Goal: Task Accomplishment & Management: Complete application form

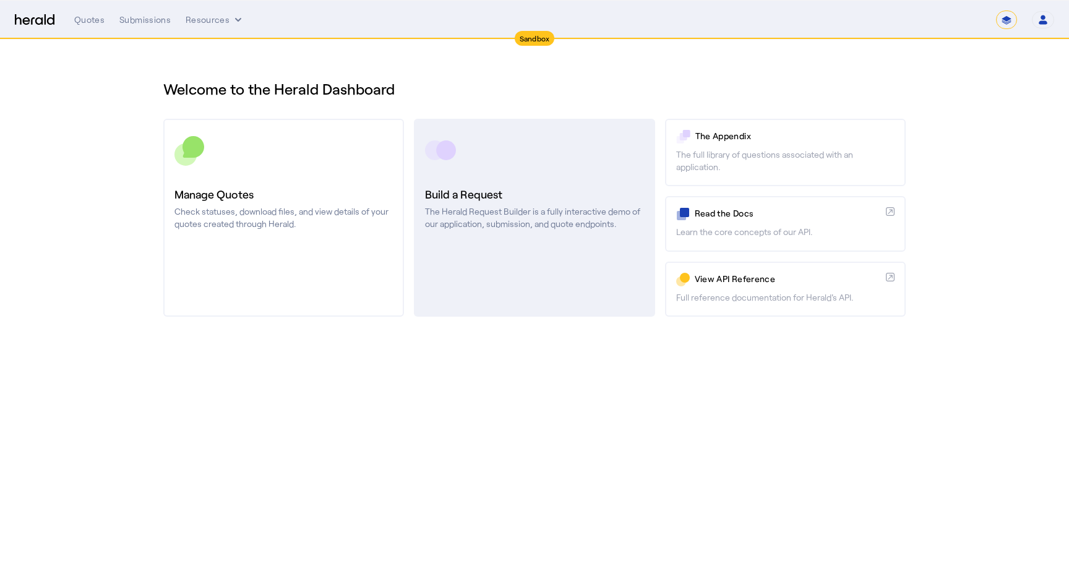
click at [570, 207] on p "The Herald Request Builder is a fully interactive demo of our application, subm…" at bounding box center [534, 217] width 218 height 25
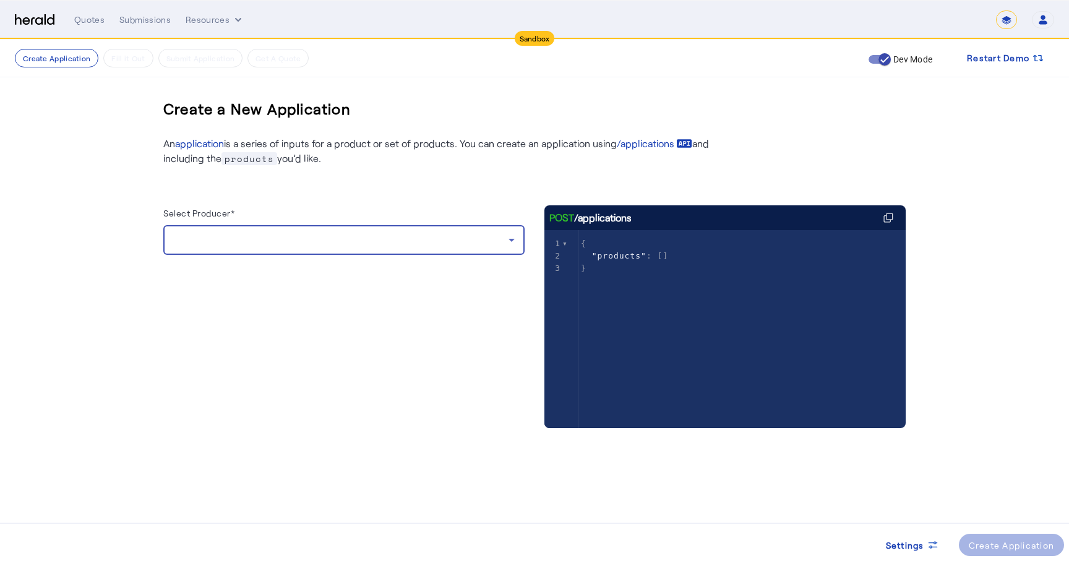
click at [231, 239] on div at bounding box center [340, 240] width 335 height 15
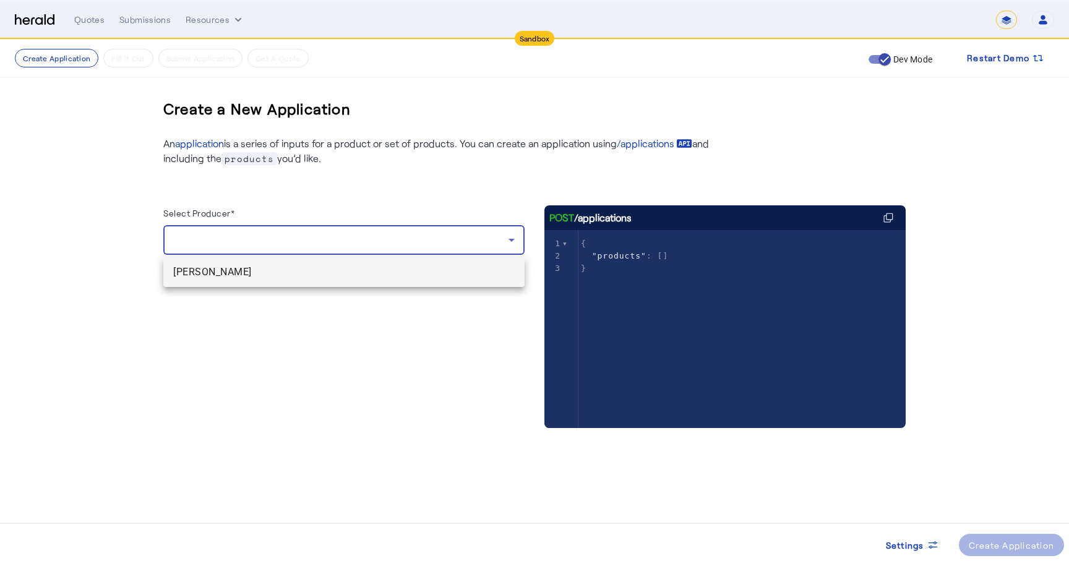
click at [218, 272] on span "[PERSON_NAME]" at bounding box center [343, 272] width 341 height 15
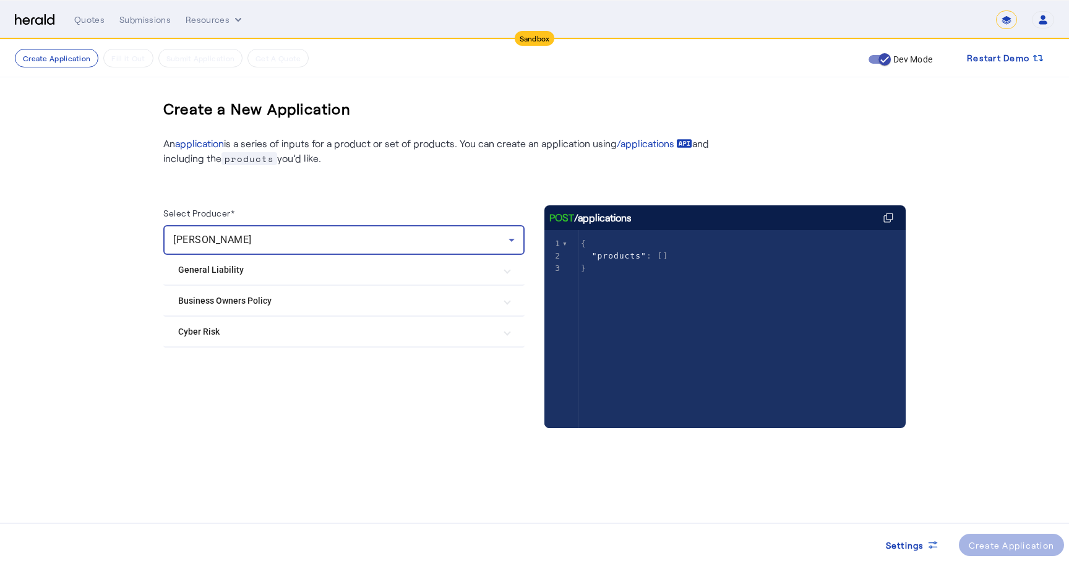
click at [212, 292] on mat-expansion-panel-header "Business Owners Policy" at bounding box center [343, 301] width 361 height 30
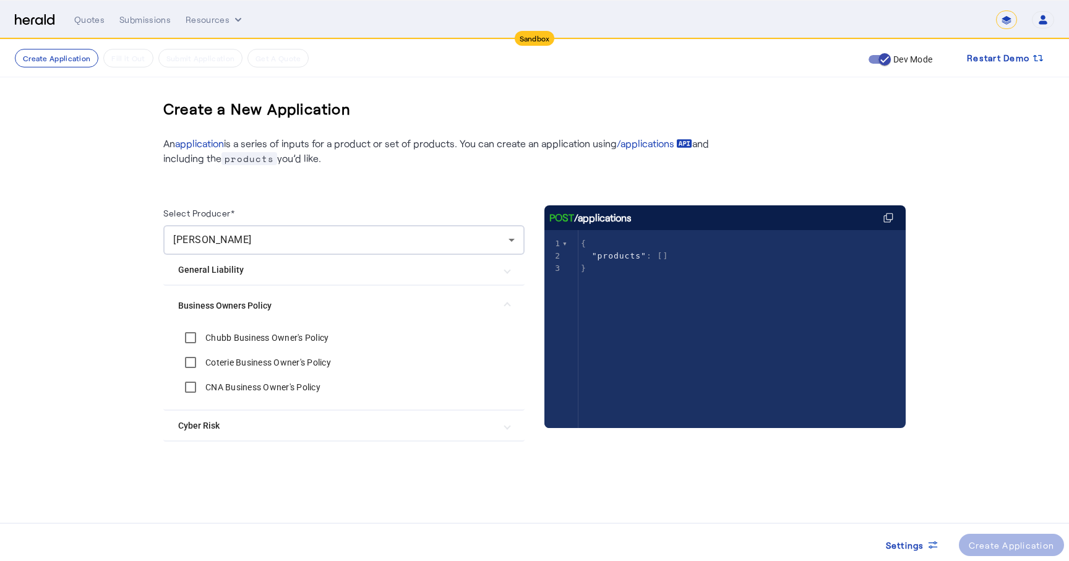
click at [212, 340] on label "Chubb Business Owner's Policy" at bounding box center [266, 338] width 126 height 12
click at [213, 358] on label "Coterie Business Owner's Policy" at bounding box center [267, 362] width 128 height 12
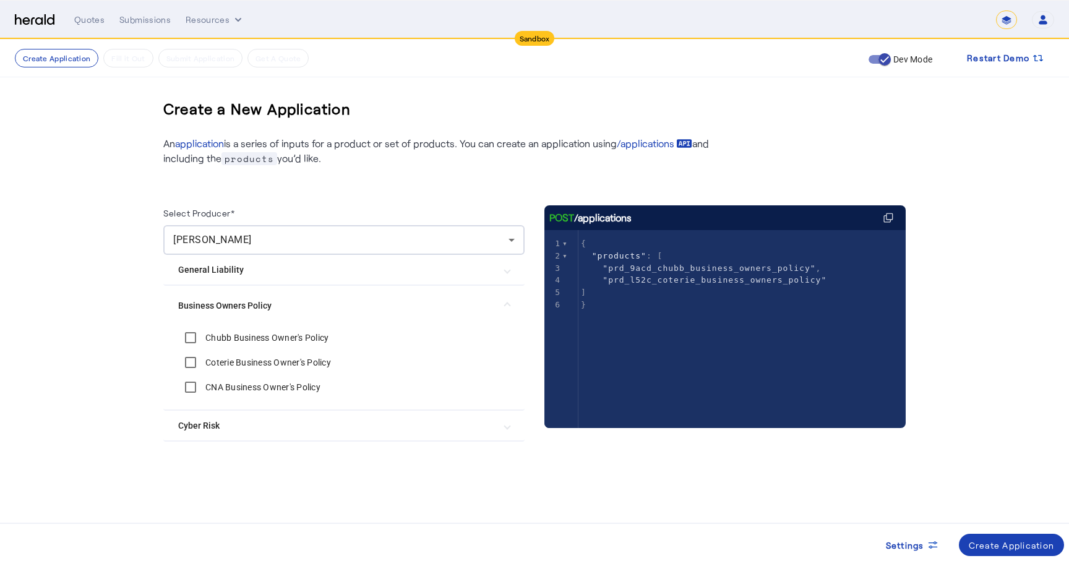
click at [215, 382] on label "CNA Business Owner's Policy" at bounding box center [262, 387] width 118 height 12
click at [983, 536] on span at bounding box center [1012, 545] width 106 height 30
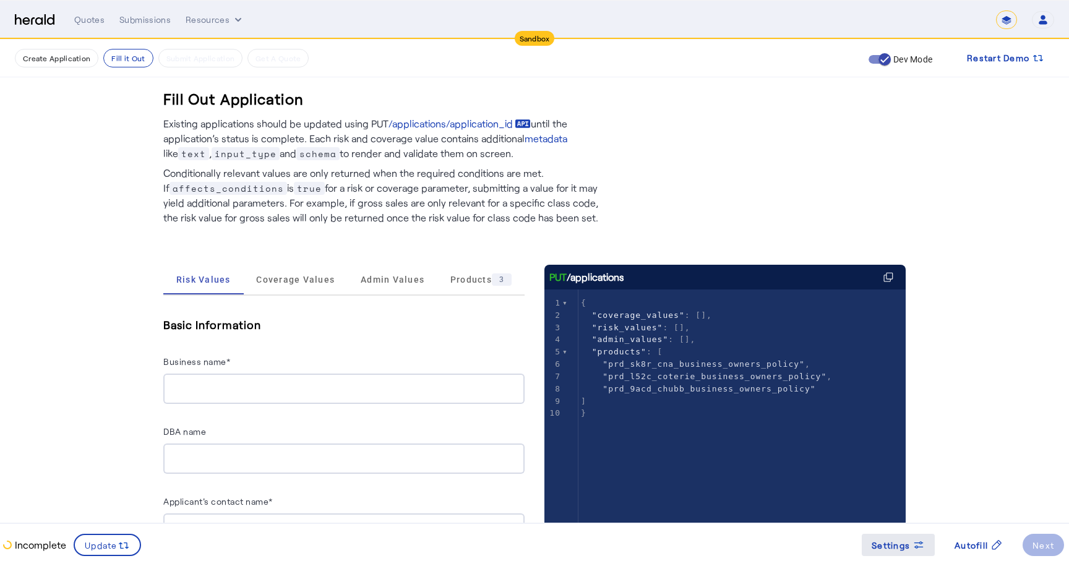
click at [895, 544] on span "Settings" at bounding box center [891, 545] width 38 height 13
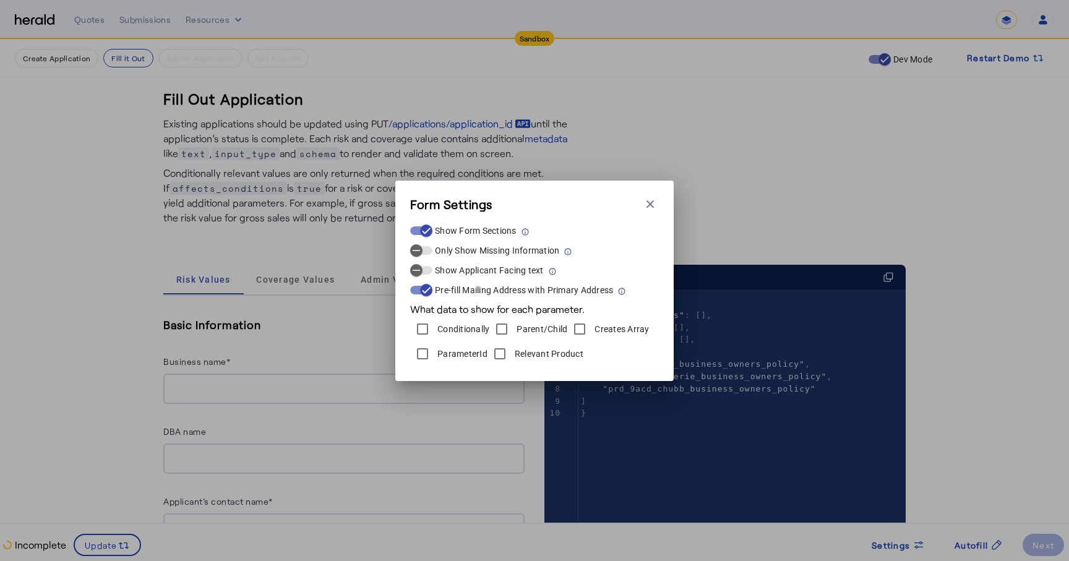
click at [442, 346] on div "ParameterId" at bounding box center [448, 353] width 77 height 25
click at [445, 351] on label "ParameterId" at bounding box center [461, 354] width 53 height 12
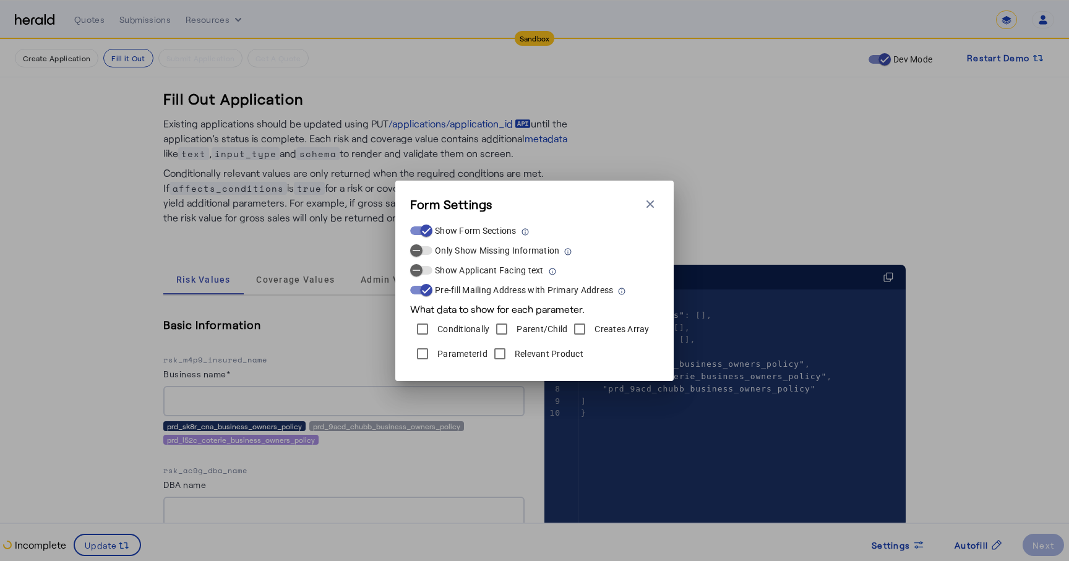
click at [905, 192] on div "Form Settings Close modal Show Form Sections Only Show Missing Information Show…" at bounding box center [534, 280] width 1069 height 561
click at [656, 207] on icon "button" at bounding box center [650, 204] width 12 height 12
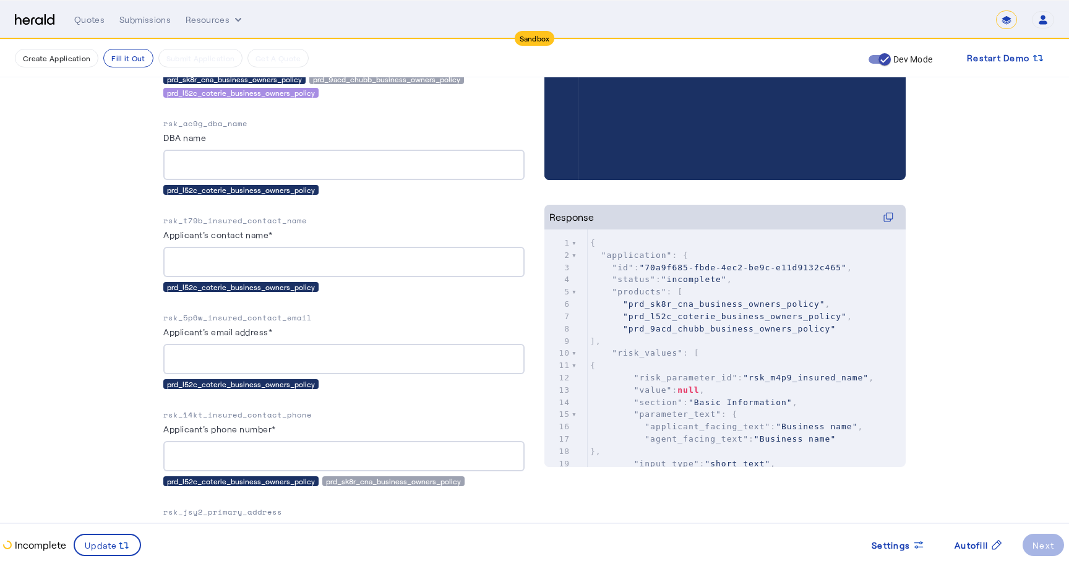
scroll to position [358, 0]
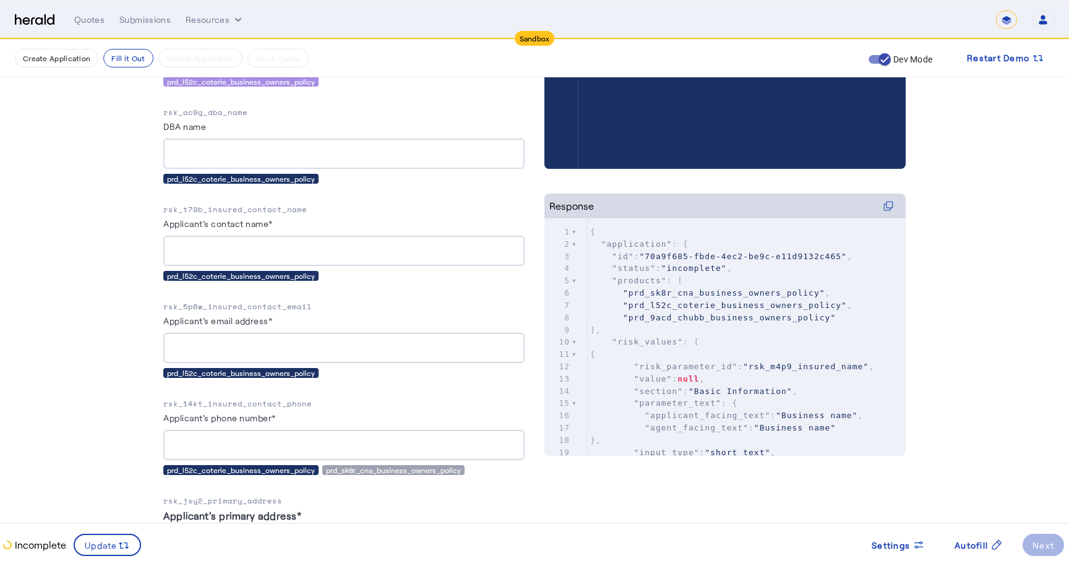
click at [219, 209] on p "rsk_t79b_insured_contact_name" at bounding box center [343, 210] width 361 height 12
copy p "rsk_t79b_insured_contact_name"
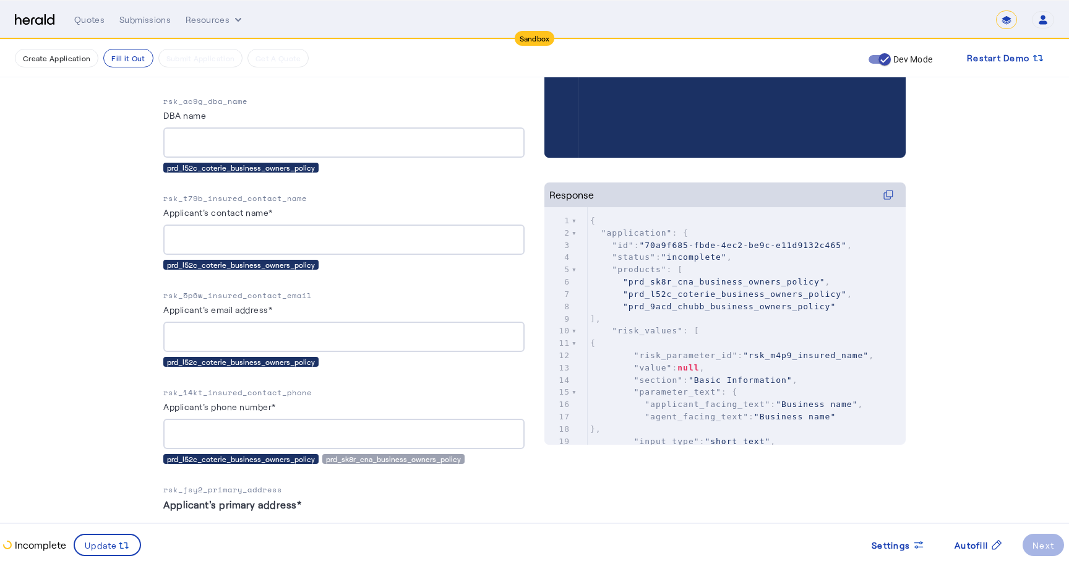
scroll to position [366, 0]
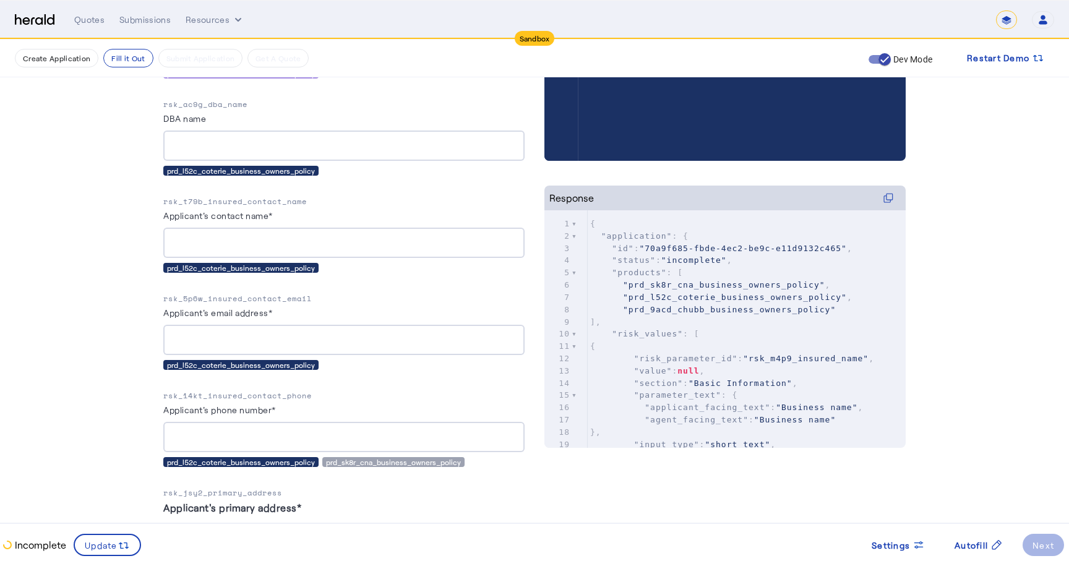
click at [275, 198] on p "rsk_t79b_insured_contact_name" at bounding box center [343, 201] width 361 height 12
copy p "rsk_t79b_insured_contact_name"
click at [295, 197] on p "rsk_t79b_insured_contact_name" at bounding box center [343, 201] width 361 height 12
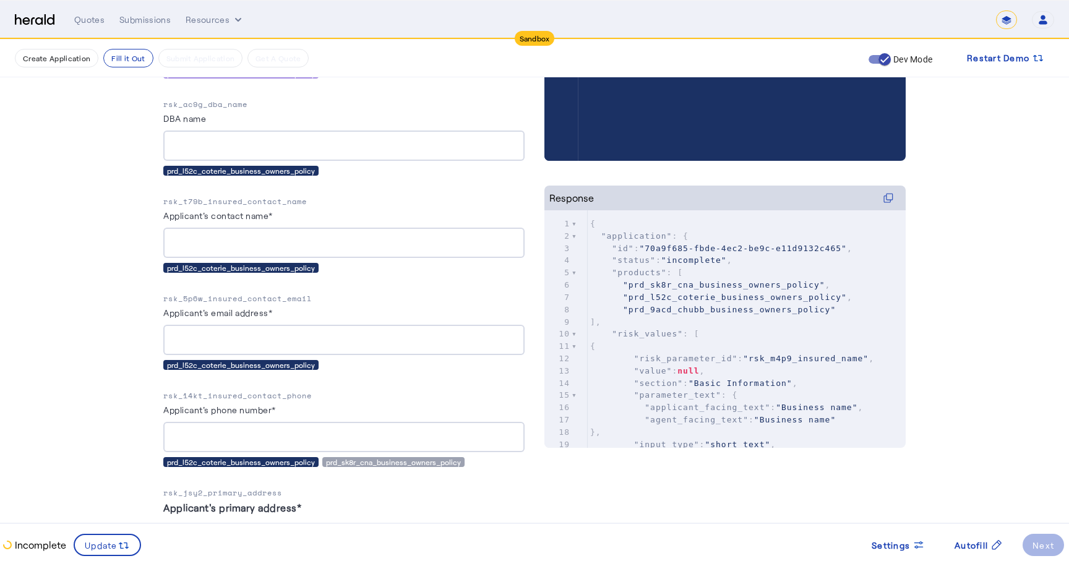
copy p "rsk_t79b_insured_contact_name"
click at [202, 299] on p "rsk_5p6w_insured_contact_email" at bounding box center [343, 299] width 361 height 12
copy p "rsk_5p6w_insured_contact_email"
click at [262, 305] on herald-label "Applicant's email address*" at bounding box center [217, 315] width 109 height 20
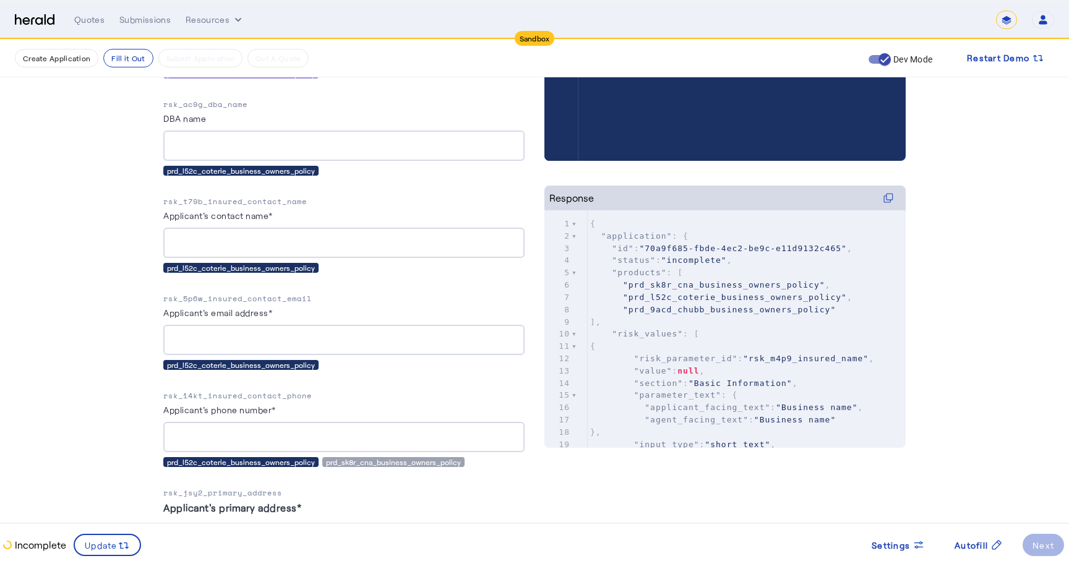
drag, startPoint x: 210, startPoint y: 298, endPoint x: 345, endPoint y: 296, distance: 134.9
click at [345, 296] on p "rsk_5p6w_insured_contact_email" at bounding box center [343, 299] width 361 height 12
copy p "insured_contact_email"
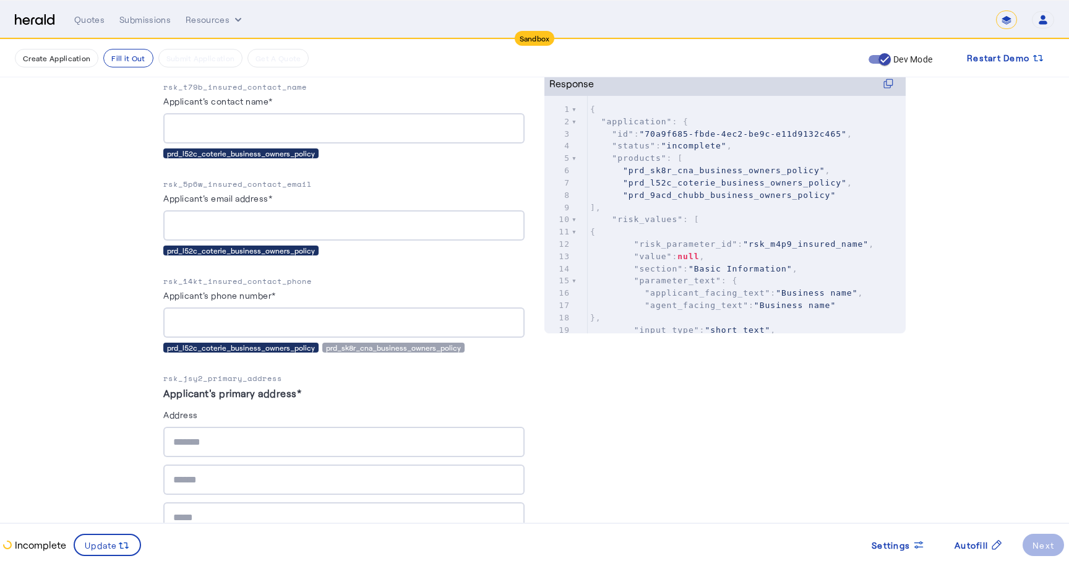
scroll to position [482, 0]
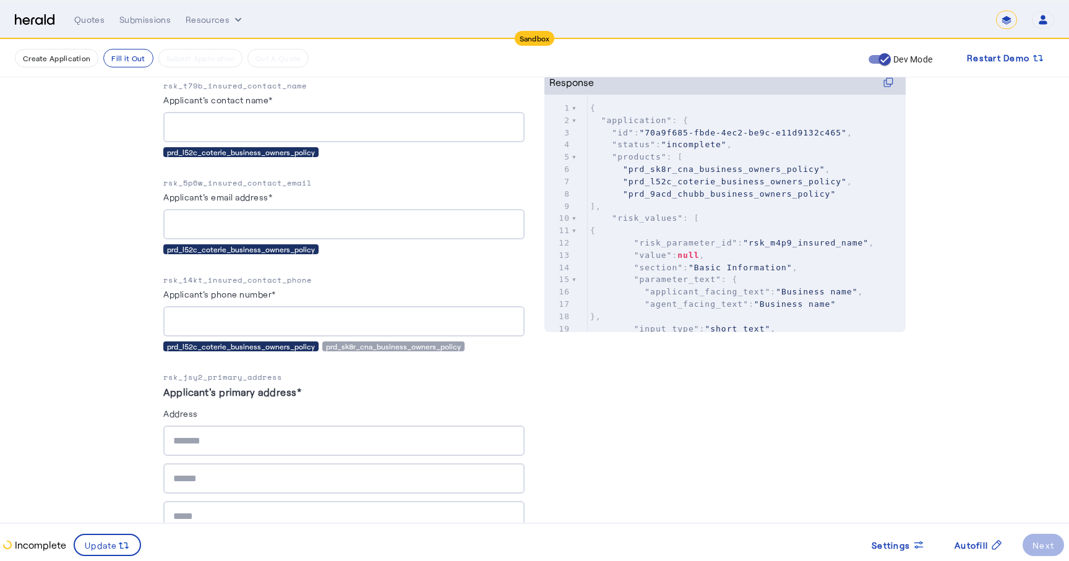
click at [238, 278] on p "rsk_14kt_insured_contact_phone" at bounding box center [343, 280] width 361 height 12
copy p "rsk_14kt_insured_contact_phone"
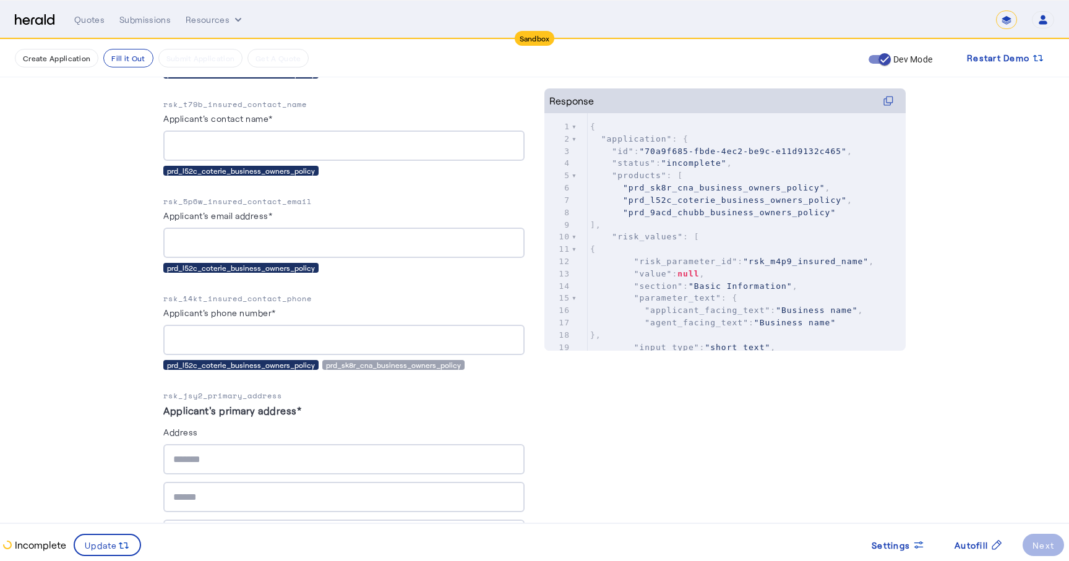
click at [265, 295] on p "rsk_14kt_insured_contact_phone" at bounding box center [343, 299] width 361 height 12
copy p "rsk_14kt_insured_contact_phone"
click at [260, 299] on p "rsk_14kt_insured_contact_phone" at bounding box center [343, 299] width 361 height 12
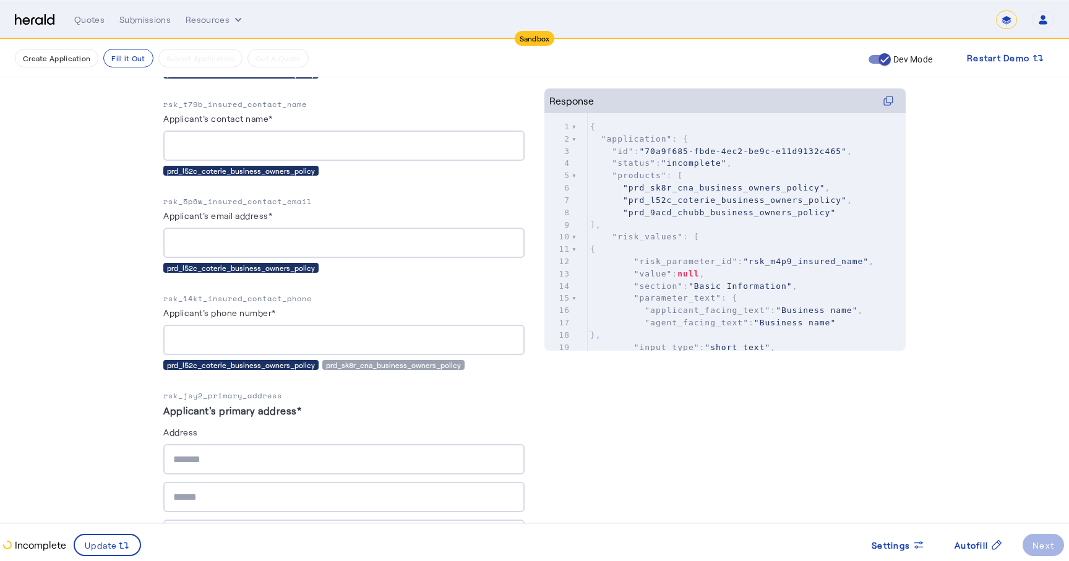
copy p "rsk_14kt_insured_contact_phone"
click at [359, 362] on div "prd_sk8r_cna_business_owners_policy" at bounding box center [393, 365] width 142 height 10
click at [244, 361] on div "prd_l52c_coterie_business_owners_policy" at bounding box center [240, 365] width 155 height 10
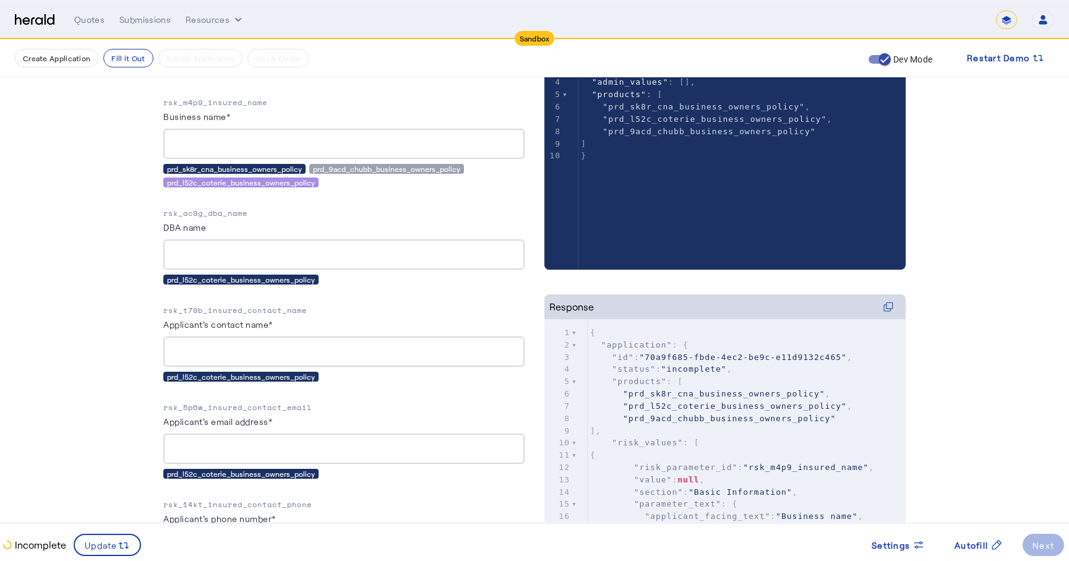
scroll to position [0, 0]
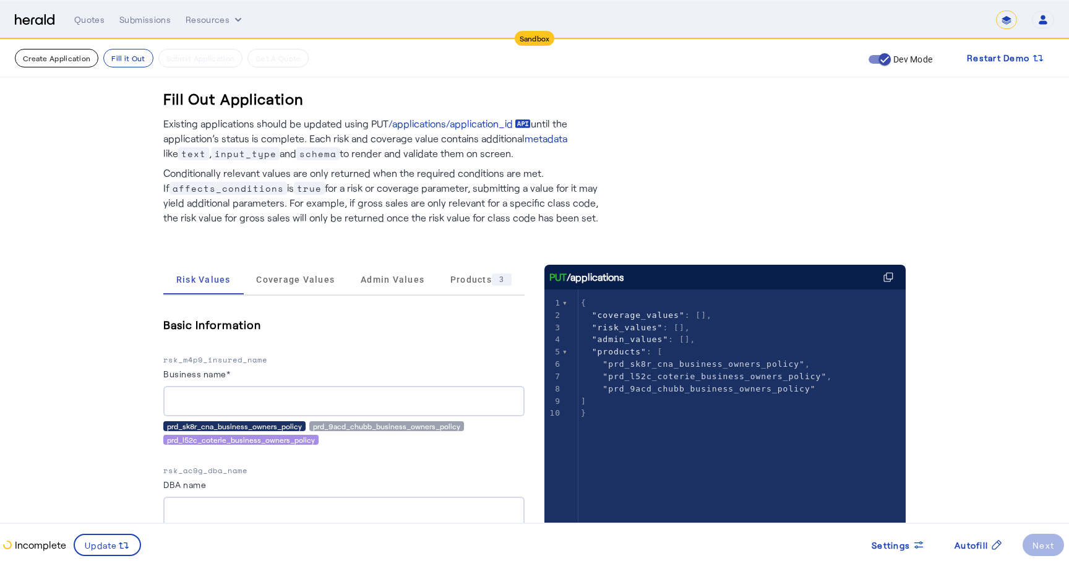
click at [70, 53] on button "Create Application" at bounding box center [57, 58] width 84 height 19
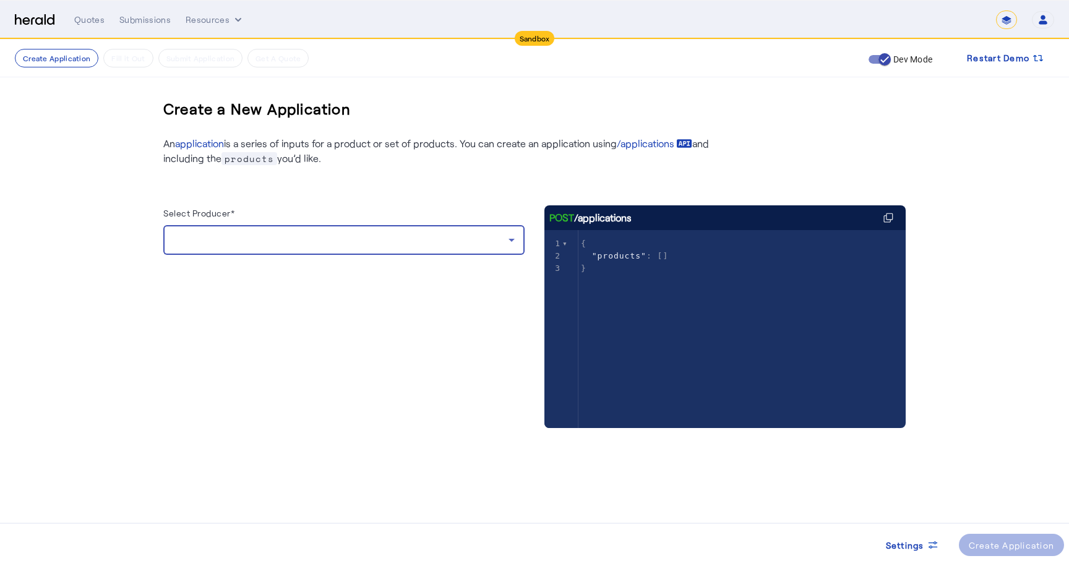
click at [251, 239] on div at bounding box center [340, 240] width 335 height 15
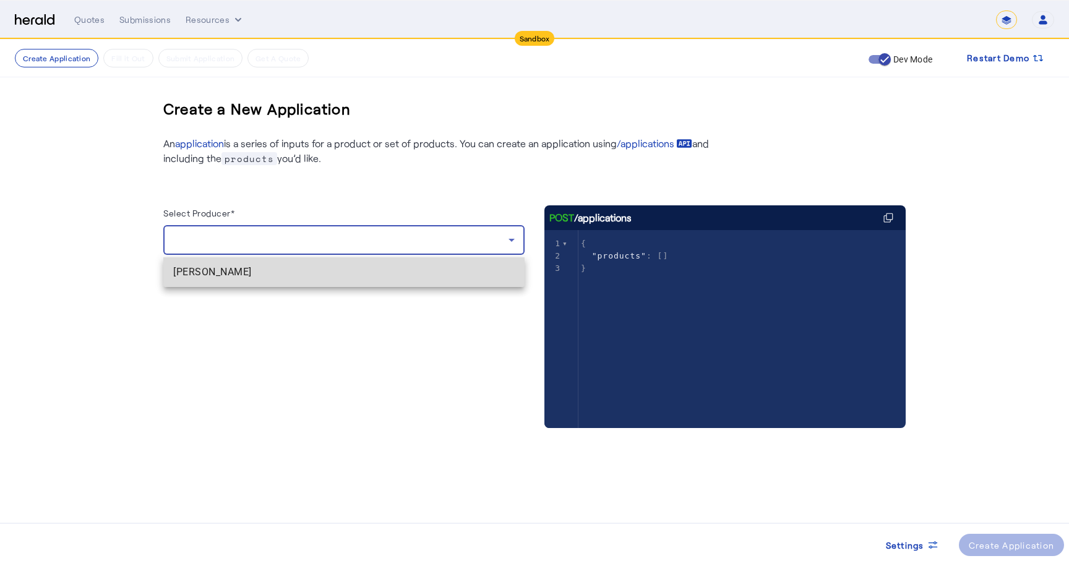
click at [227, 277] on span "[PERSON_NAME]" at bounding box center [343, 272] width 341 height 15
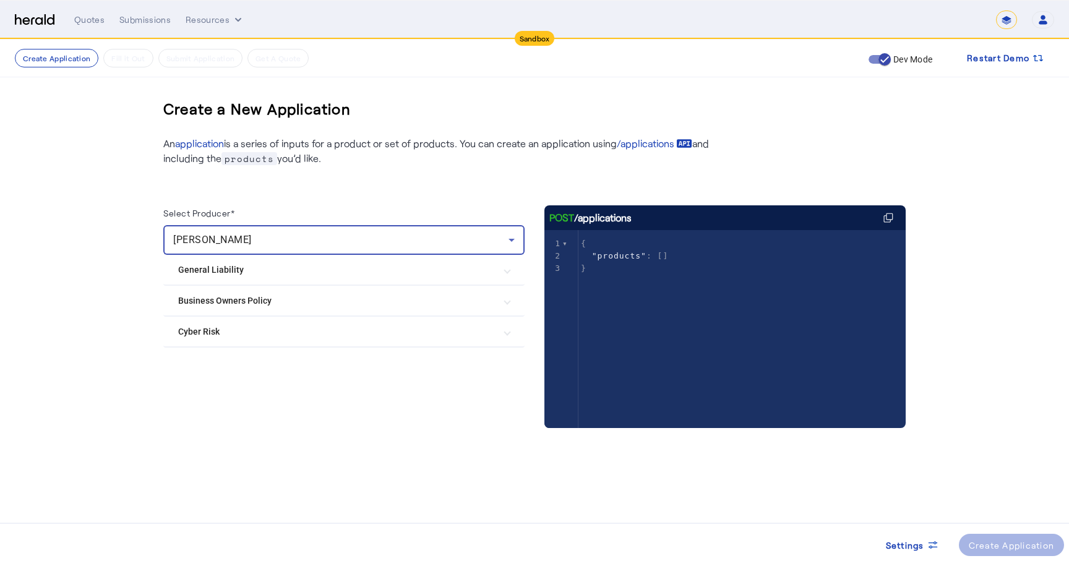
click at [226, 303] on Policy "Business Owners Policy" at bounding box center [336, 300] width 317 height 13
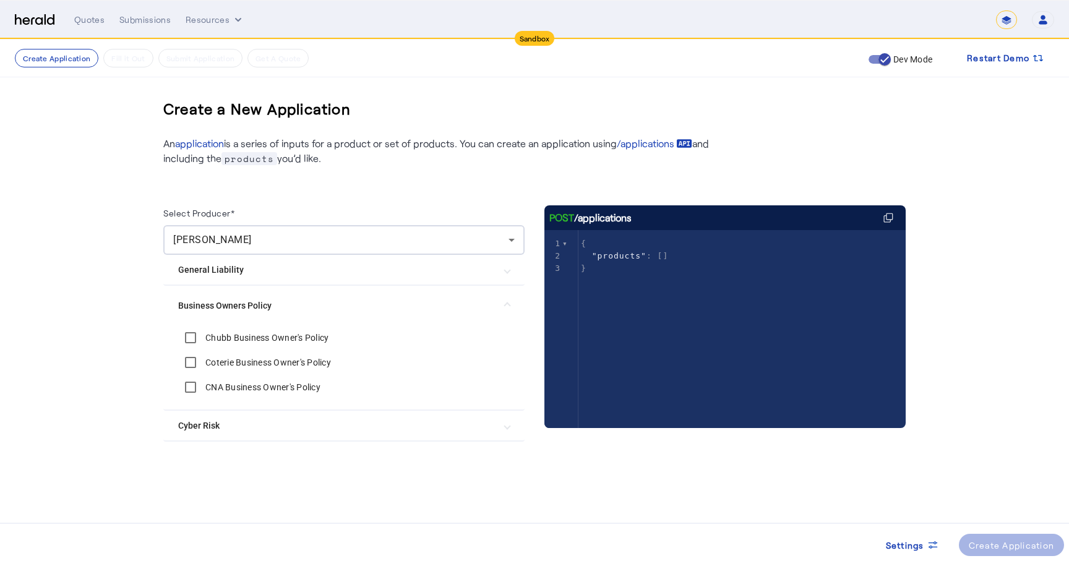
click at [226, 303] on Policy "Business Owners Policy" at bounding box center [336, 305] width 317 height 13
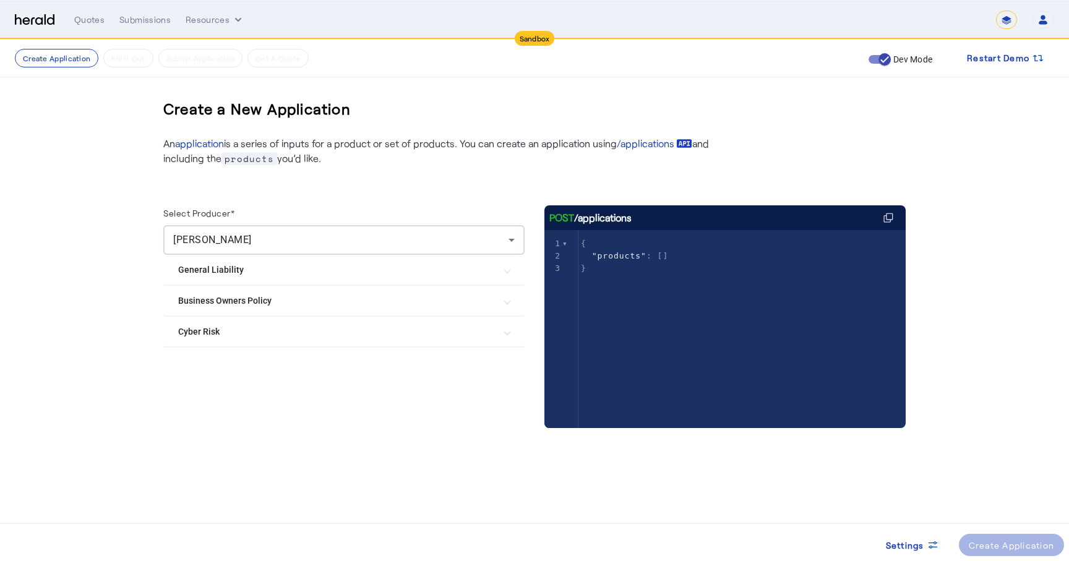
click at [231, 278] on mat-expansion-panel-header "General Liability" at bounding box center [343, 270] width 361 height 30
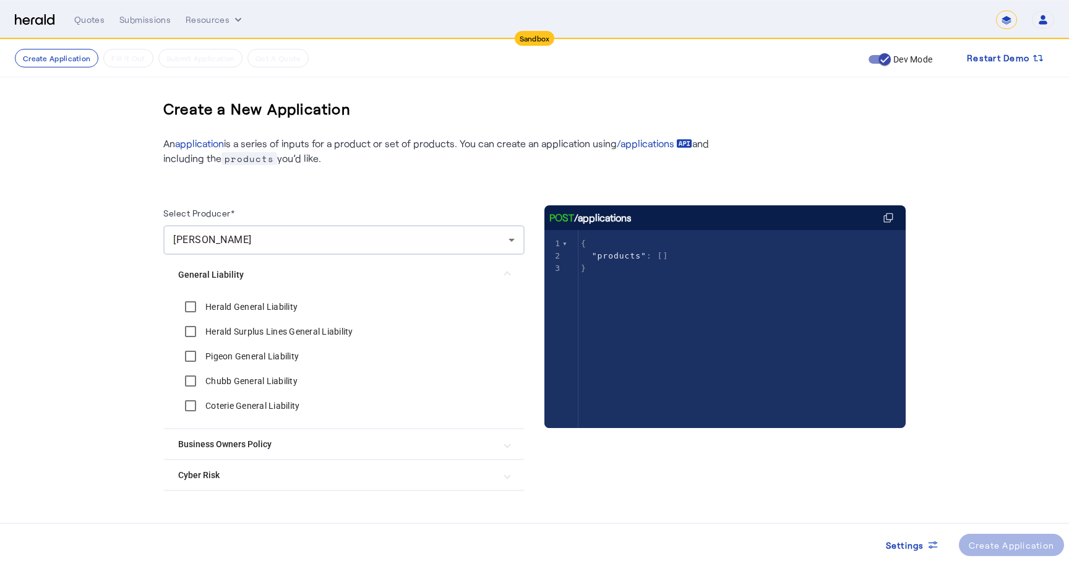
click at [217, 407] on label "Coterie General Liability" at bounding box center [251, 406] width 97 height 12
click at [999, 541] on div "Create Application" at bounding box center [1012, 545] width 86 height 13
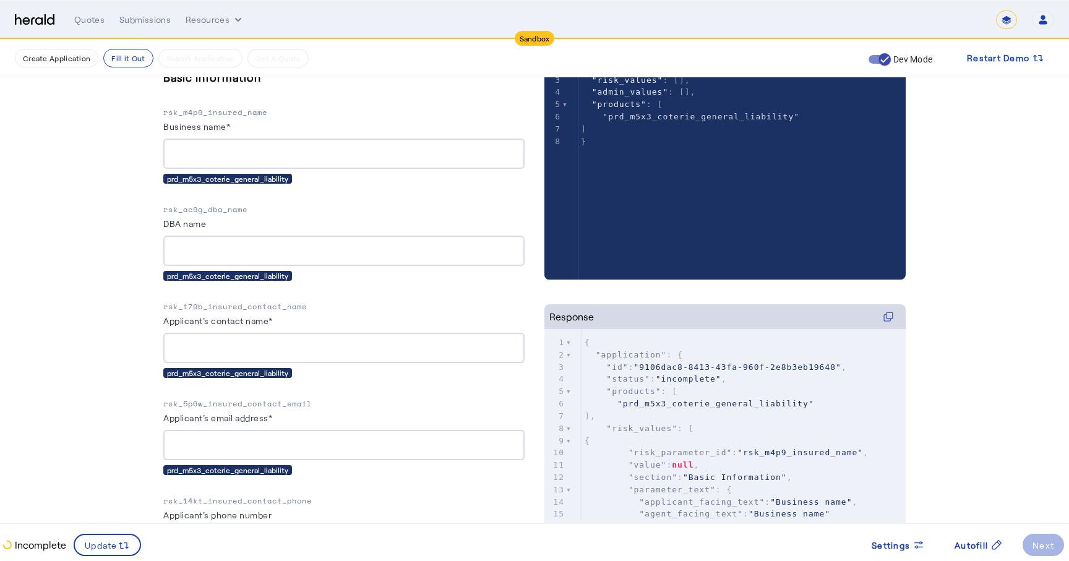
scroll to position [248, 0]
click at [215, 306] on p "rsk_t79b_insured_contact_name" at bounding box center [343, 306] width 361 height 12
copy p "rsk_t79b_insured_contact_name"
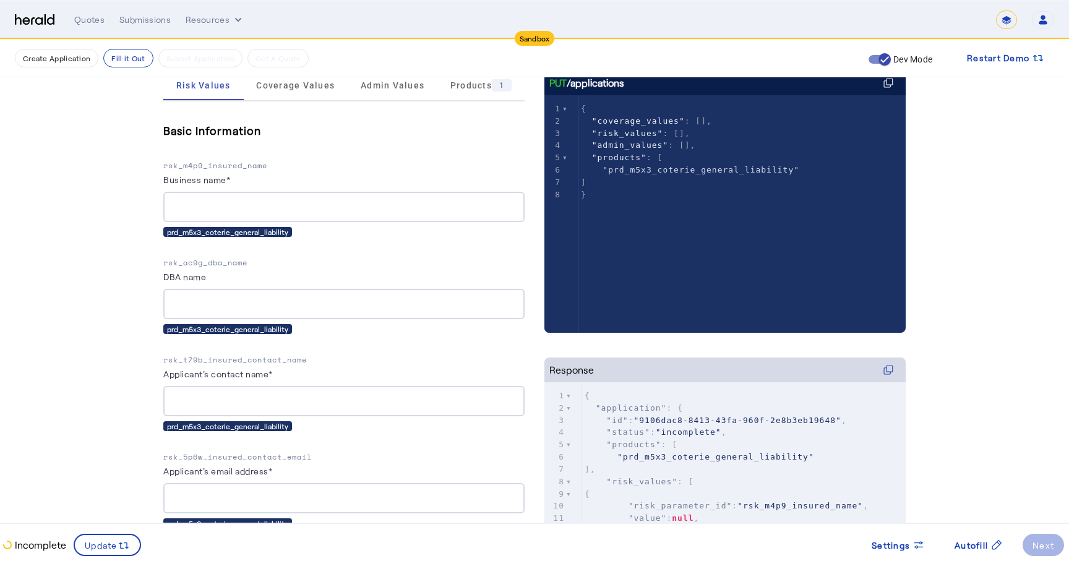
scroll to position [179, 0]
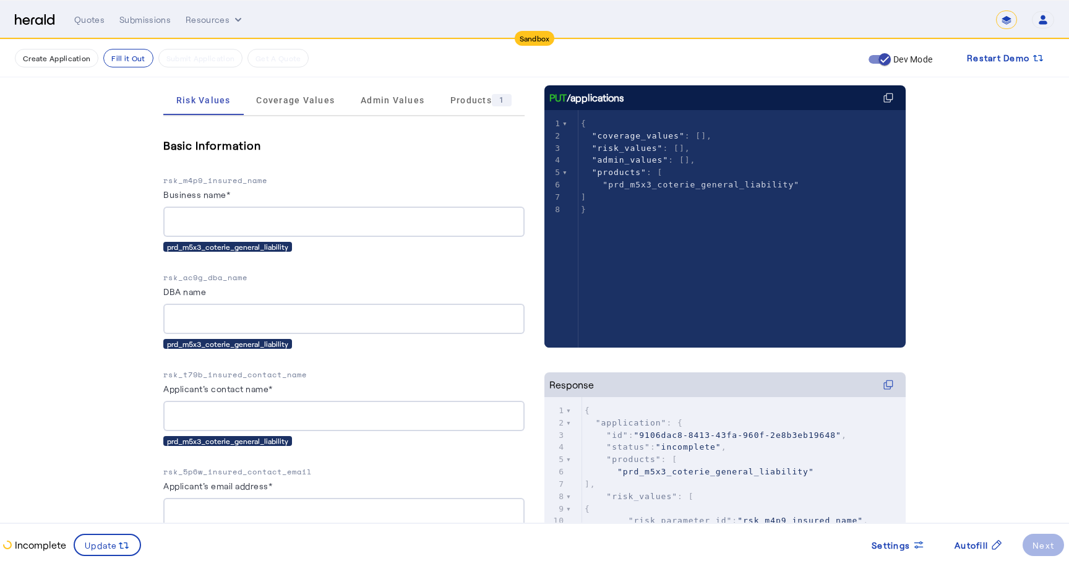
click at [301, 98] on span "Coverage Values" at bounding box center [295, 100] width 79 height 9
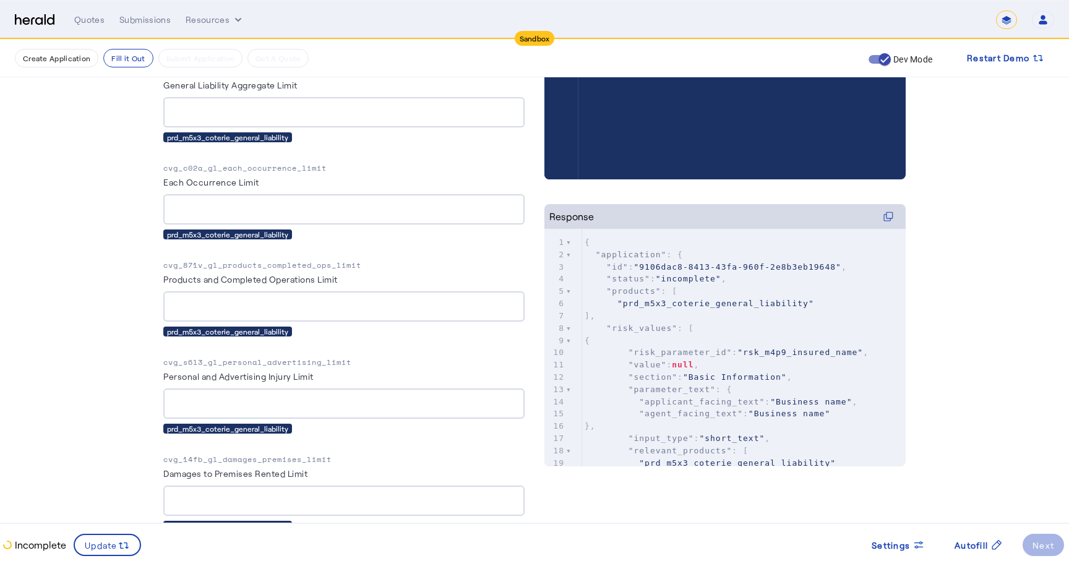
scroll to position [0, 0]
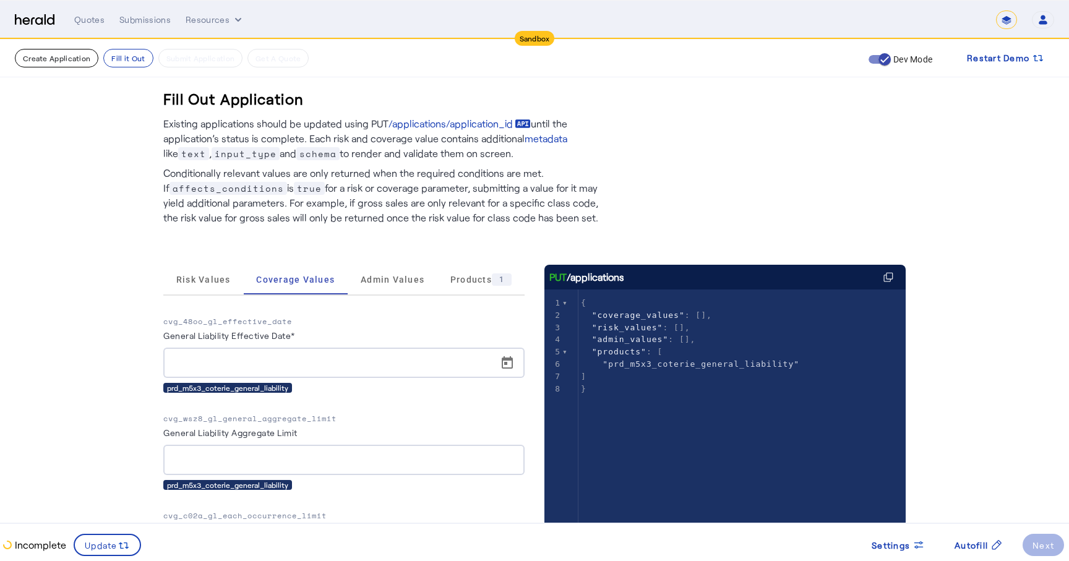
click at [61, 55] on button "Create Application" at bounding box center [57, 58] width 84 height 19
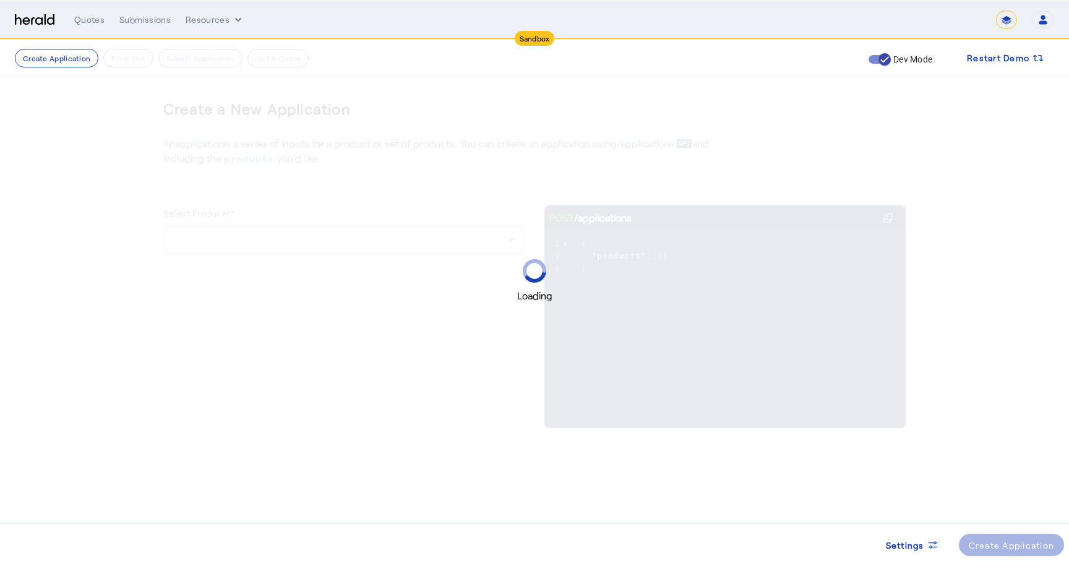
click at [237, 241] on div "Loading" at bounding box center [534, 280] width 1069 height 561
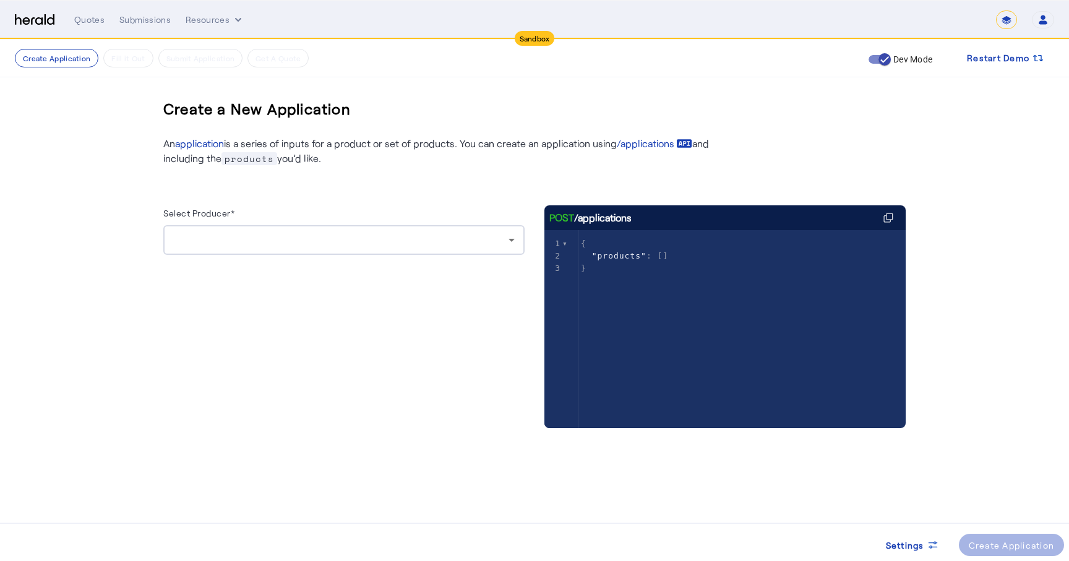
click at [259, 240] on div at bounding box center [340, 240] width 335 height 15
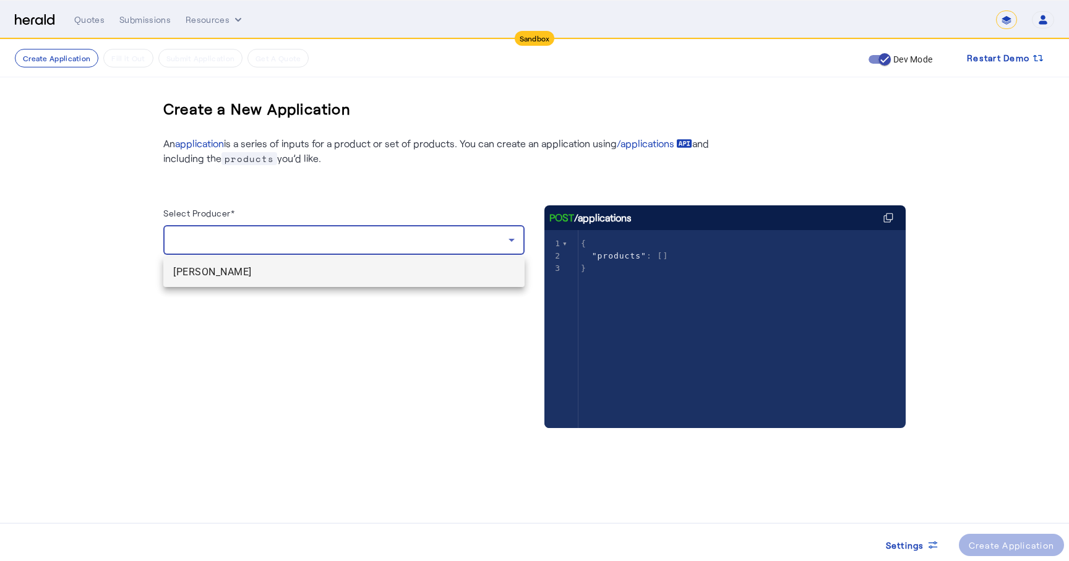
click at [246, 278] on span "[PERSON_NAME]" at bounding box center [343, 272] width 341 height 15
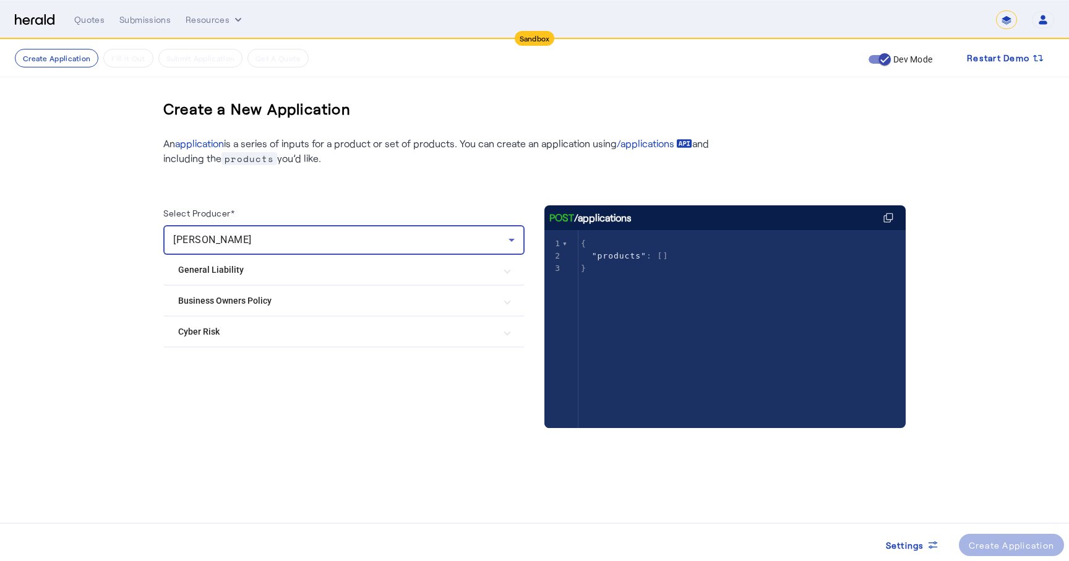
click at [274, 276] on mat-expansion-panel-header "General Liability" at bounding box center [343, 270] width 361 height 30
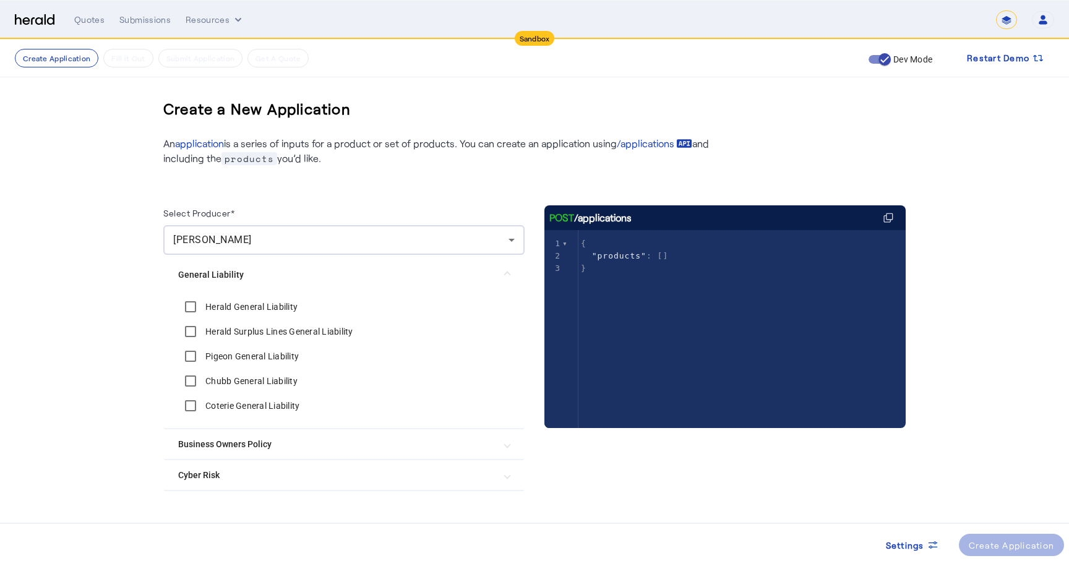
click at [223, 404] on label "Coterie General Liability" at bounding box center [251, 406] width 97 height 12
click at [244, 442] on Policy "Business Owners Policy" at bounding box center [336, 444] width 317 height 13
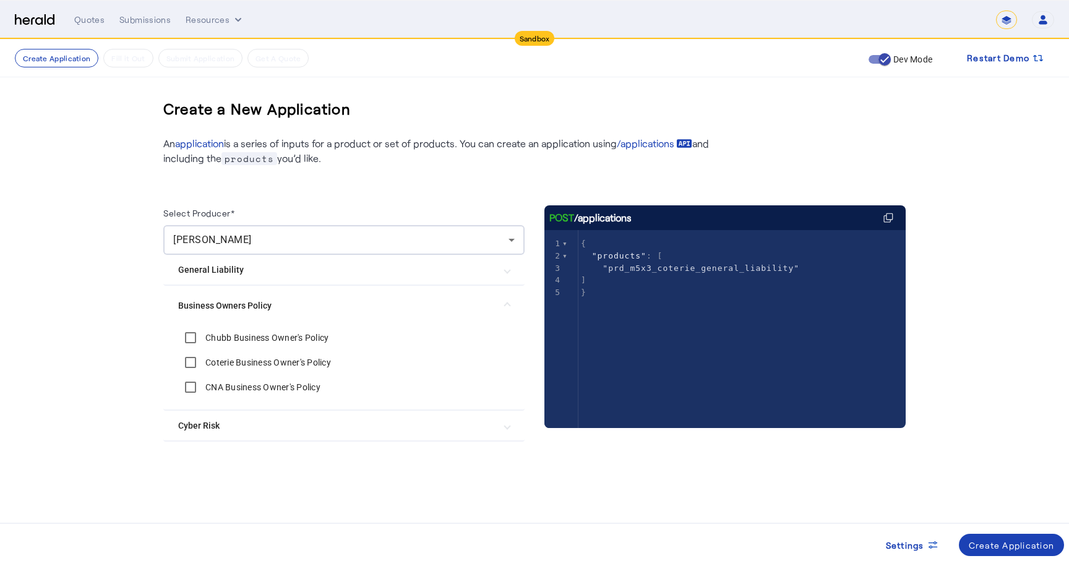
click at [238, 387] on label "CNA Business Owner's Policy" at bounding box center [262, 387] width 118 height 12
click at [247, 336] on label "Chubb Business Owner's Policy" at bounding box center [266, 338] width 126 height 12
click at [233, 426] on Risk "Cyber Risk" at bounding box center [336, 425] width 317 height 13
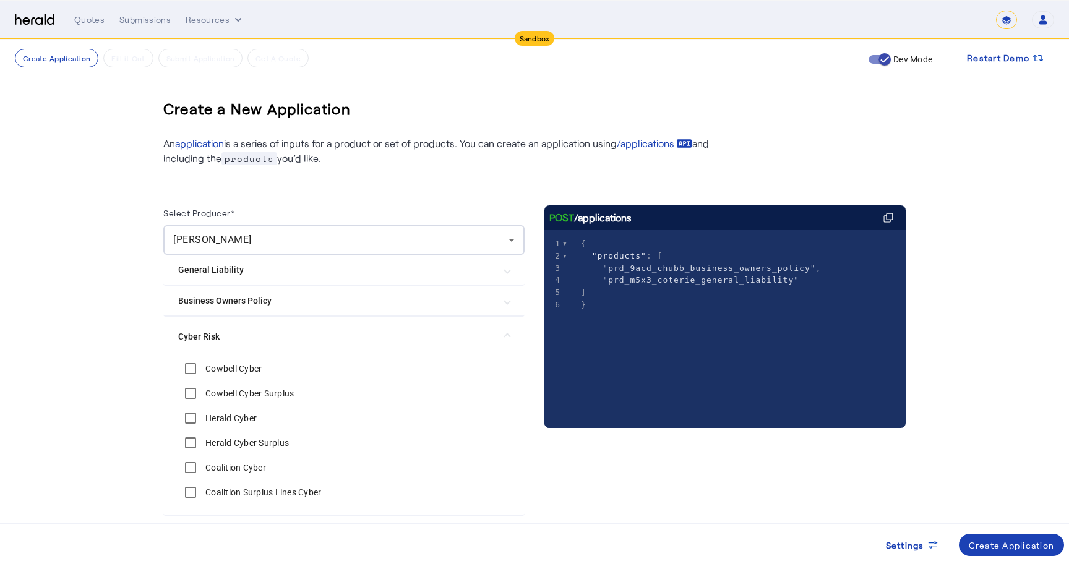
click at [244, 362] on div "Cowbell Cyber" at bounding box center [220, 368] width 84 height 25
click at [245, 365] on label "Cowbell Cyber" at bounding box center [232, 369] width 59 height 12
click at [1002, 538] on span at bounding box center [1012, 545] width 106 height 30
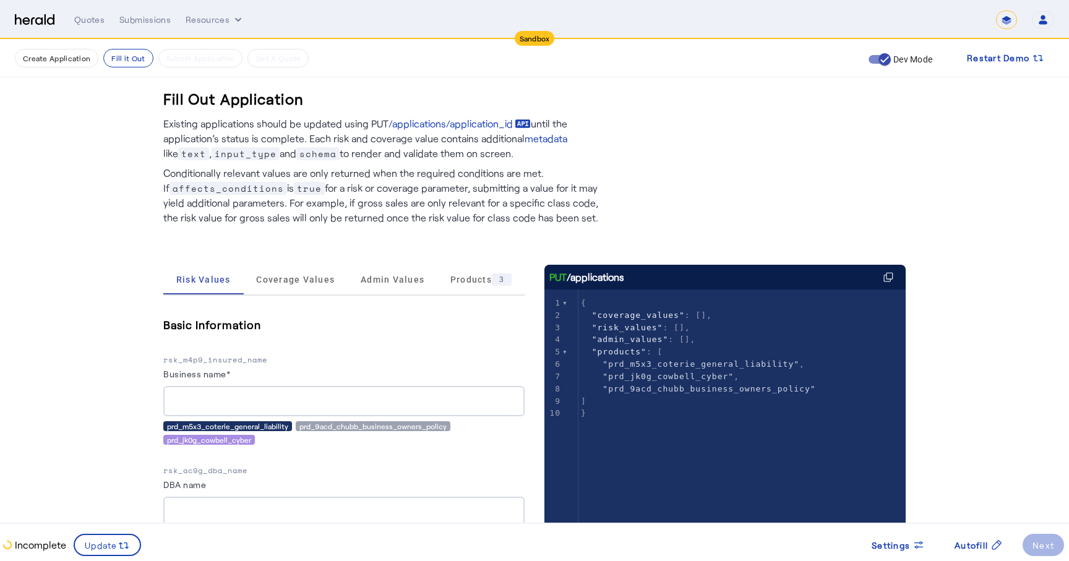
scroll to position [1207, 0]
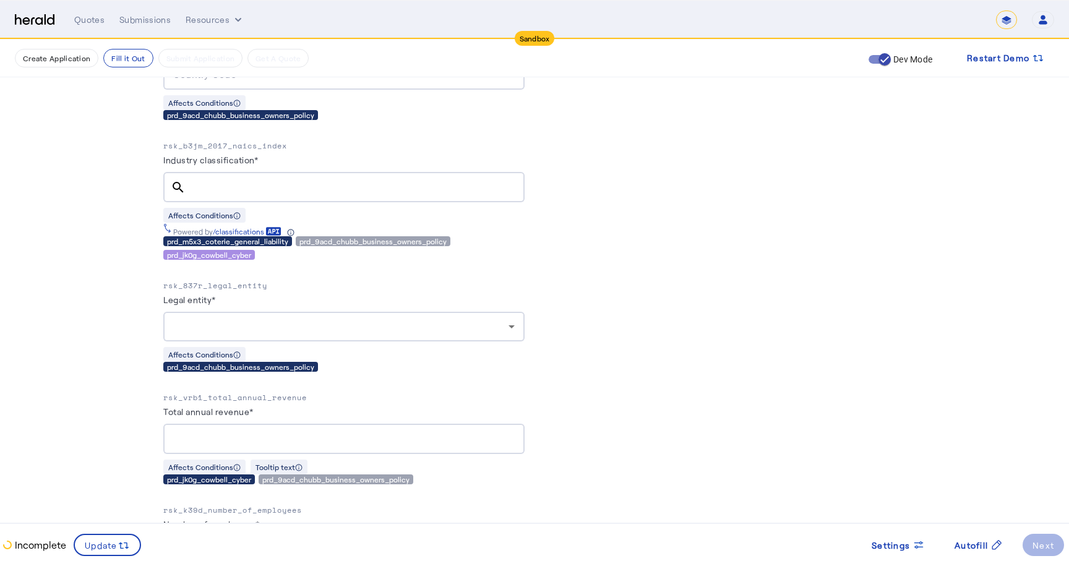
click at [298, 324] on div at bounding box center [340, 326] width 335 height 15
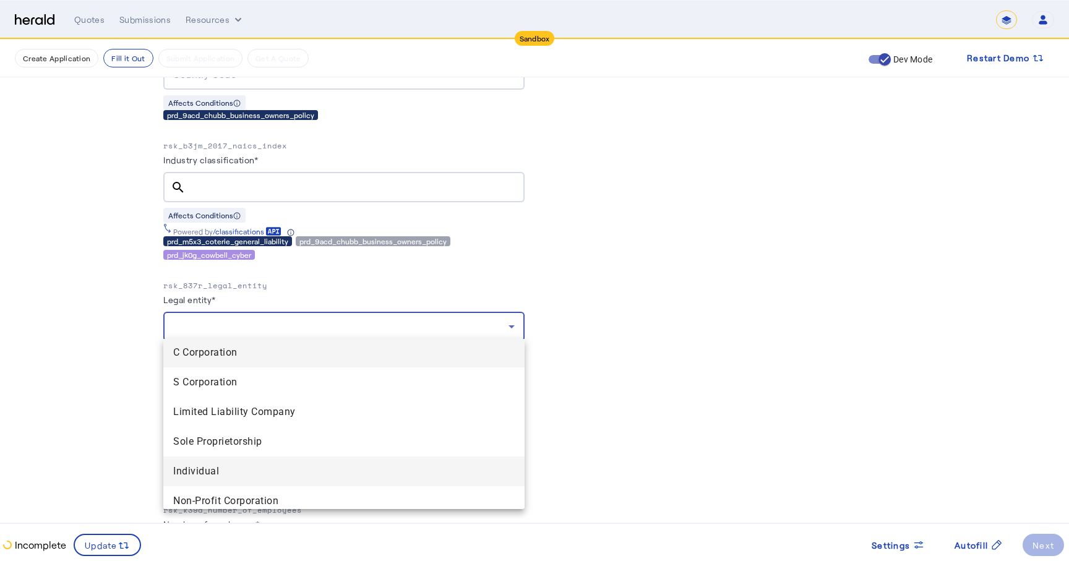
scroll to position [0, 0]
click at [712, 307] on div at bounding box center [534, 280] width 1069 height 561
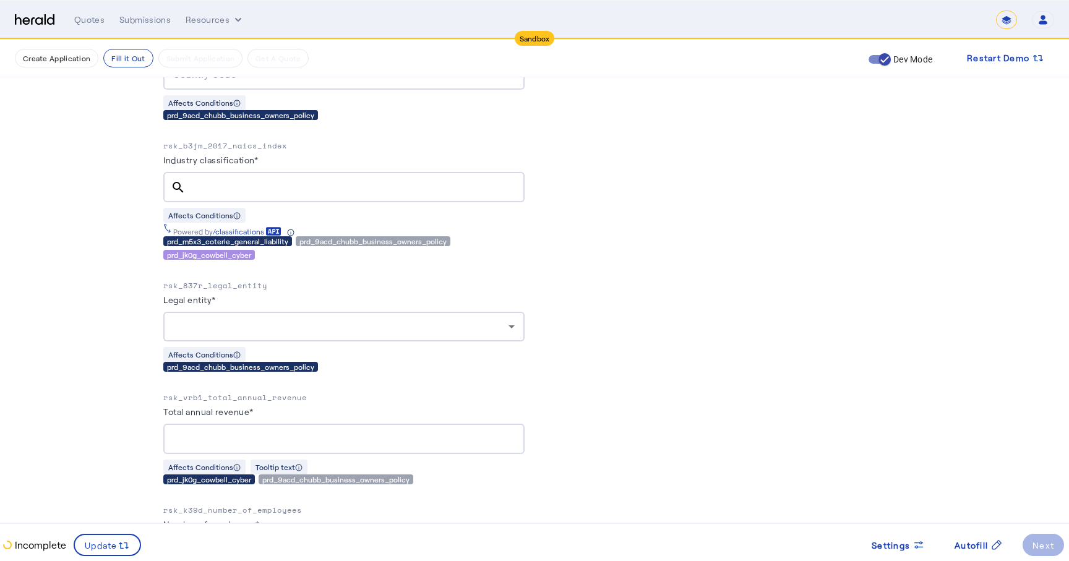
click at [211, 319] on div at bounding box center [340, 326] width 335 height 15
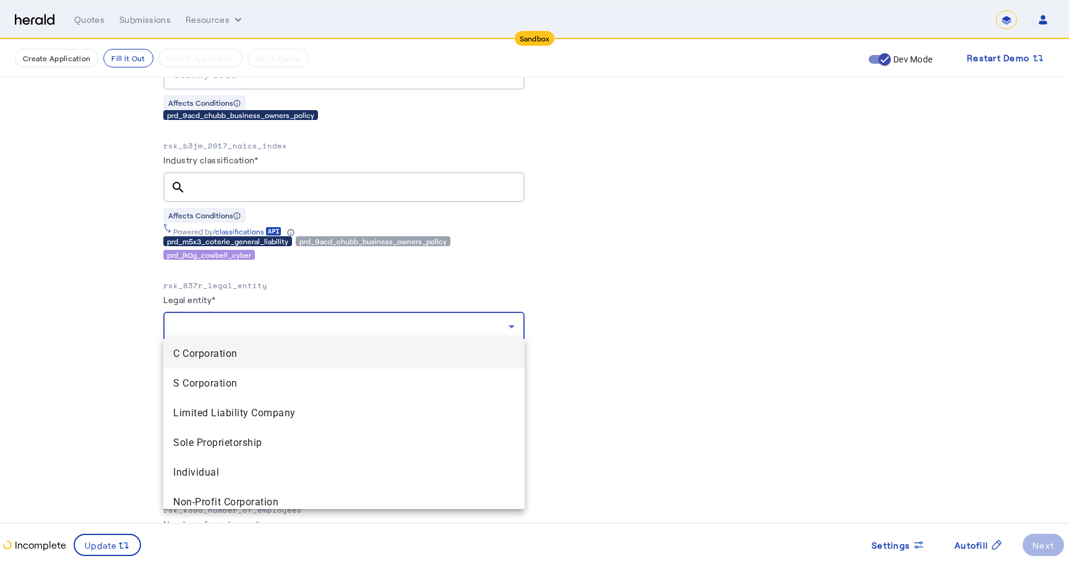
click at [622, 223] on div at bounding box center [534, 280] width 1069 height 561
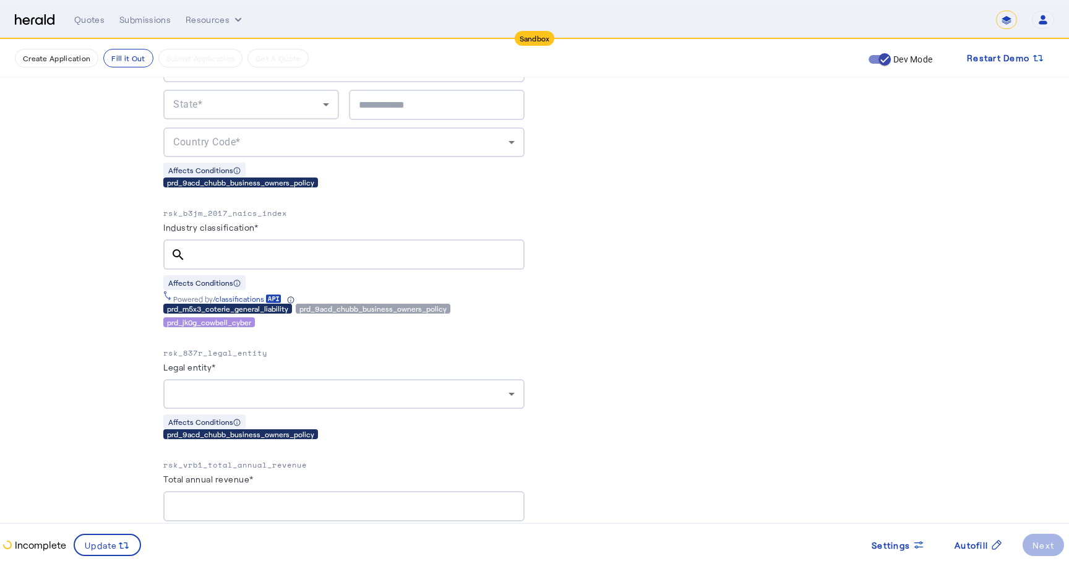
scroll to position [1173, 0]
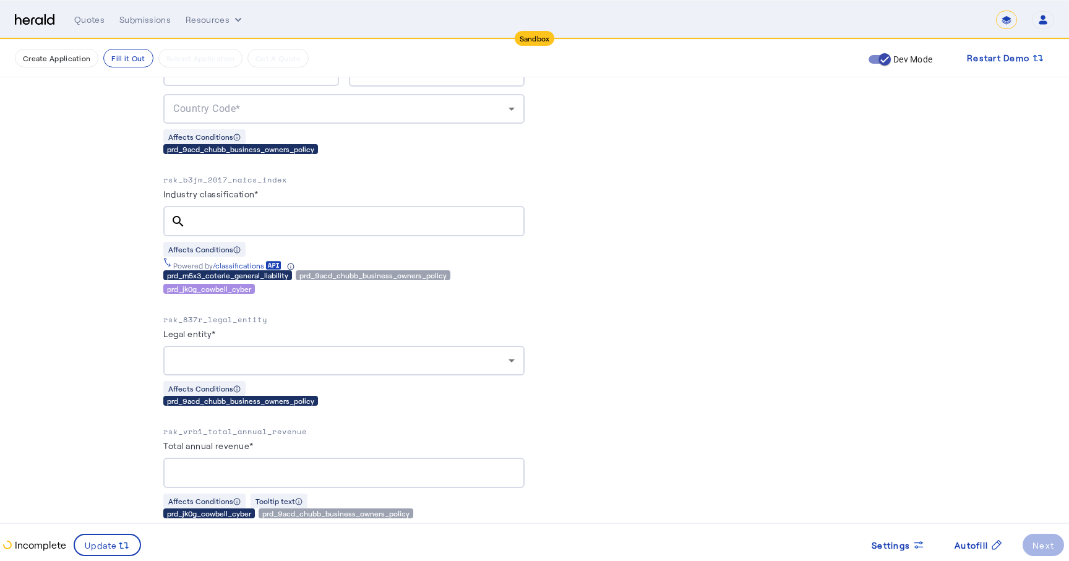
click at [234, 314] on p "rsk_837r_legal_entity" at bounding box center [343, 320] width 361 height 12
copy p "rsk_837r_legal_entity"
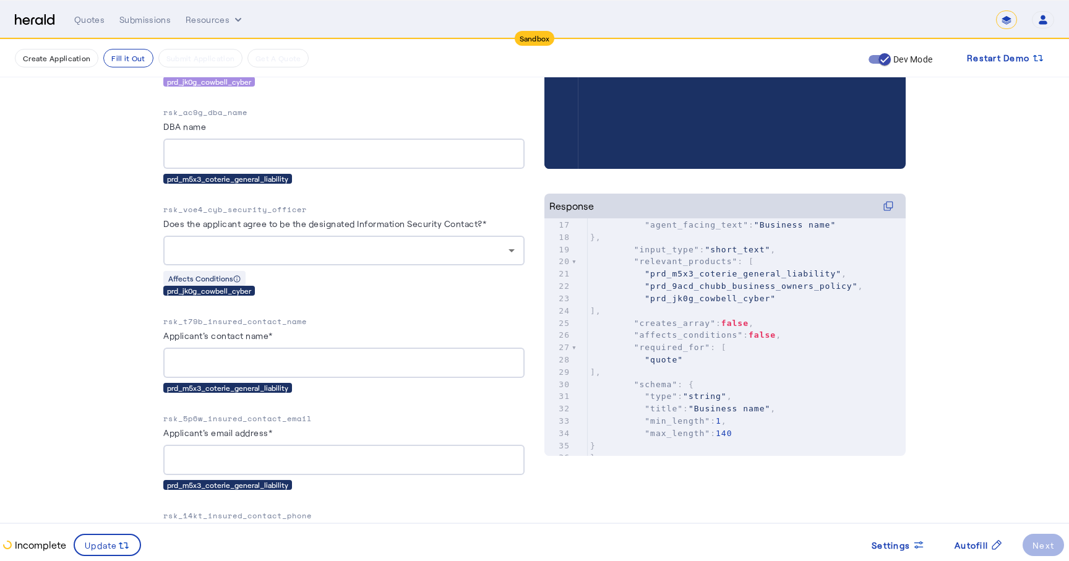
scroll to position [364, 0]
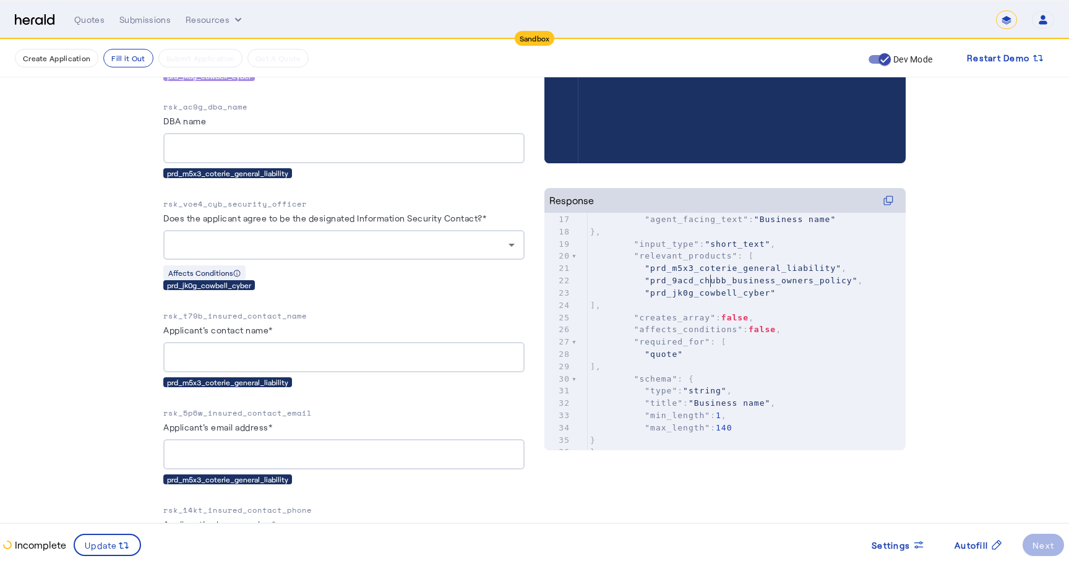
click at [711, 287] on pre ""prd_jk0g_cowbell_cyber"" at bounding box center [747, 293] width 318 height 12
type input "**********"
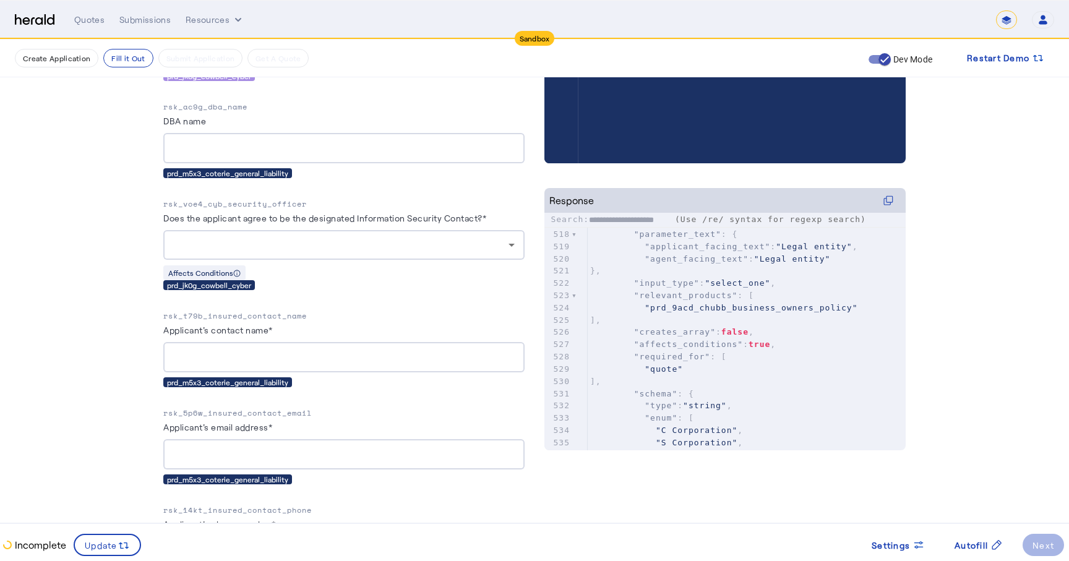
scroll to position [0, 0]
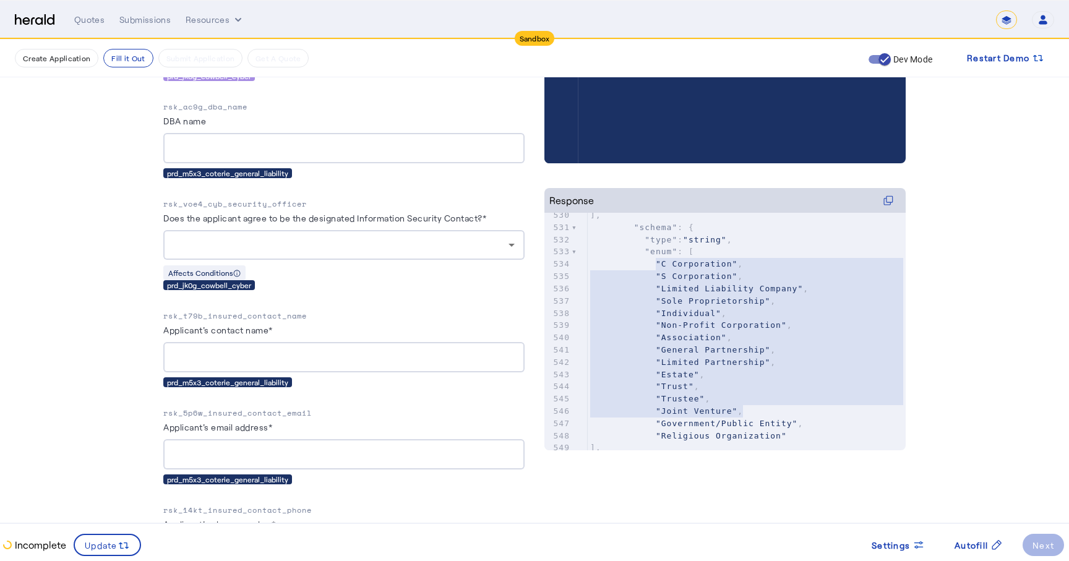
type textarea "**********"
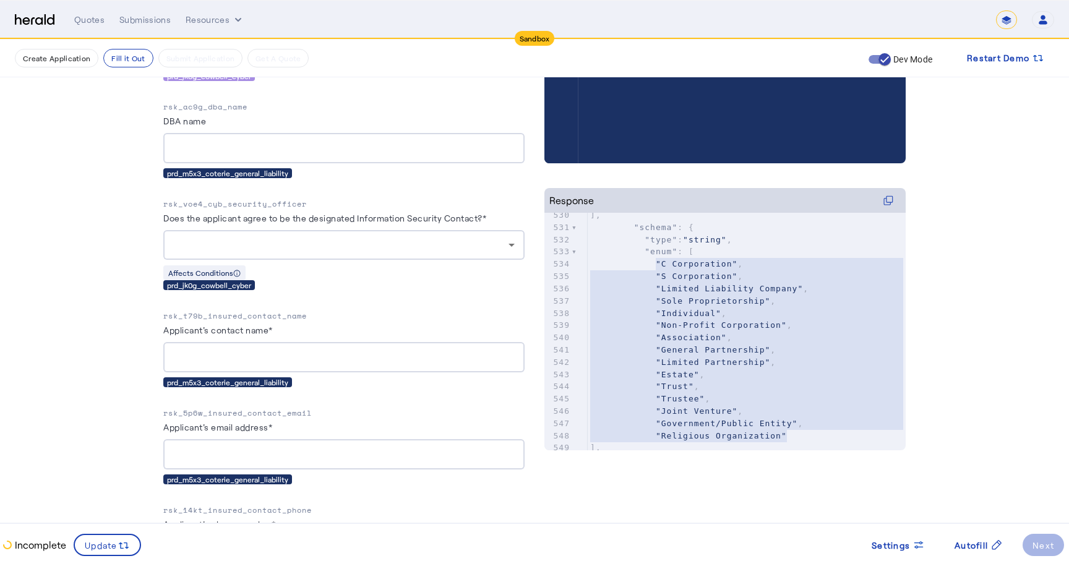
drag, startPoint x: 656, startPoint y: 264, endPoint x: 787, endPoint y: 433, distance: 214.3
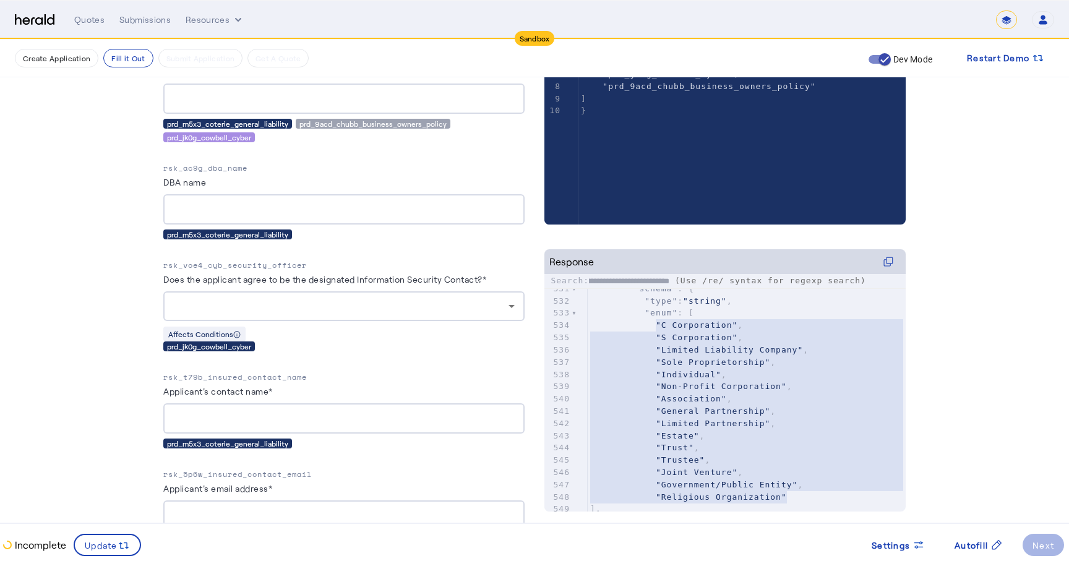
type input "**********"
click at [637, 283] on input "**********" at bounding box center [629, 281] width 80 height 12
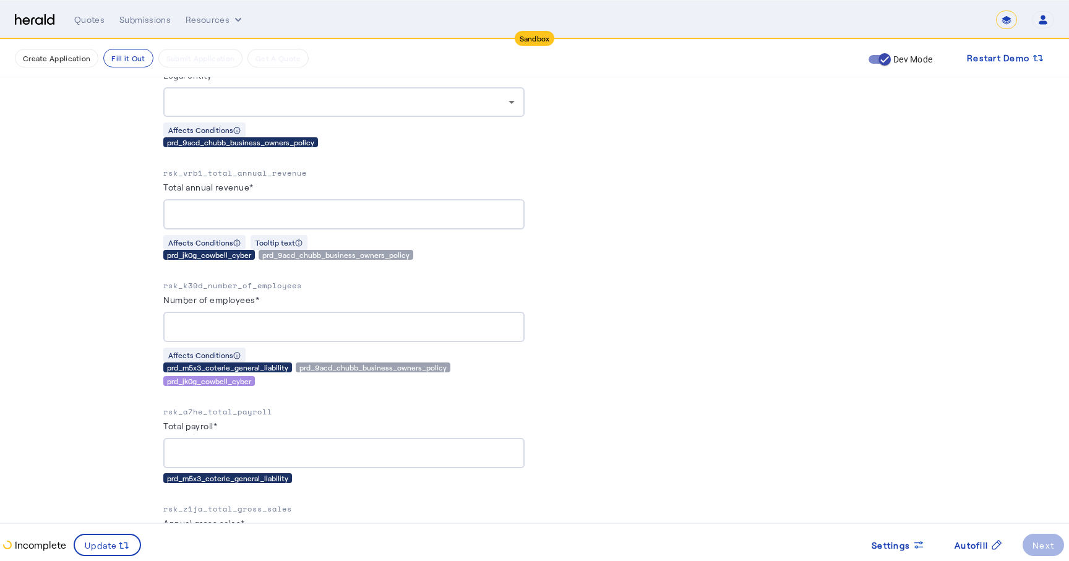
click at [232, 284] on p "rsk_k39d_number_of_employees" at bounding box center [343, 286] width 361 height 12
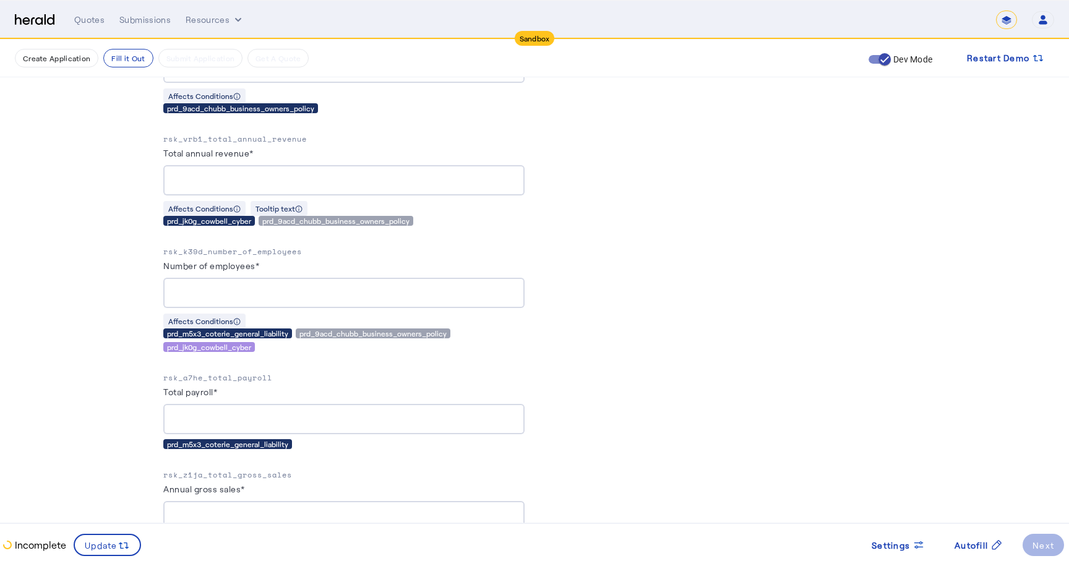
scroll to position [1453, 0]
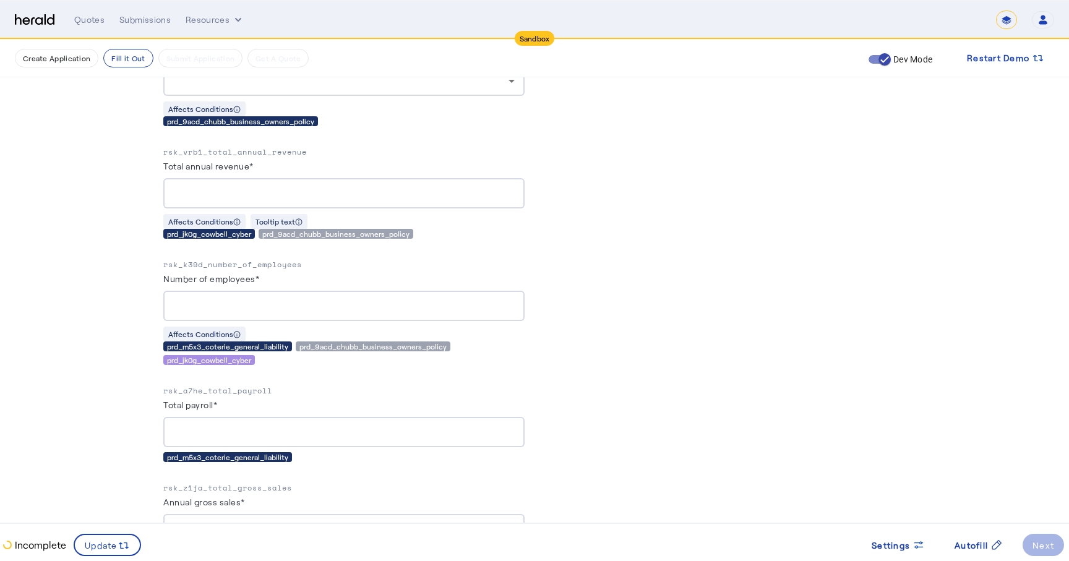
click at [236, 260] on p "rsk_k39d_number_of_employees" at bounding box center [343, 265] width 361 height 12
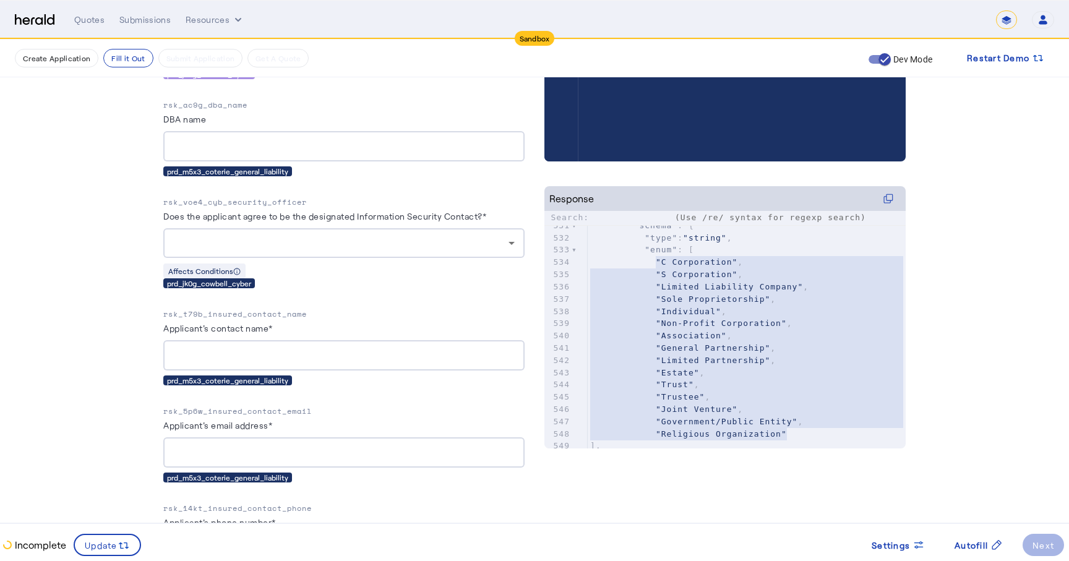
scroll to position [0, 0]
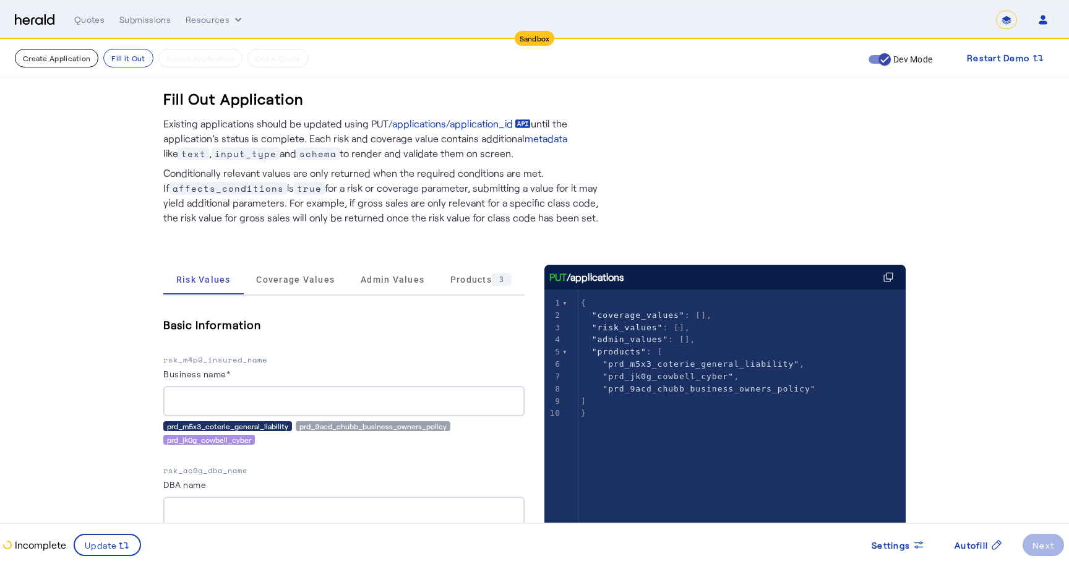
click at [68, 61] on button "Create Application" at bounding box center [57, 58] width 84 height 19
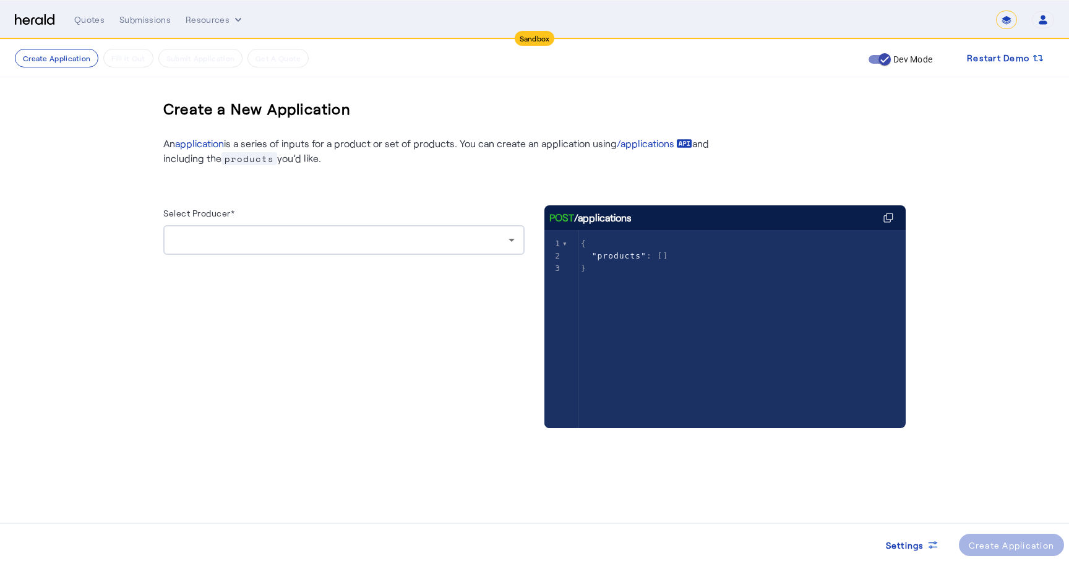
click at [281, 226] on div at bounding box center [343, 240] width 341 height 30
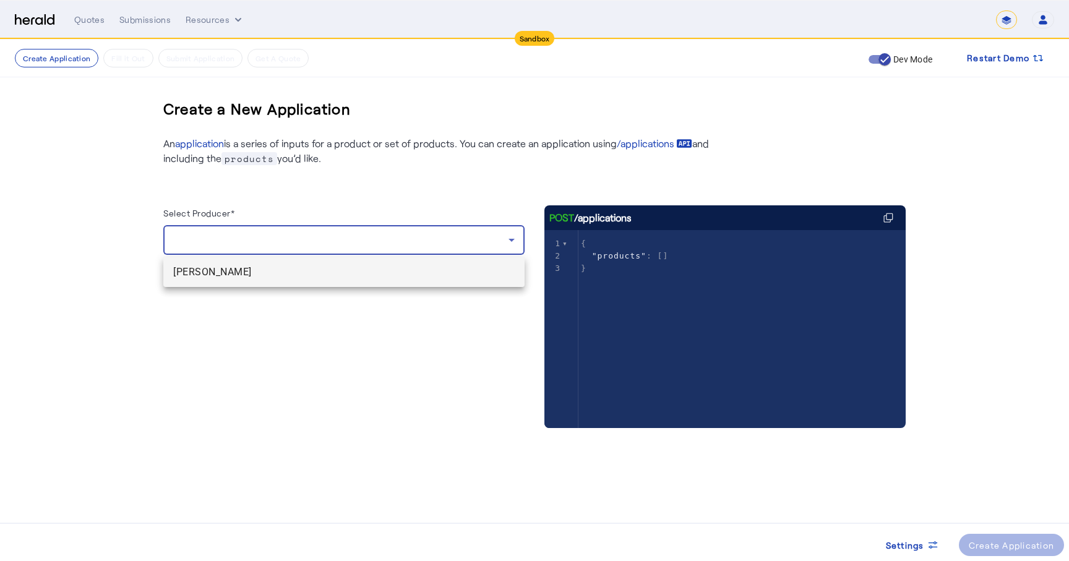
click at [224, 277] on span "[PERSON_NAME]" at bounding box center [343, 272] width 341 height 15
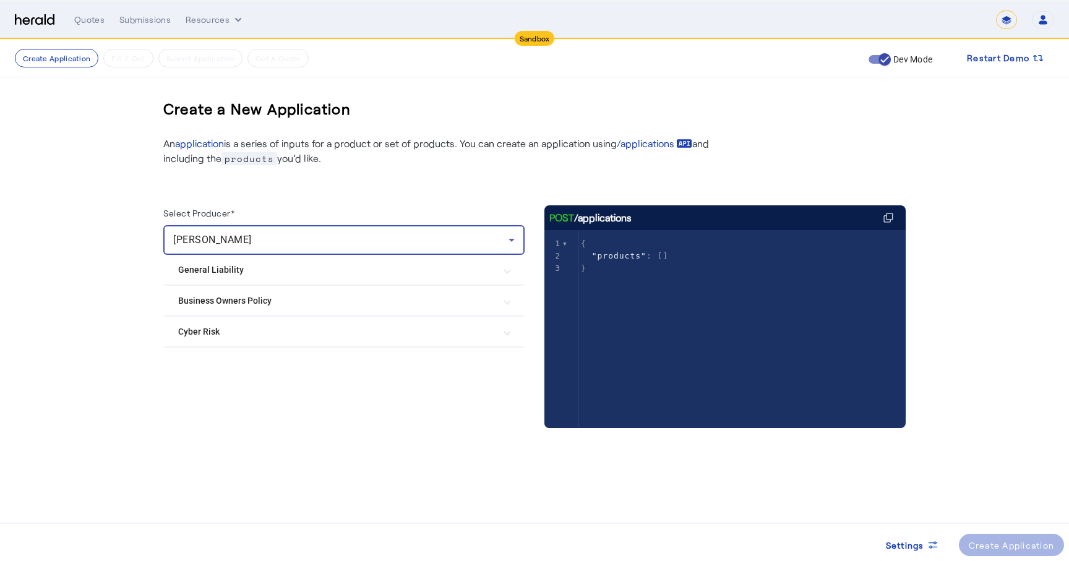
click at [235, 277] on mat-expansion-panel-header "General Liability" at bounding box center [343, 270] width 361 height 30
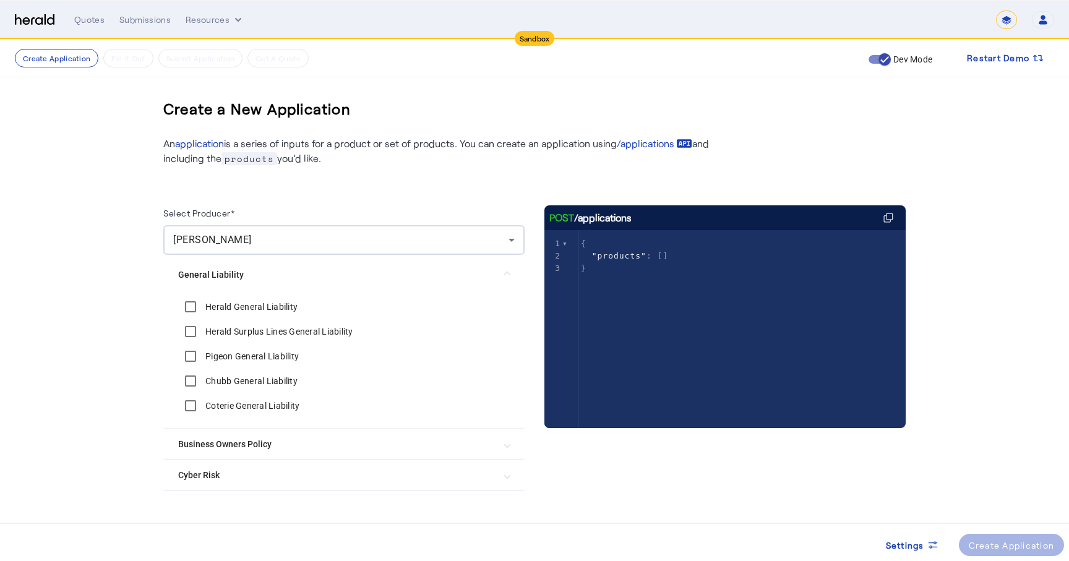
click at [226, 306] on label "Herald General Liability" at bounding box center [250, 307] width 95 height 12
click at [223, 327] on label "Herald Surplus Lines General Liability" at bounding box center [278, 331] width 150 height 12
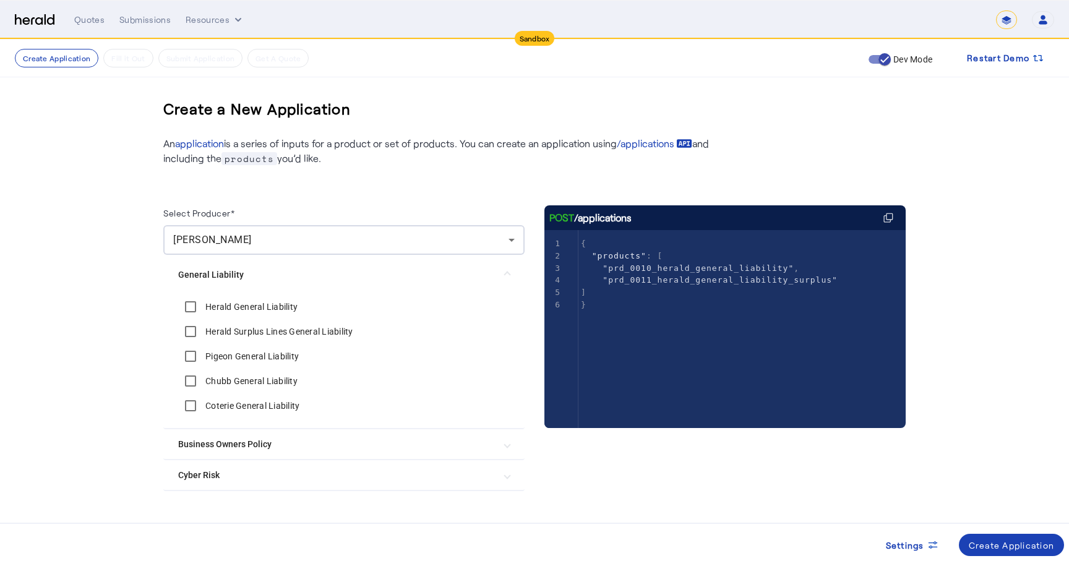
click at [223, 353] on label "Pigeon General Liability" at bounding box center [251, 356] width 96 height 12
click at [220, 376] on label "Chubb General Liability" at bounding box center [250, 381] width 95 height 12
click at [220, 407] on label "Coterie General Liability" at bounding box center [251, 406] width 97 height 12
click at [213, 444] on Policy "Business Owners Policy" at bounding box center [336, 444] width 317 height 13
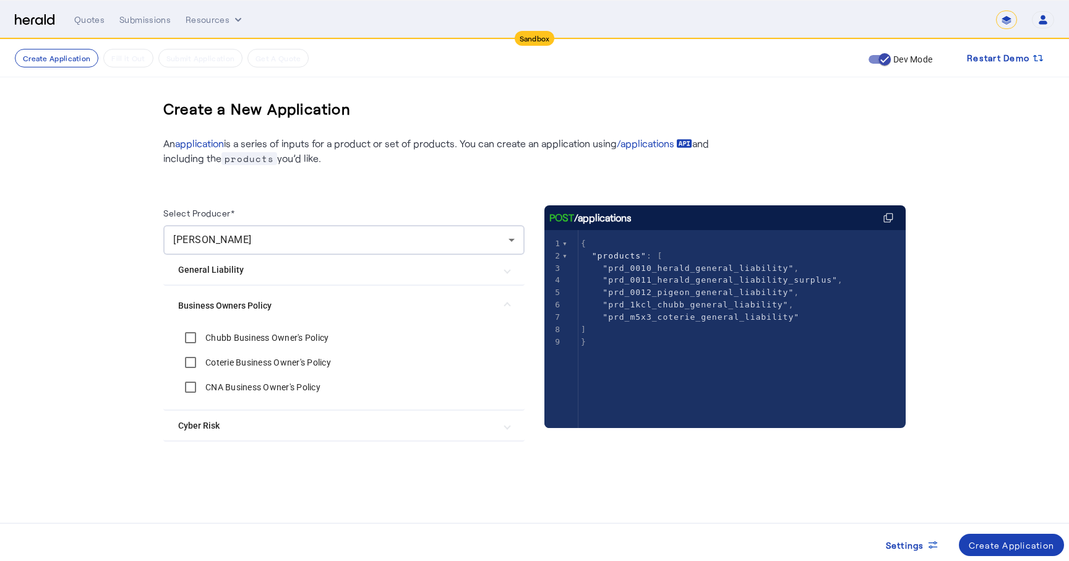
click at [213, 331] on div "Chubb Business Owner's Policy" at bounding box center [253, 337] width 150 height 25
click at [212, 337] on label "Chubb Business Owner's Policy" at bounding box center [266, 338] width 126 height 12
click at [212, 364] on label "Coterie Business Owner's Policy" at bounding box center [267, 362] width 128 height 12
click at [210, 385] on label "CNA Business Owner's Policy" at bounding box center [262, 387] width 118 height 12
click at [208, 424] on Risk "Cyber Risk" at bounding box center [336, 425] width 317 height 13
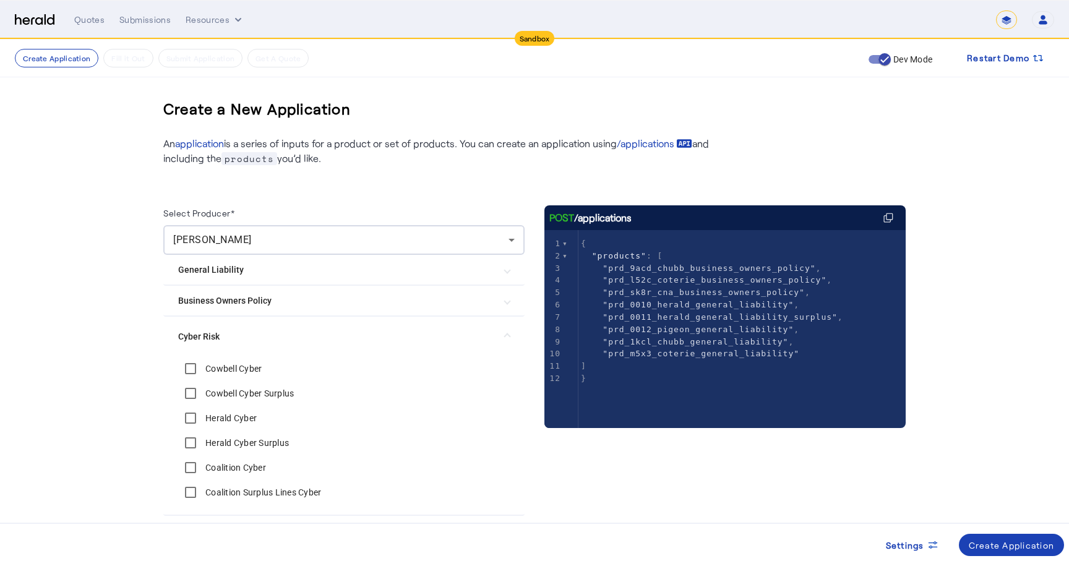
click at [239, 367] on label "Cowbell Cyber" at bounding box center [232, 369] width 59 height 12
click at [233, 396] on label "Cowbell Cyber Surplus" at bounding box center [248, 393] width 91 height 12
click at [225, 418] on label "Herald Cyber" at bounding box center [230, 418] width 54 height 12
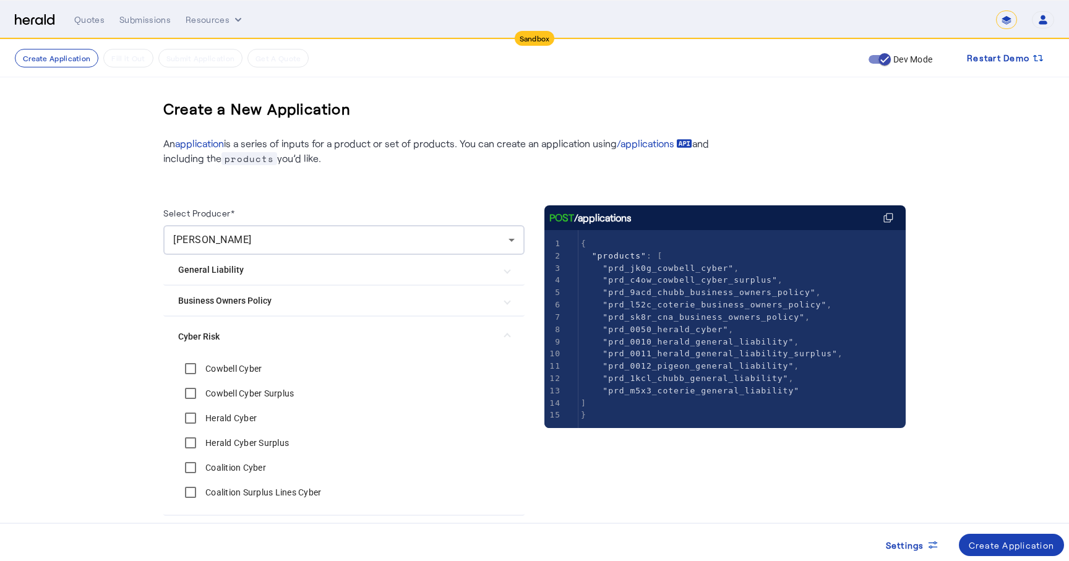
click at [222, 445] on label "Herald Cyber Surplus" at bounding box center [246, 443] width 86 height 12
click at [221, 470] on label "Coalition Cyber" at bounding box center [234, 468] width 63 height 12
click at [225, 491] on label "Coalition Surplus Lines Cyber" at bounding box center [262, 492] width 118 height 12
click at [995, 544] on div "Create Application" at bounding box center [1012, 545] width 86 height 13
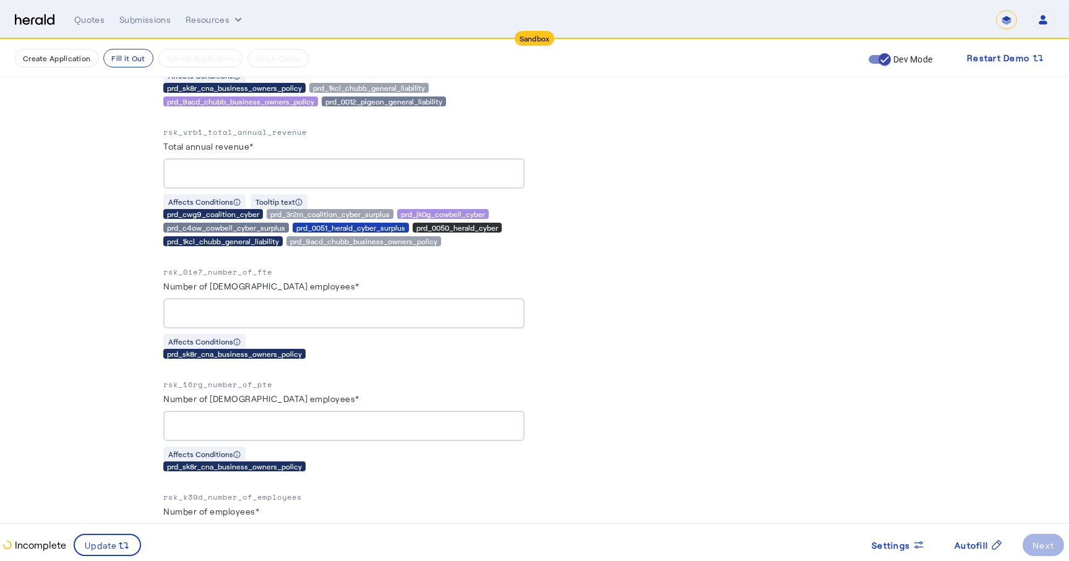
click at [248, 268] on p "rsk_0ie7_number_of_fte" at bounding box center [343, 272] width 361 height 12
click at [228, 382] on p "rsk_16rg_number_of_pte" at bounding box center [343, 385] width 361 height 12
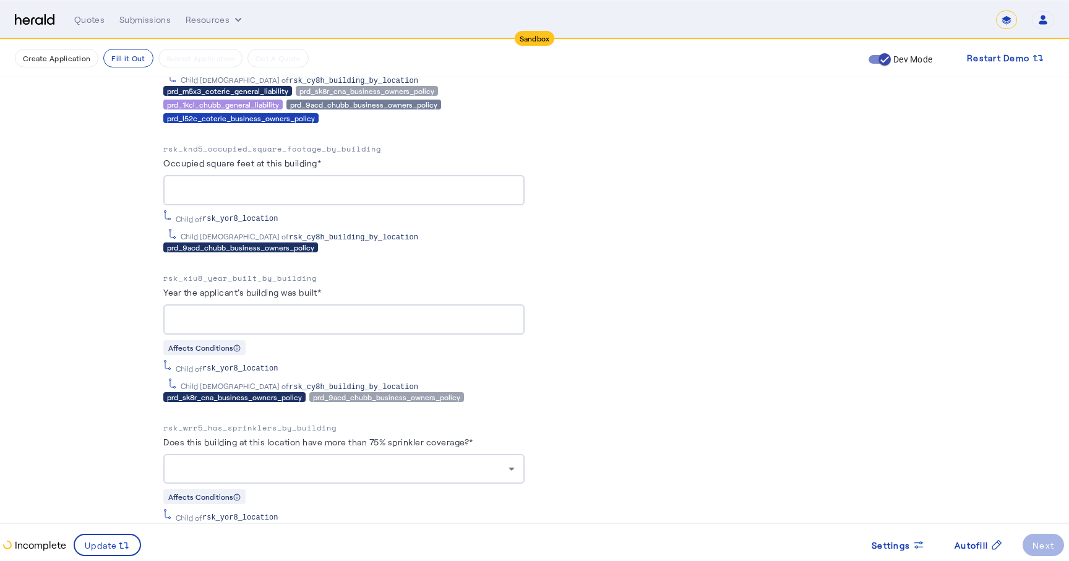
scroll to position [2304, 0]
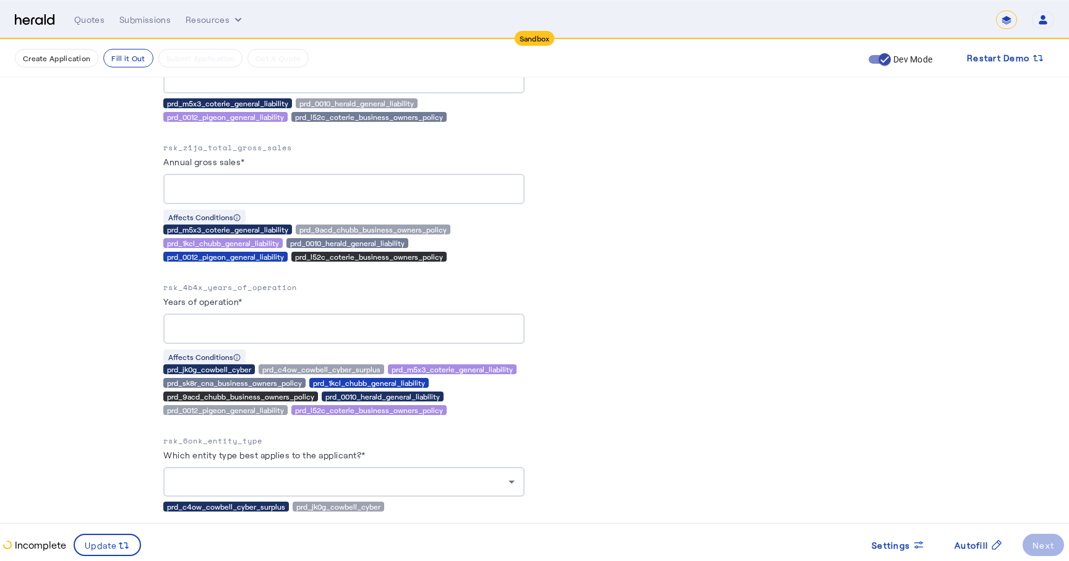
click at [236, 281] on p "rsk_4b4x_years_of_operation" at bounding box center [343, 287] width 361 height 12
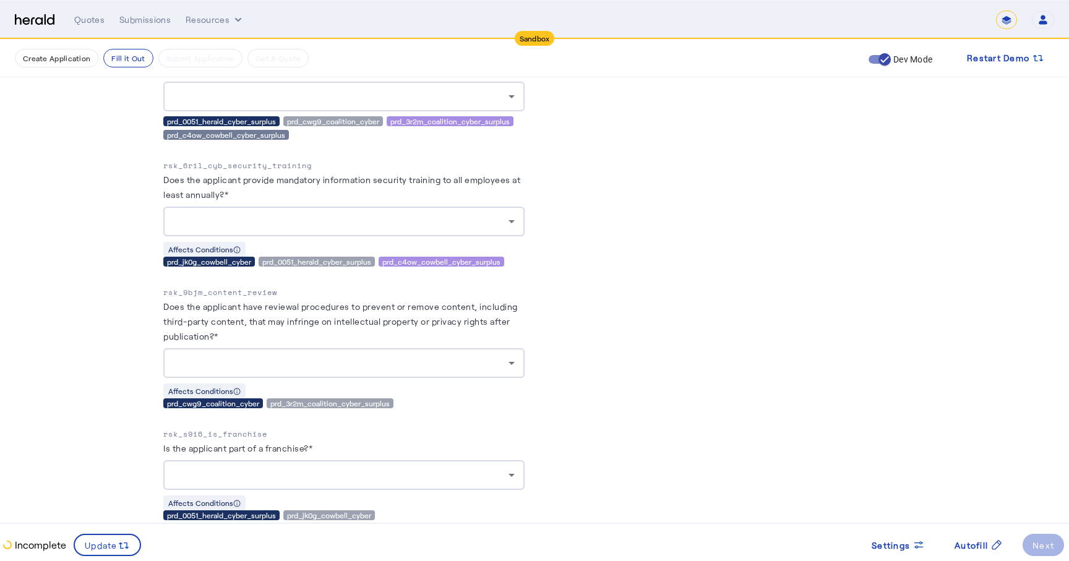
scroll to position [2567, 0]
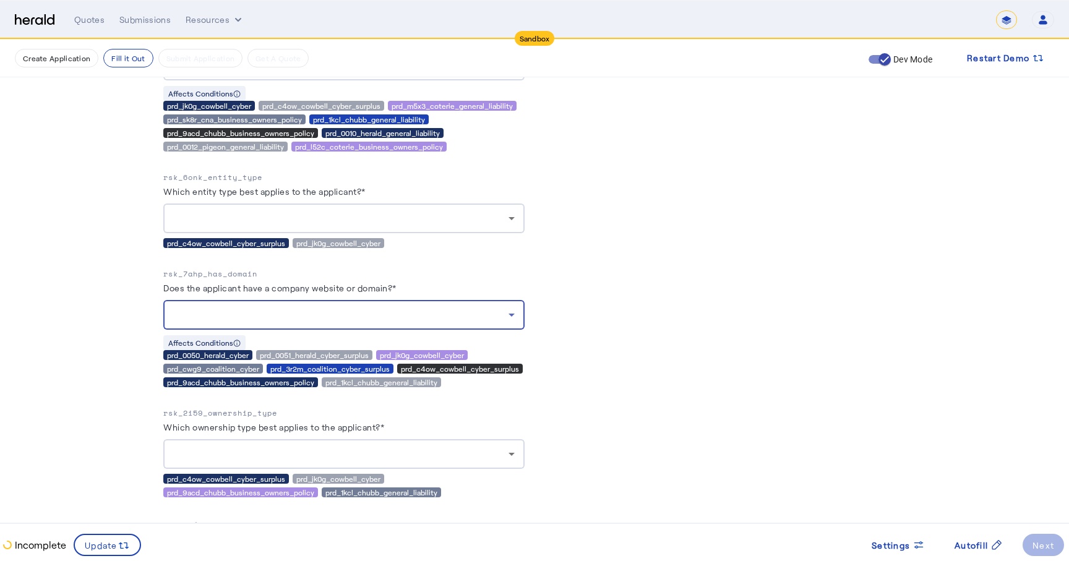
click at [393, 310] on div at bounding box center [340, 314] width 335 height 15
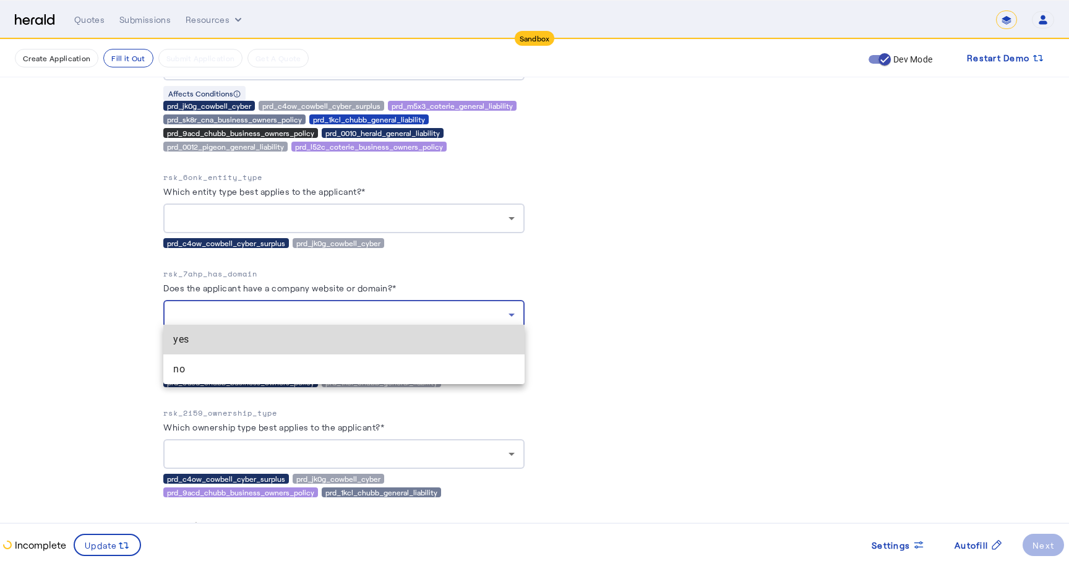
click at [207, 344] on span "yes" at bounding box center [343, 339] width 341 height 15
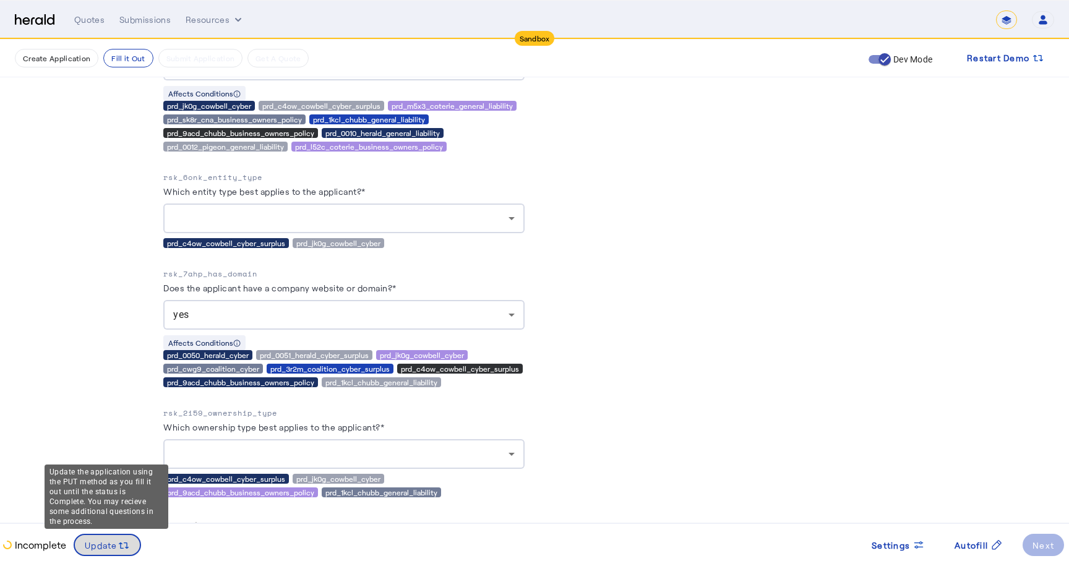
click at [111, 539] on span "Update" at bounding box center [101, 545] width 33 height 13
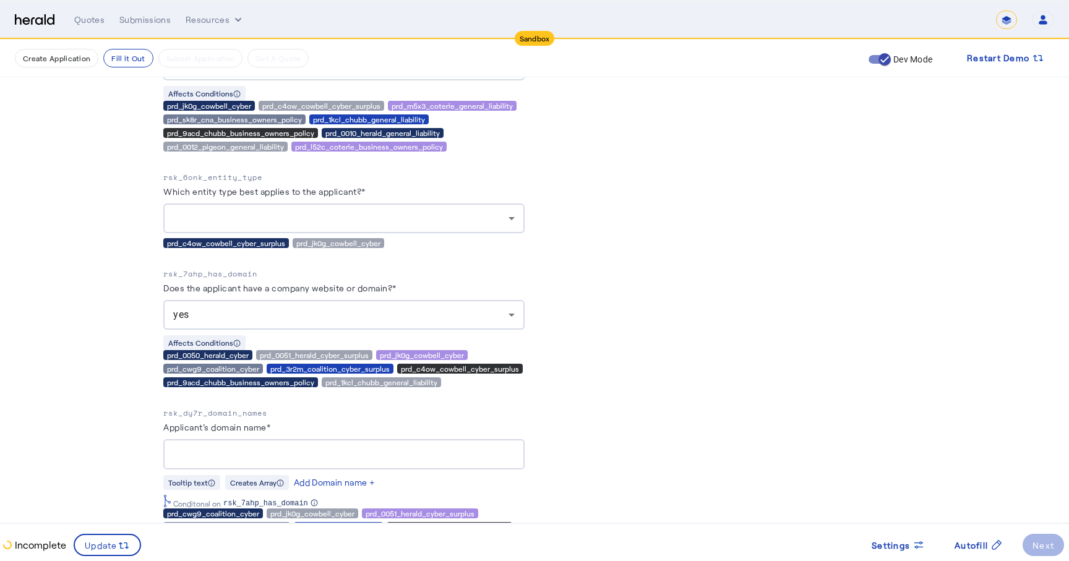
click at [236, 407] on p "rsk_dy7r_domain_names" at bounding box center [343, 413] width 361 height 12
click at [314, 447] on input "Applicant's domain name*" at bounding box center [343, 454] width 341 height 15
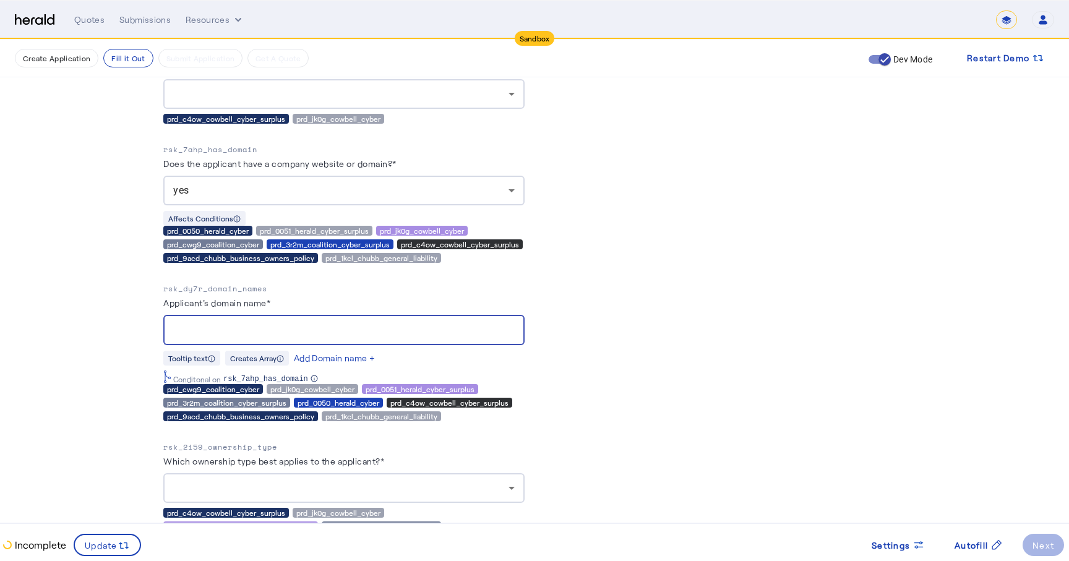
scroll to position [2695, 0]
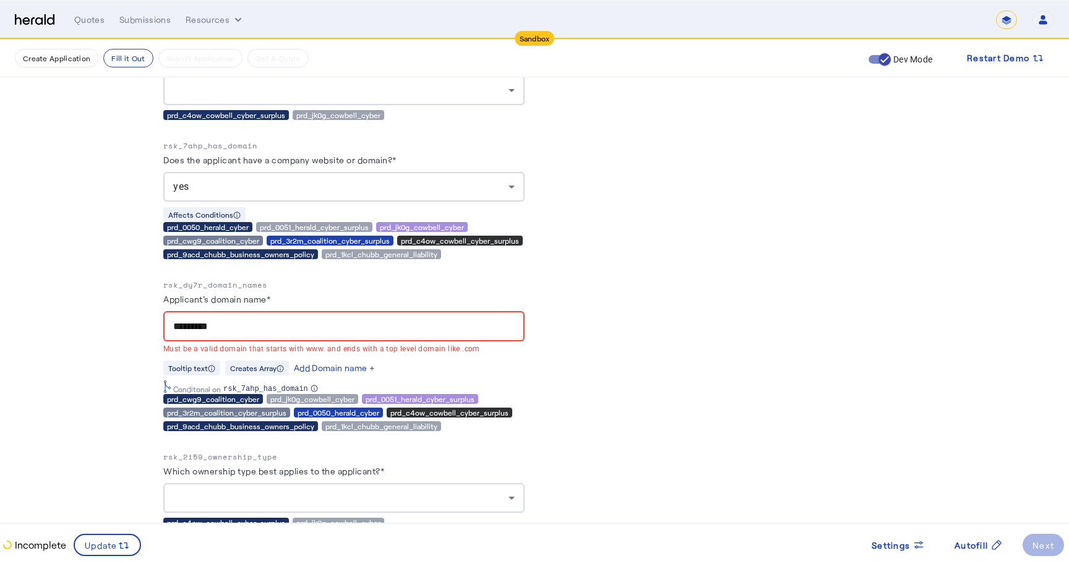
click at [244, 319] on input "*********" at bounding box center [343, 326] width 341 height 15
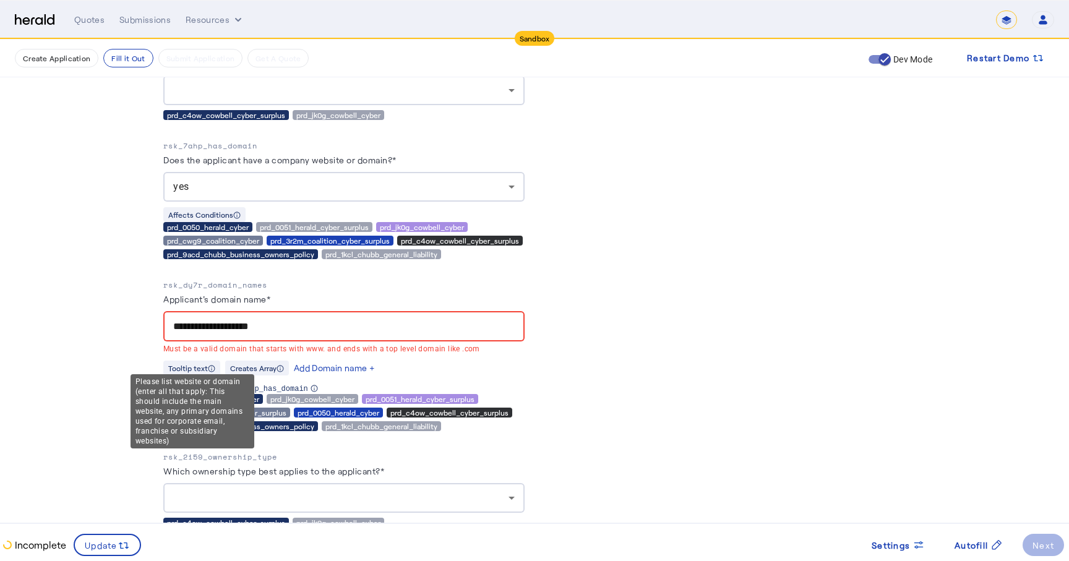
type input "**********"
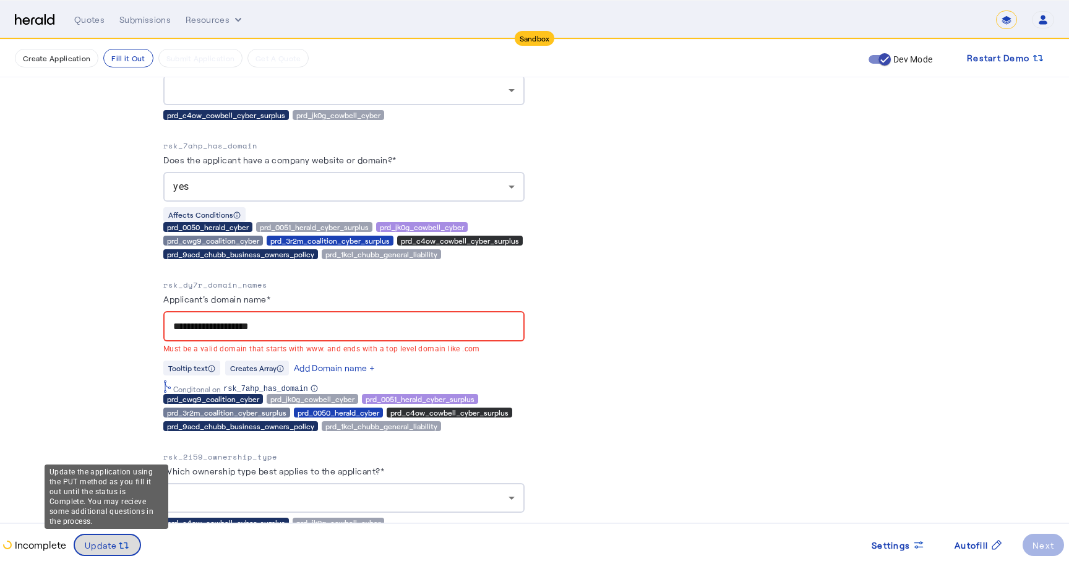
click at [108, 542] on span "Update" at bounding box center [101, 545] width 33 height 13
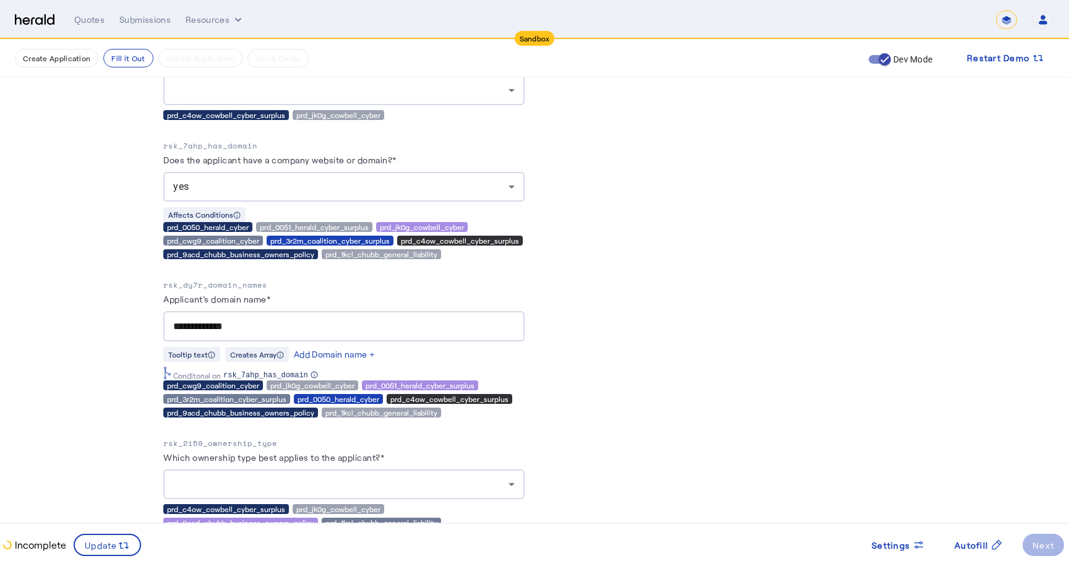
click at [260, 319] on input "**********" at bounding box center [343, 326] width 341 height 15
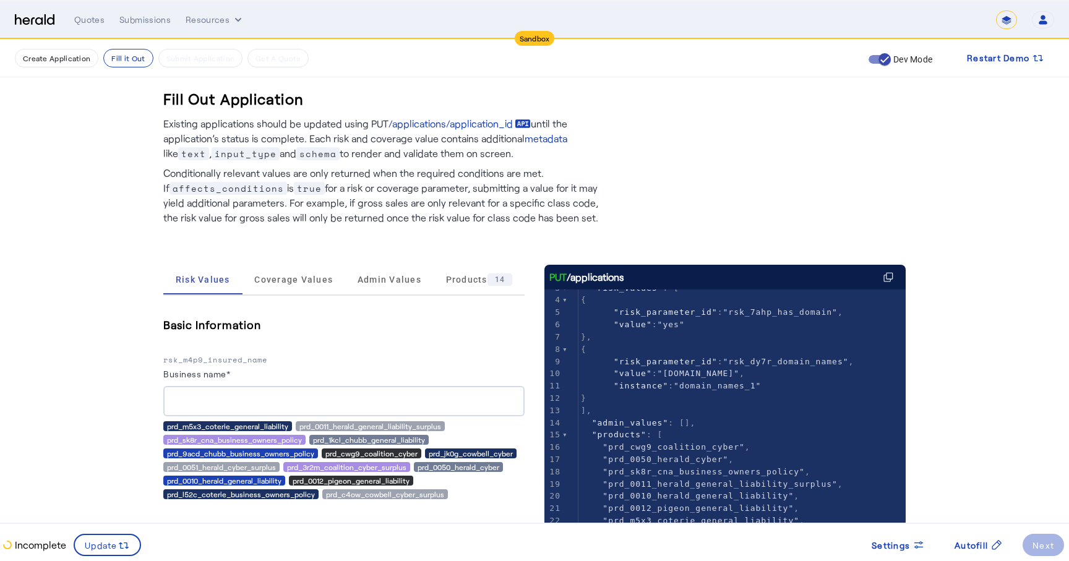
scroll to position [36, 0]
click at [644, 390] on span ""instance"" at bounding box center [641, 389] width 54 height 9
type textarea "********"
click at [644, 390] on span ""instance"" at bounding box center [641, 389] width 54 height 9
click at [740, 393] on span ""domain_names_1"" at bounding box center [717, 389] width 87 height 9
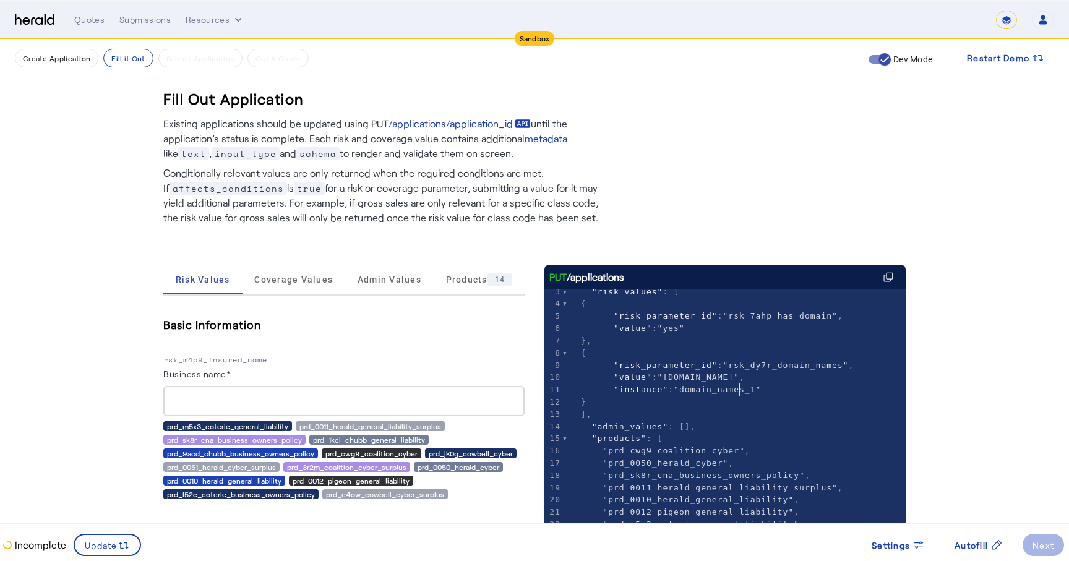
type textarea "**********"
click at [740, 393] on span ""domain_names_1"" at bounding box center [717, 389] width 87 height 9
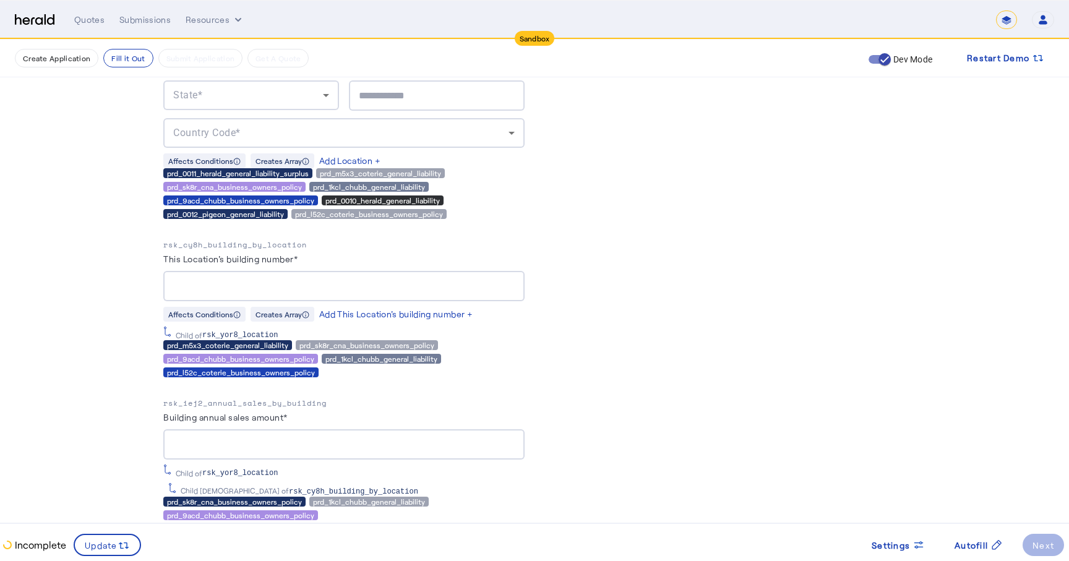
scroll to position [3396, 0]
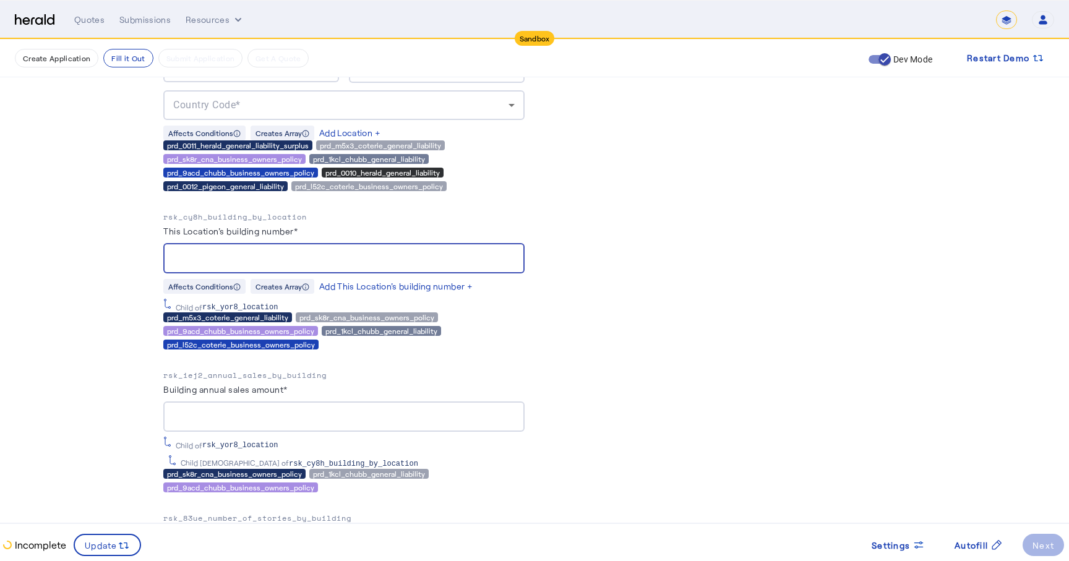
click at [255, 254] on input "This Location's building number*" at bounding box center [343, 258] width 341 height 15
click at [251, 251] on input "*" at bounding box center [343, 258] width 341 height 15
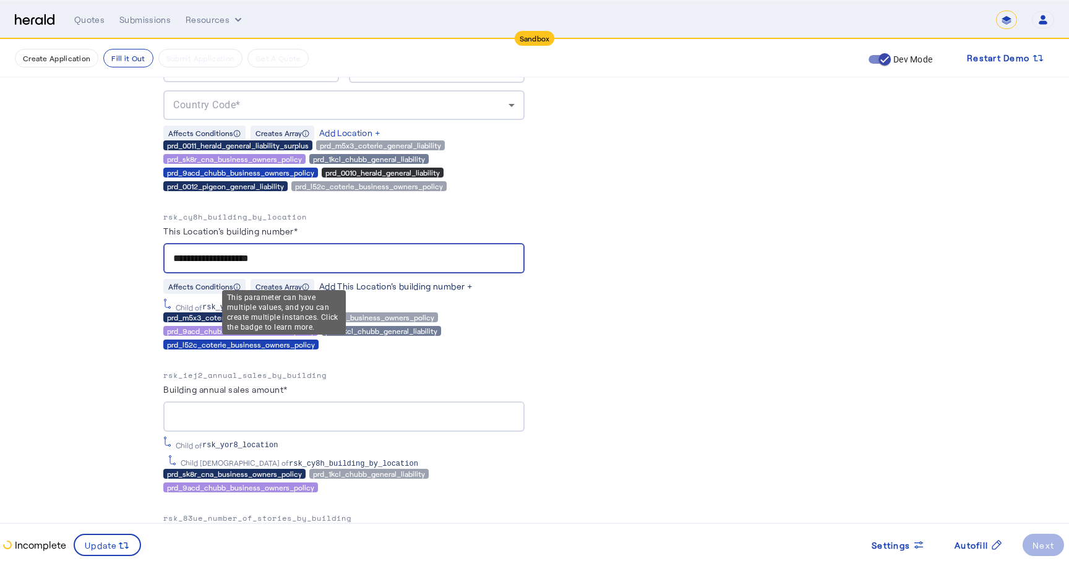
type input "**********"
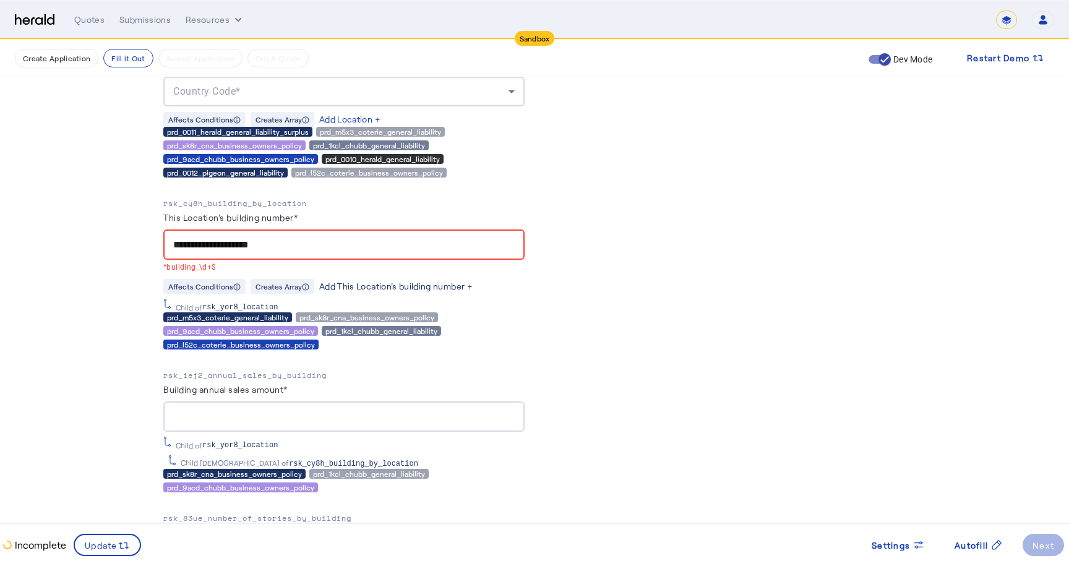
click at [345, 280] on div "Add This Location's building number +" at bounding box center [395, 286] width 153 height 12
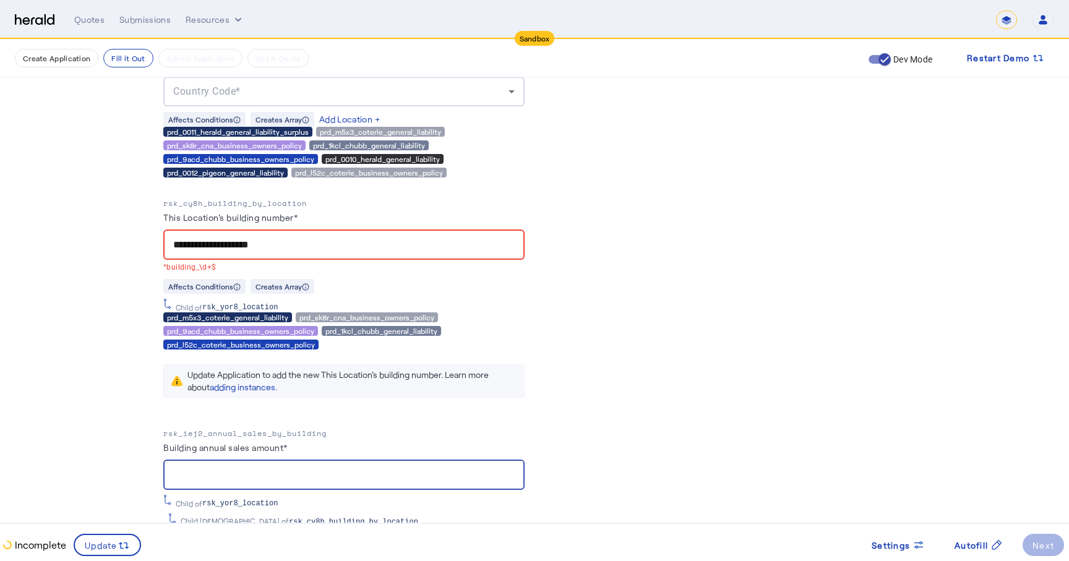
click at [191, 468] on input "Building annual sales amount*" at bounding box center [343, 475] width 341 height 15
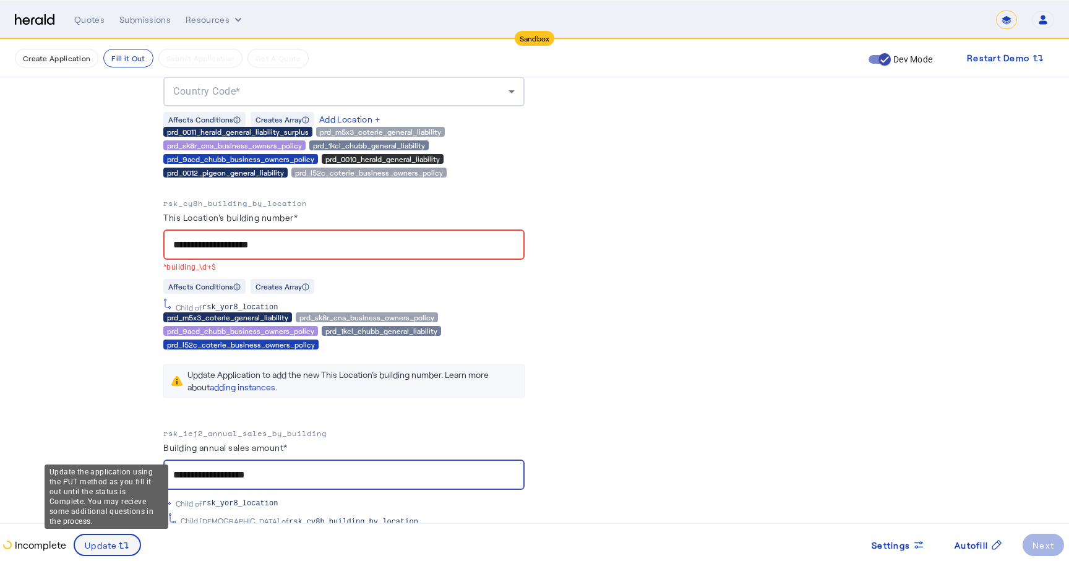
type input "**********"
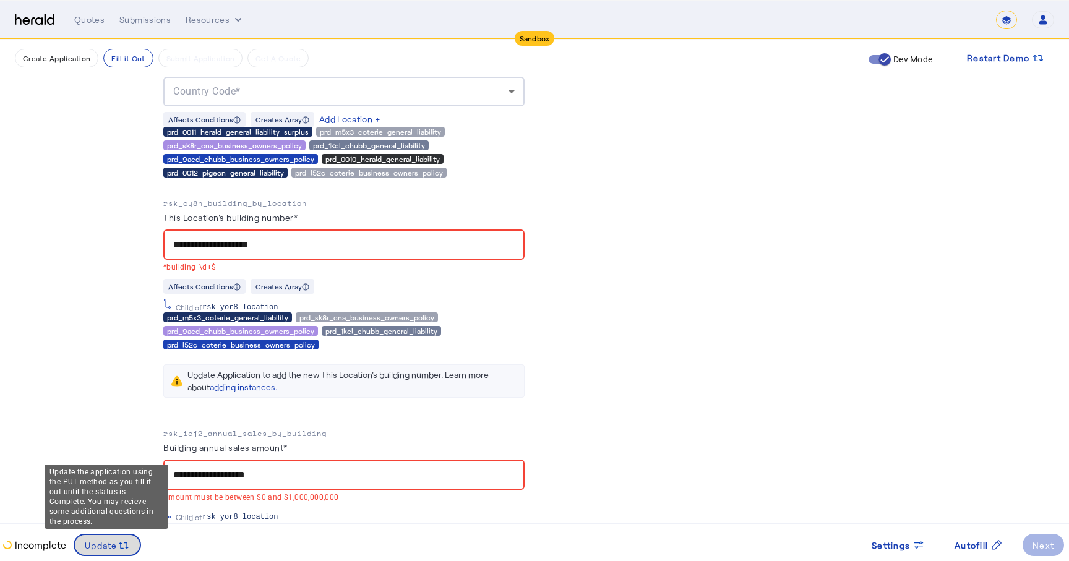
click at [113, 541] on span "Update" at bounding box center [101, 545] width 33 height 13
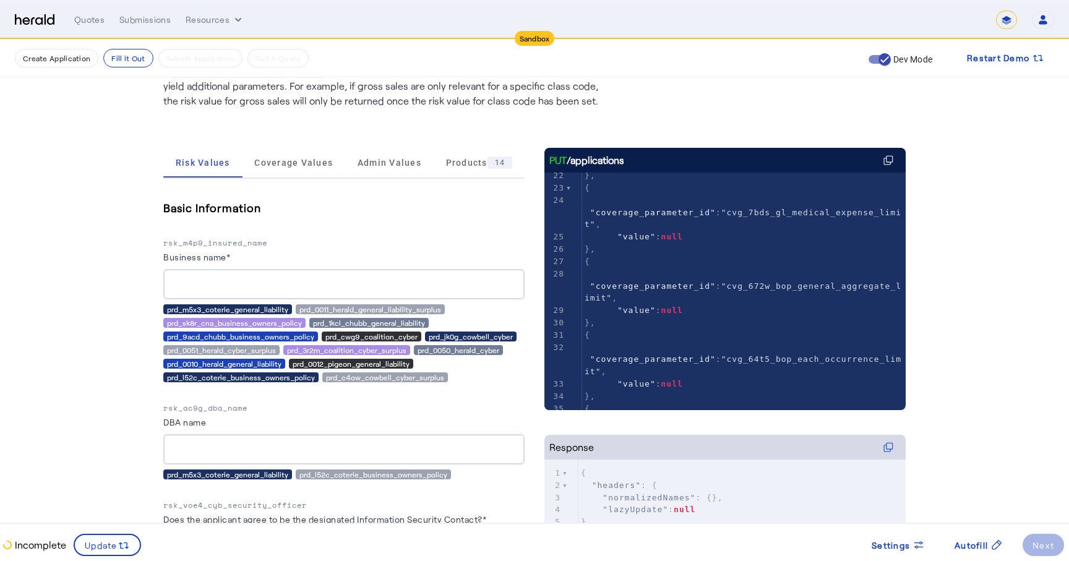
scroll to position [478, 0]
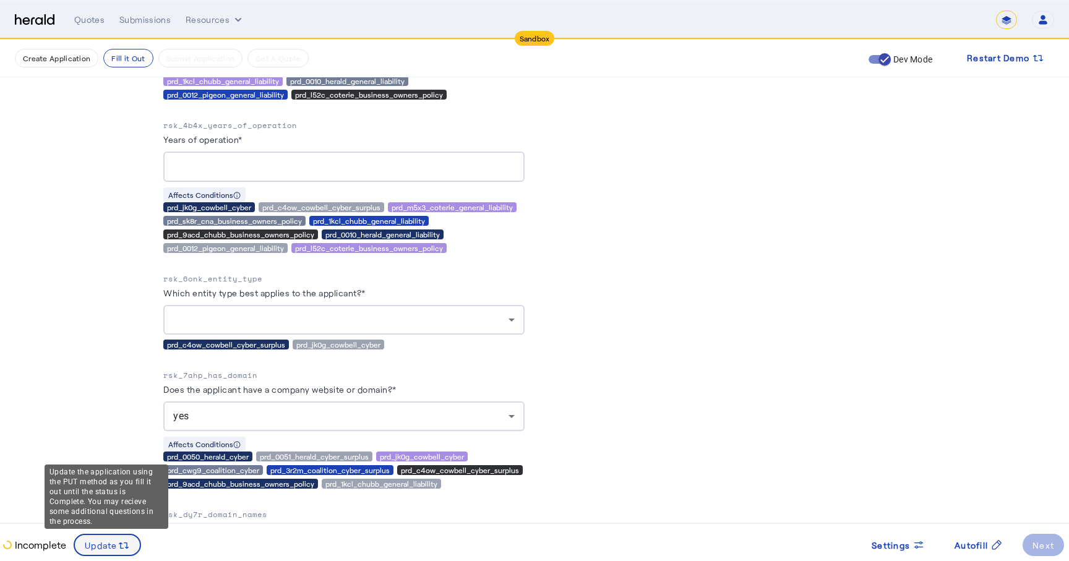
click at [96, 552] on div "Update" at bounding box center [107, 545] width 45 height 14
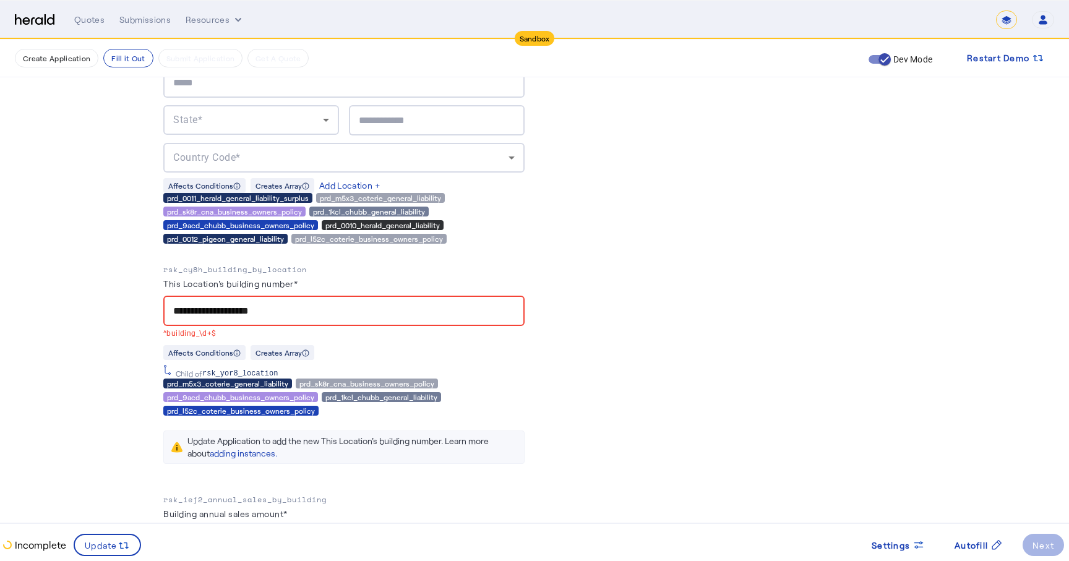
click at [211, 304] on input "**********" at bounding box center [343, 311] width 341 height 15
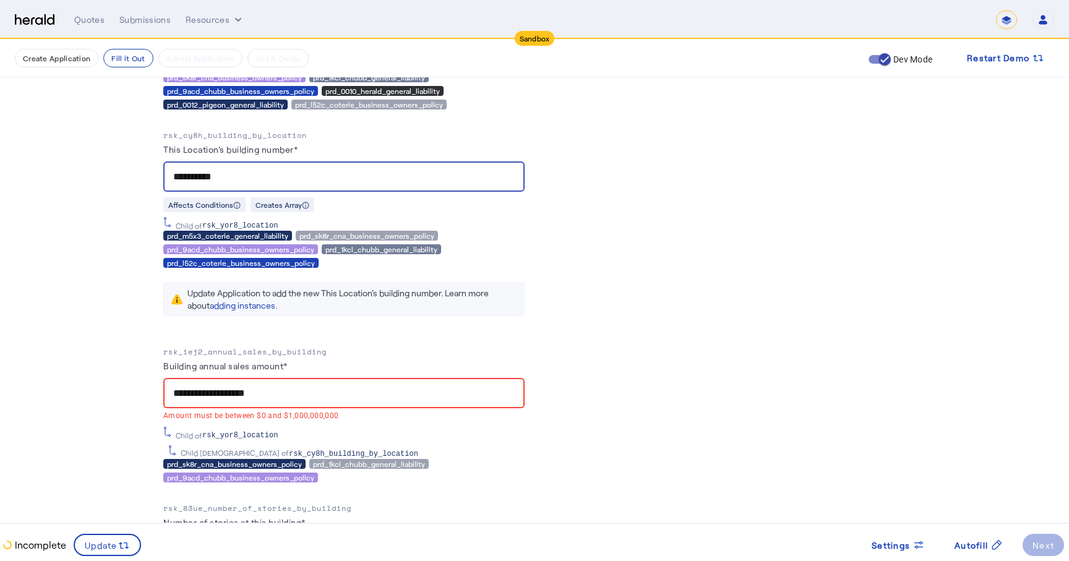
type input "**********"
click at [233, 386] on input "**********" at bounding box center [343, 393] width 341 height 15
paste input
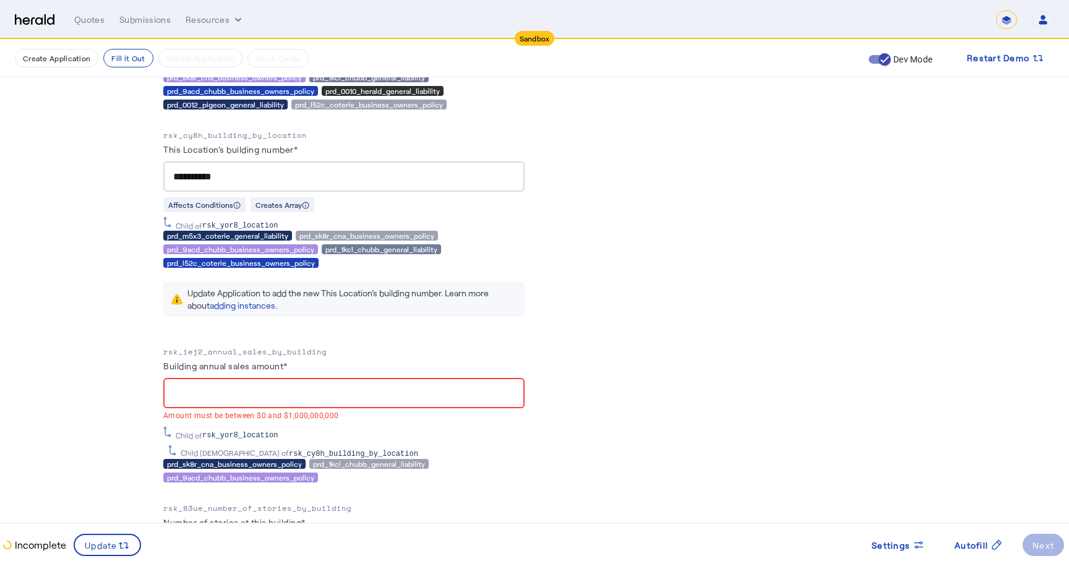
paste input
click at [203, 171] on input "**********" at bounding box center [343, 177] width 341 height 15
click at [201, 386] on input "Building annual sales amount*" at bounding box center [343, 393] width 341 height 15
paste input "*"
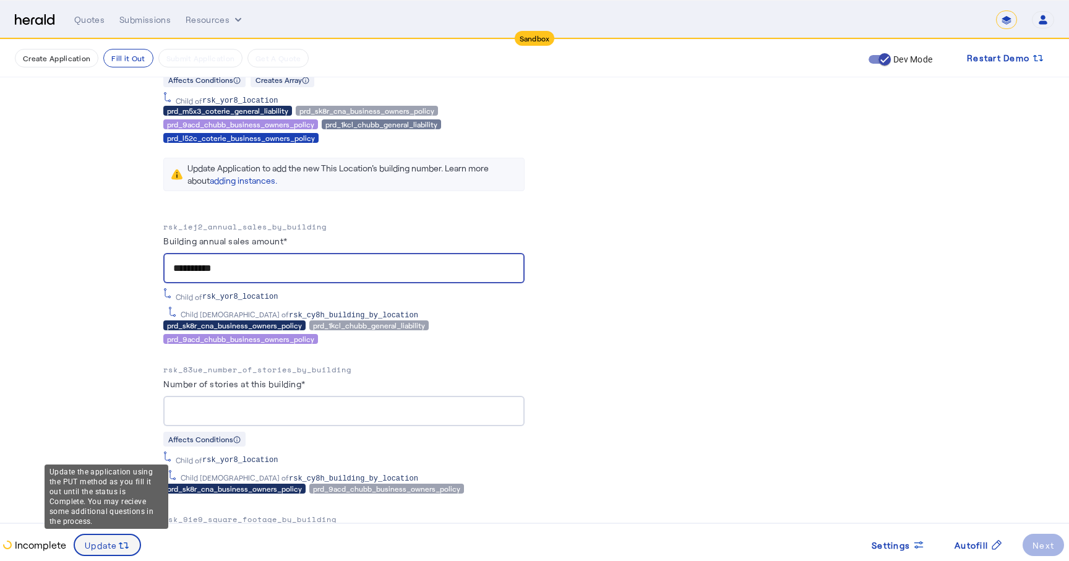
type input "**********"
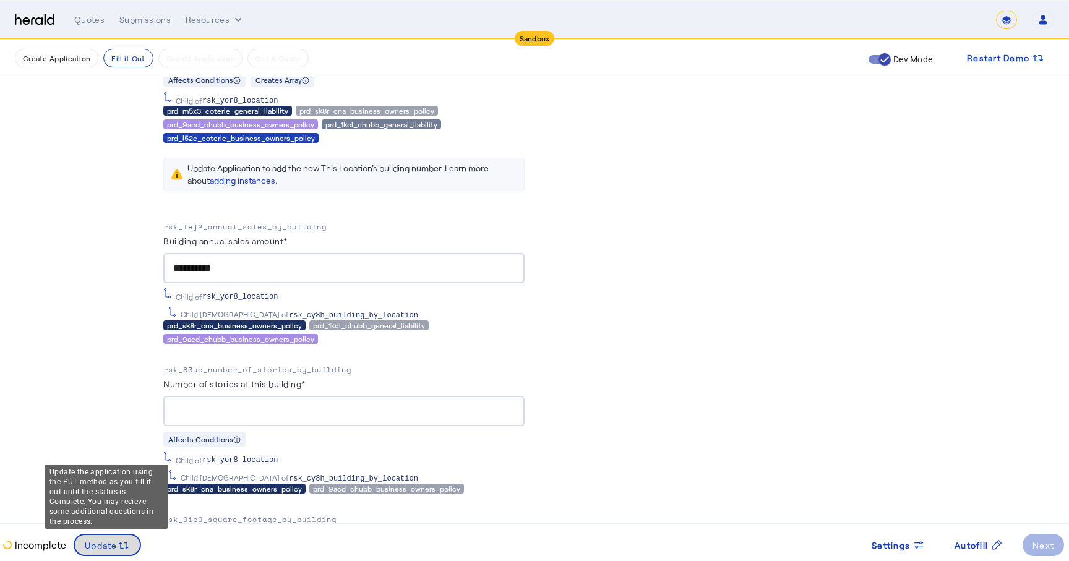
click at [107, 543] on span "Update" at bounding box center [101, 545] width 33 height 13
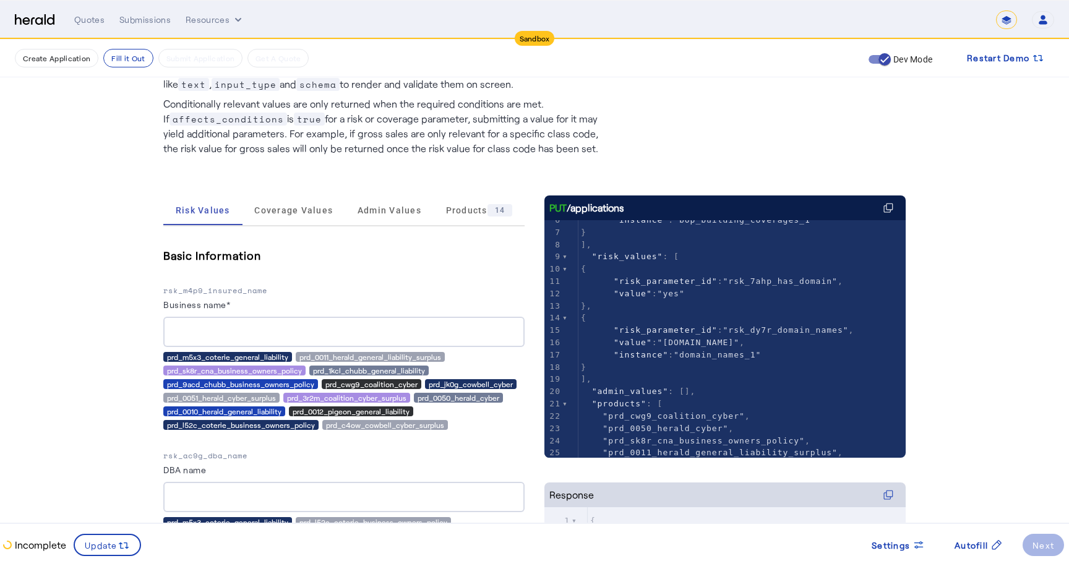
click at [793, 332] on span ""rsk_dy7r_domain_names"" at bounding box center [786, 329] width 126 height 9
type textarea "**********"
click at [793, 332] on span ""rsk_dy7r_domain_names"" at bounding box center [786, 329] width 126 height 9
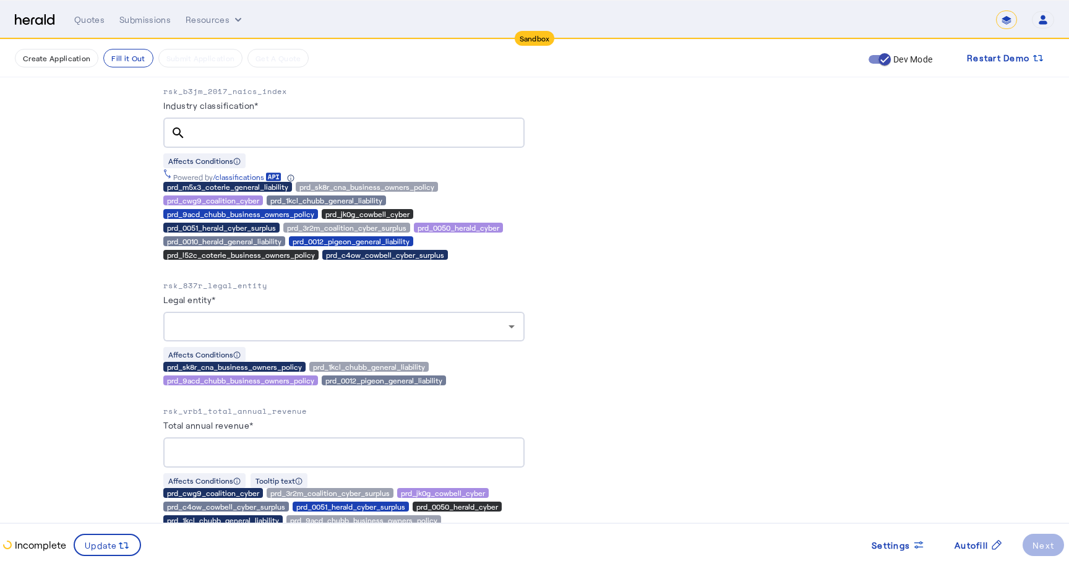
click at [218, 281] on p "rsk_837r_legal_entity" at bounding box center [343, 286] width 361 height 12
click at [216, 282] on p "rsk_837r_legal_entity" at bounding box center [343, 286] width 361 height 12
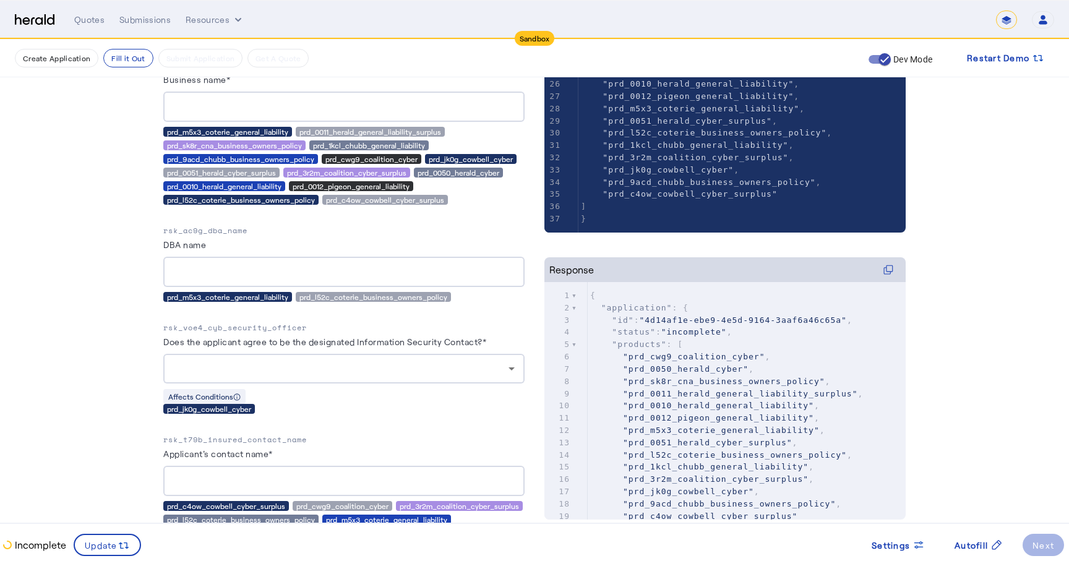
scroll to position [302, 0]
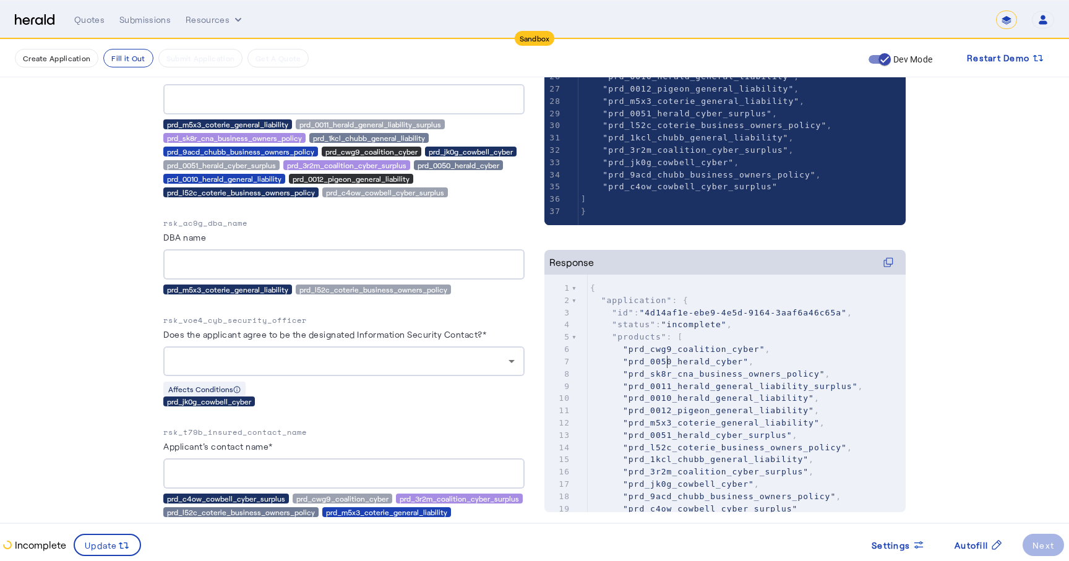
click at [666, 363] on span ""prd_0050_herald_cyber"" at bounding box center [686, 361] width 126 height 9
type input "**********"
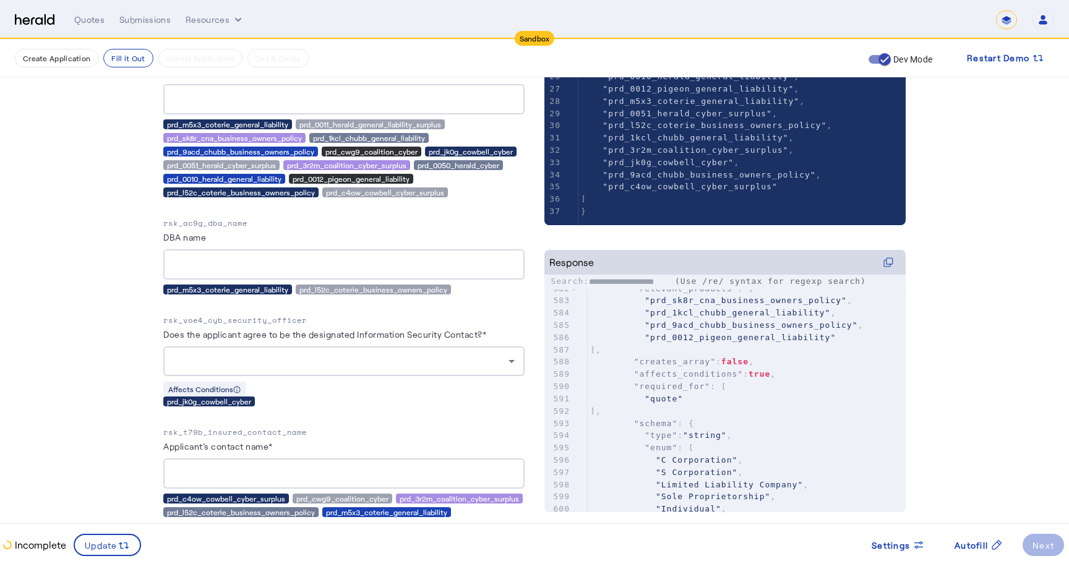
scroll to position [7184, 0]
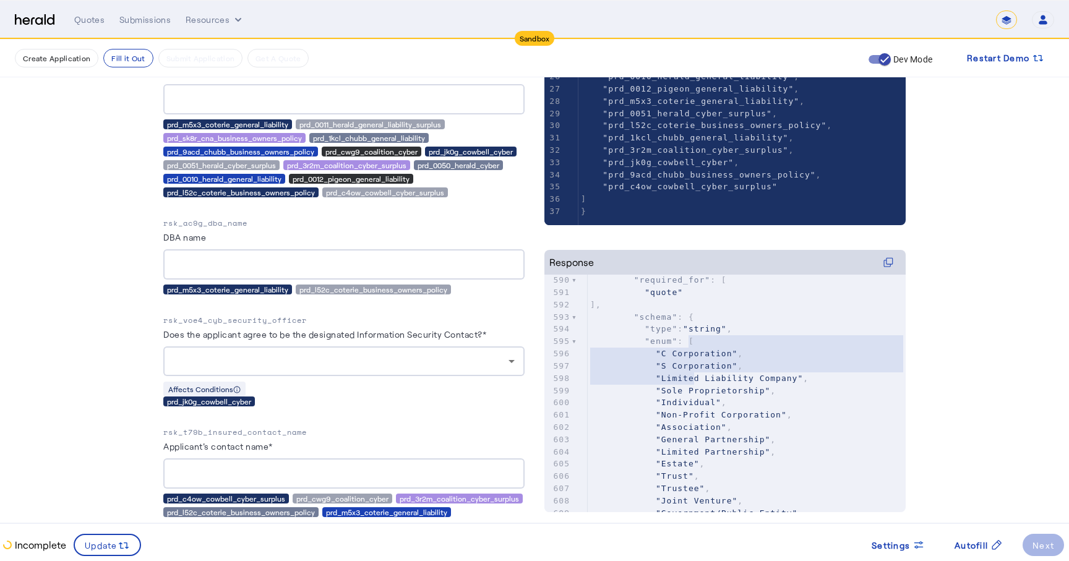
drag, startPoint x: 689, startPoint y: 340, endPoint x: 695, endPoint y: 376, distance: 35.9
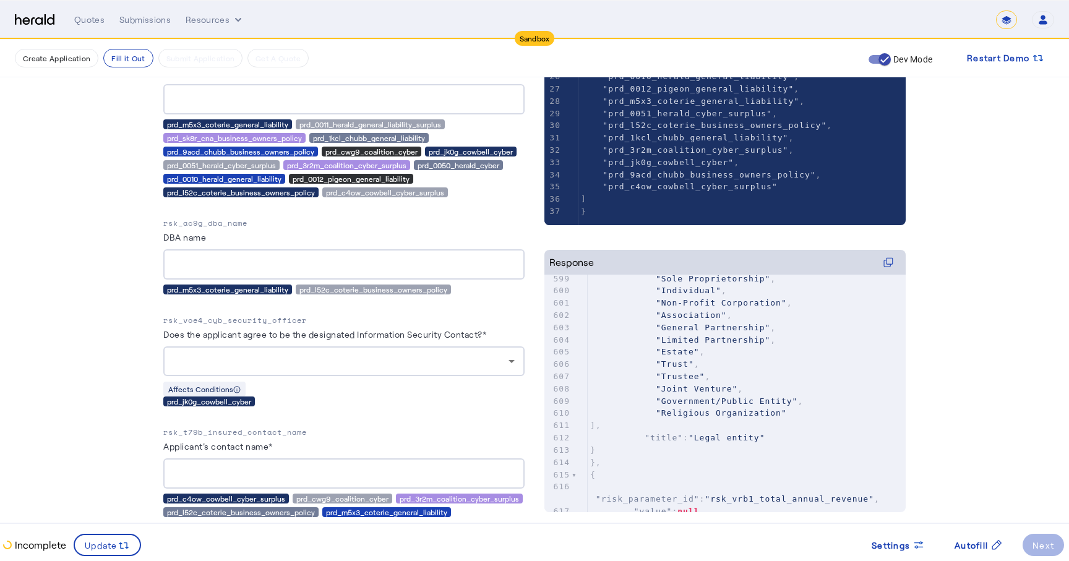
scroll to position [7411, 0]
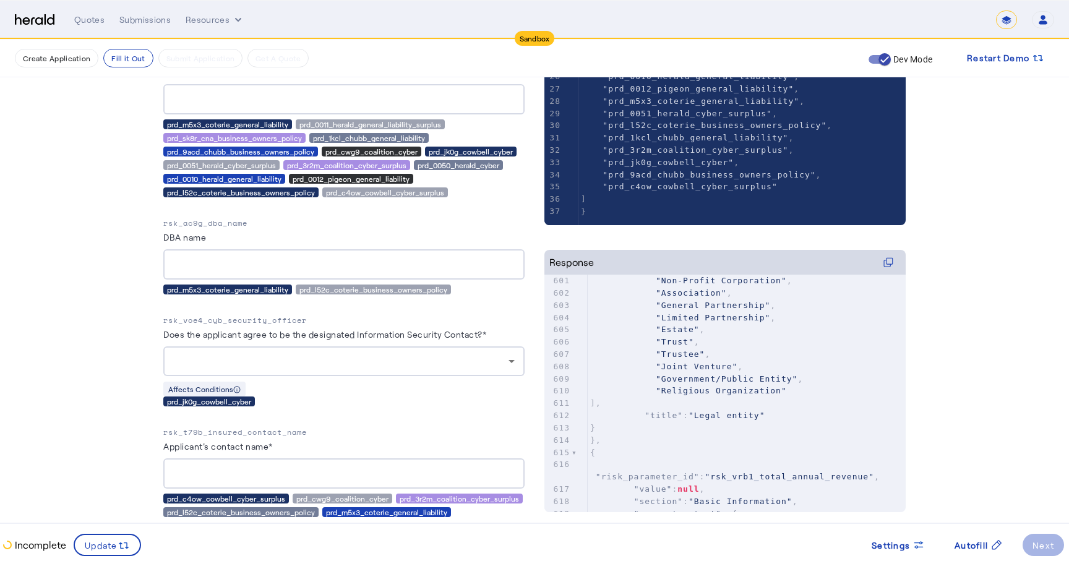
type textarea "**********"
click at [601, 400] on span "]," at bounding box center [595, 402] width 11 height 9
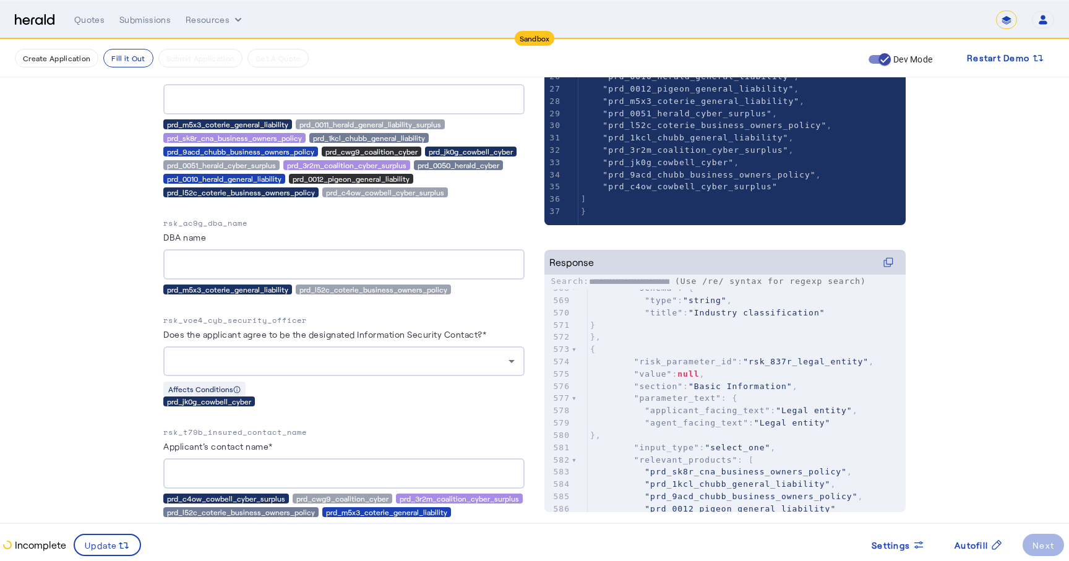
type input "*"
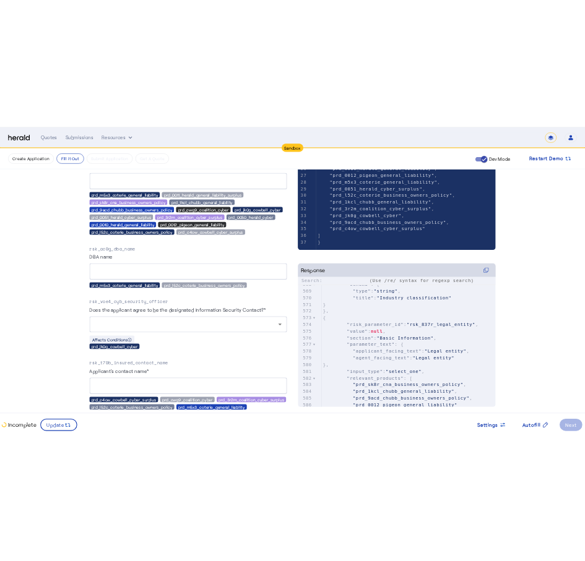
scroll to position [2304, 0]
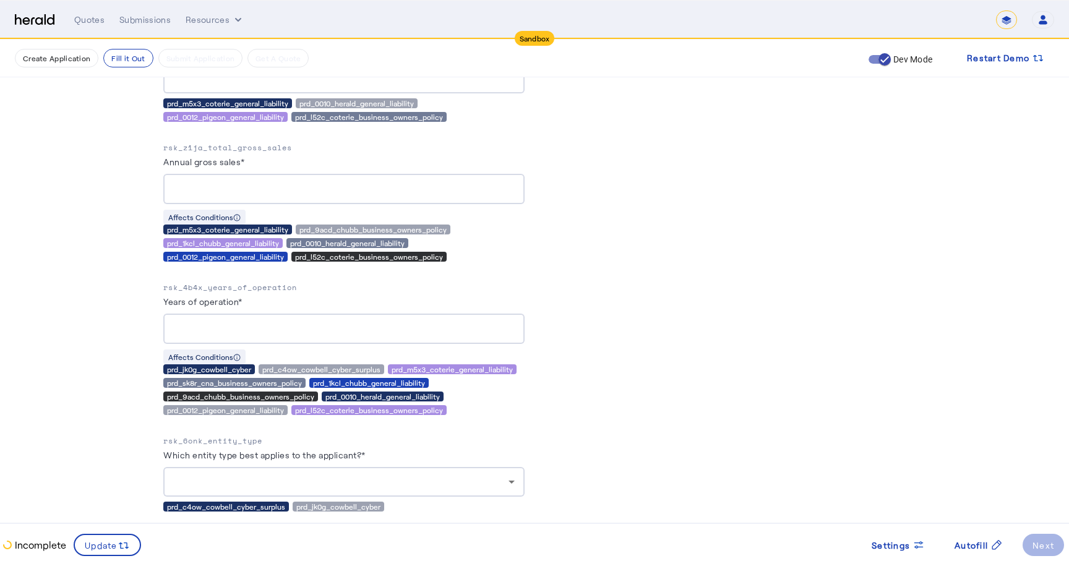
click at [281, 314] on div at bounding box center [343, 329] width 341 height 30
type input "*"
click at [268, 283] on p "rsk_4b4x_years_of_operation" at bounding box center [343, 287] width 361 height 12
click at [234, 282] on p "rsk_4b4x_years_of_operation" at bounding box center [343, 287] width 361 height 12
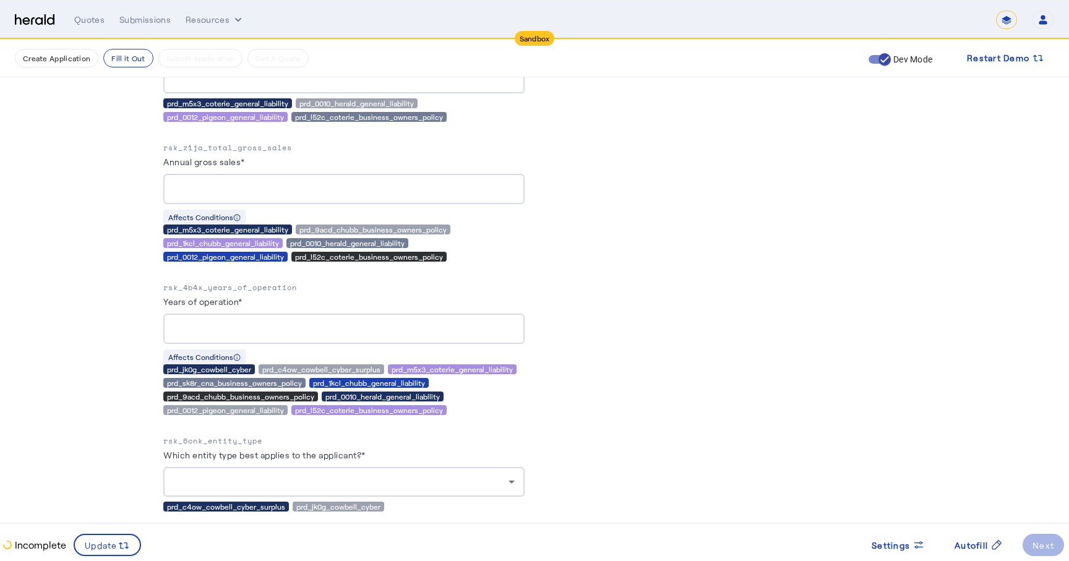
drag, startPoint x: 210, startPoint y: 281, endPoint x: 314, endPoint y: 281, distance: 103.3
click at [314, 281] on p "rsk_4b4x_years_of_operation" at bounding box center [343, 287] width 361 height 12
click at [264, 281] on p "rsk_4b4x_years_of_operation" at bounding box center [343, 287] width 361 height 12
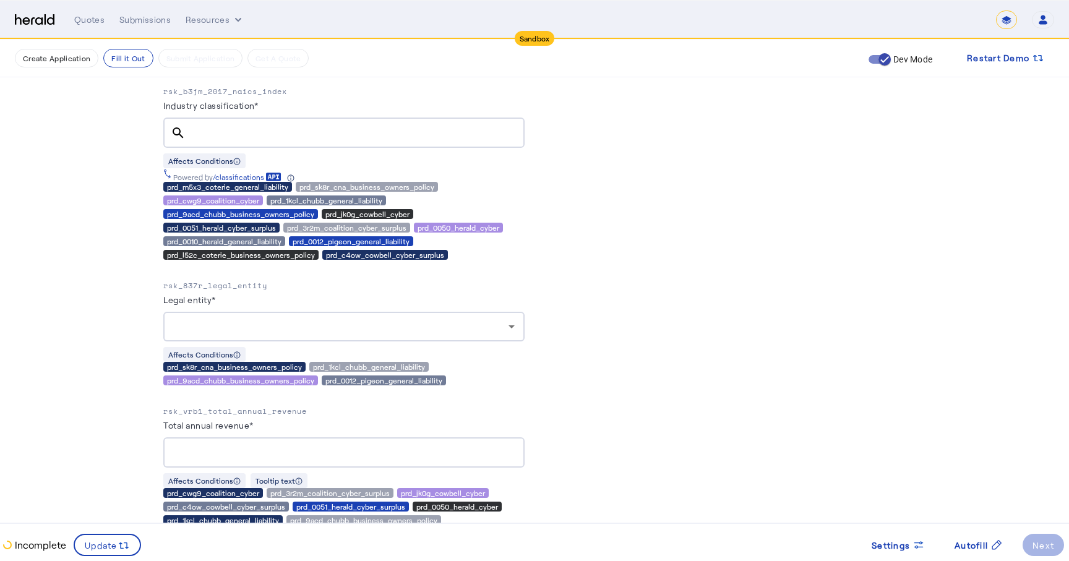
click at [265, 377] on div "prd_9acd_chubb_business_owners_policy" at bounding box center [240, 381] width 155 height 10
click at [257, 405] on p "rsk_vrb1_total_annual_revenue" at bounding box center [343, 411] width 361 height 12
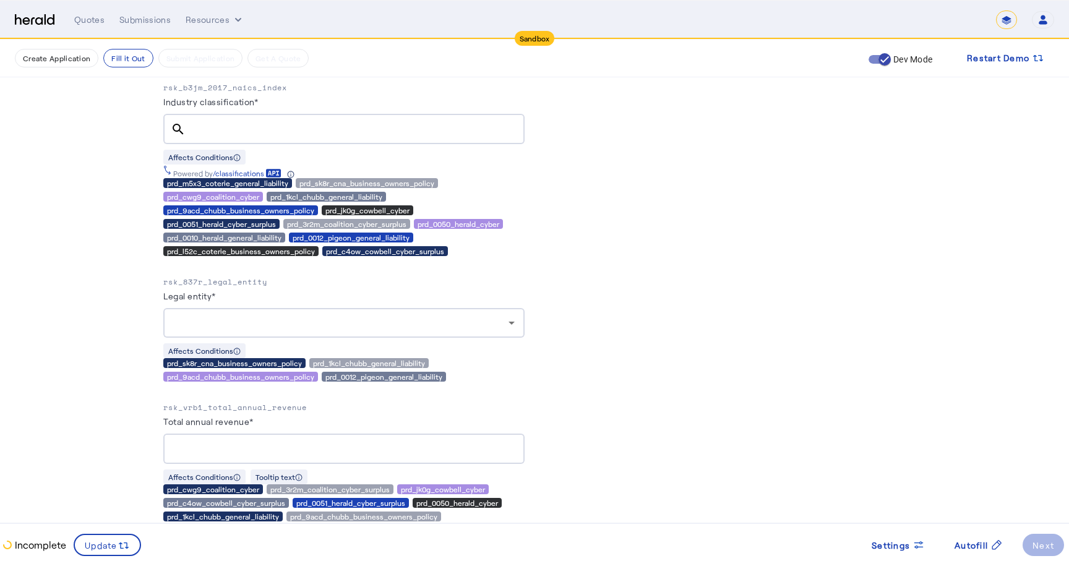
scroll to position [1789, 0]
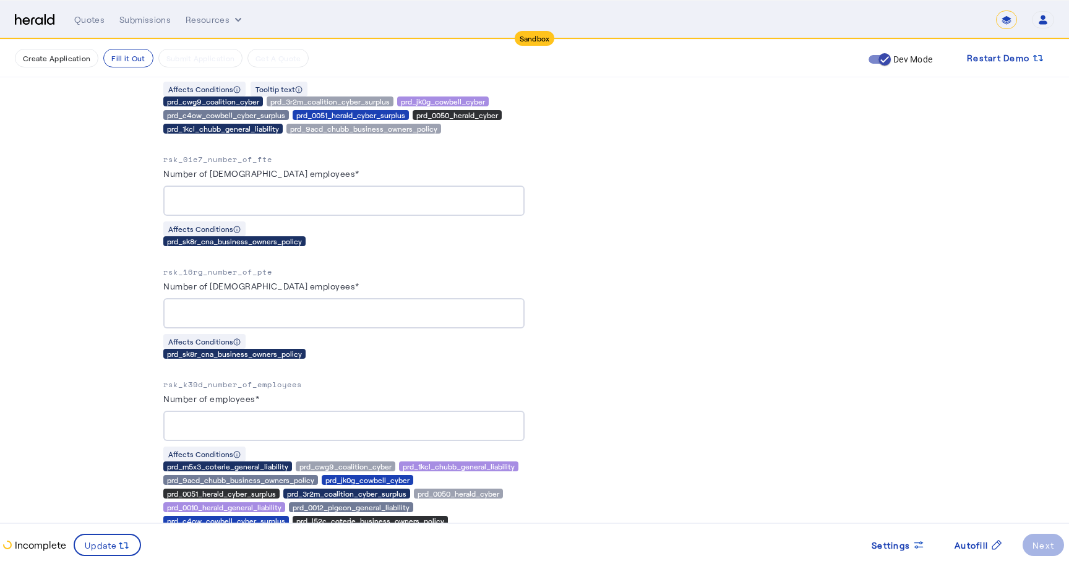
click at [252, 379] on p "rsk_k39d_number_of_employees" at bounding box center [343, 385] width 361 height 12
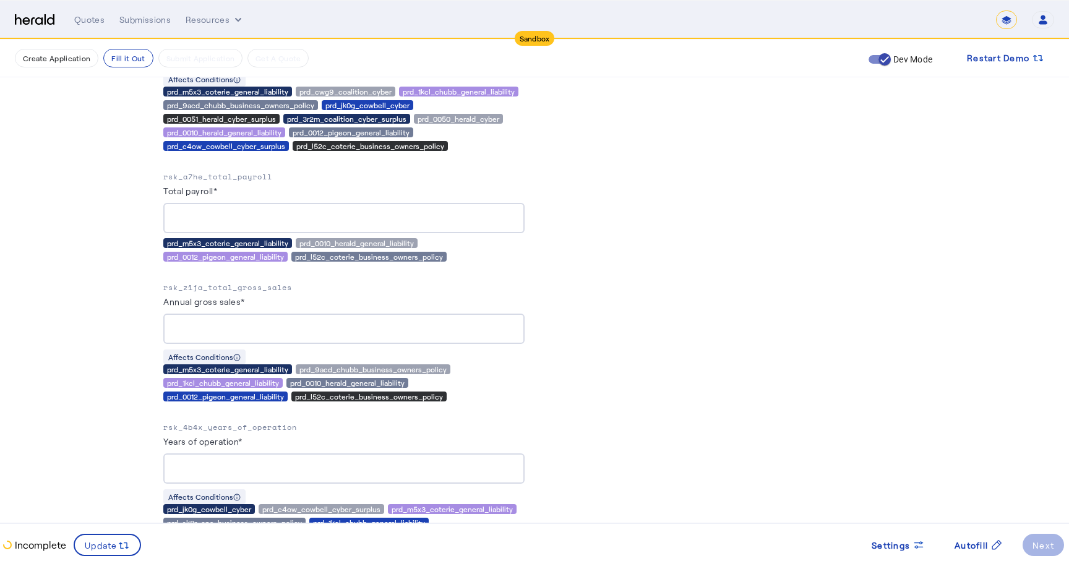
click at [262, 282] on p "rsk_z1ja_total_gross_sales" at bounding box center [343, 287] width 361 height 12
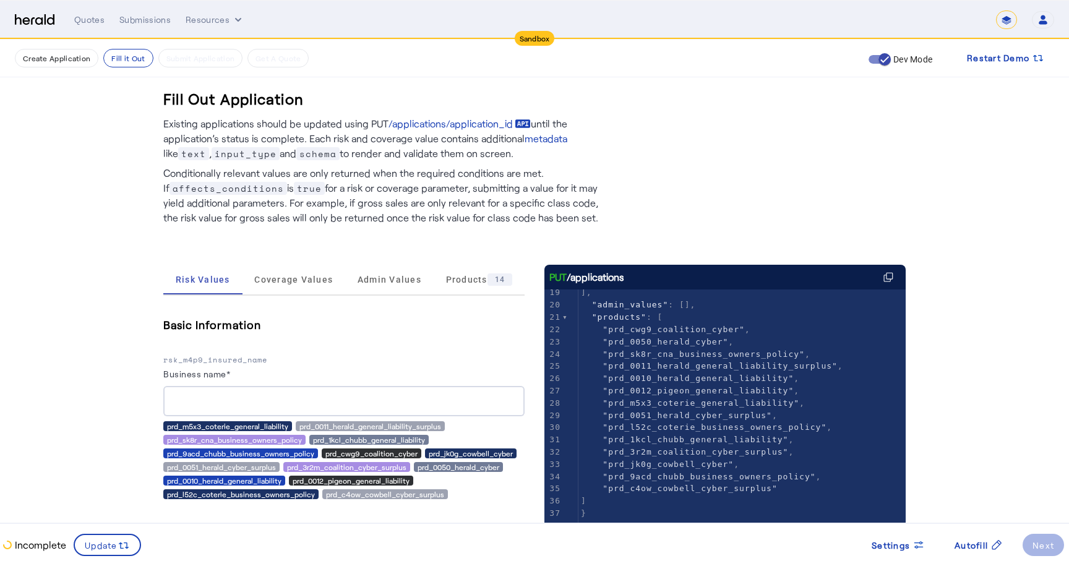
scroll to position [1523, 0]
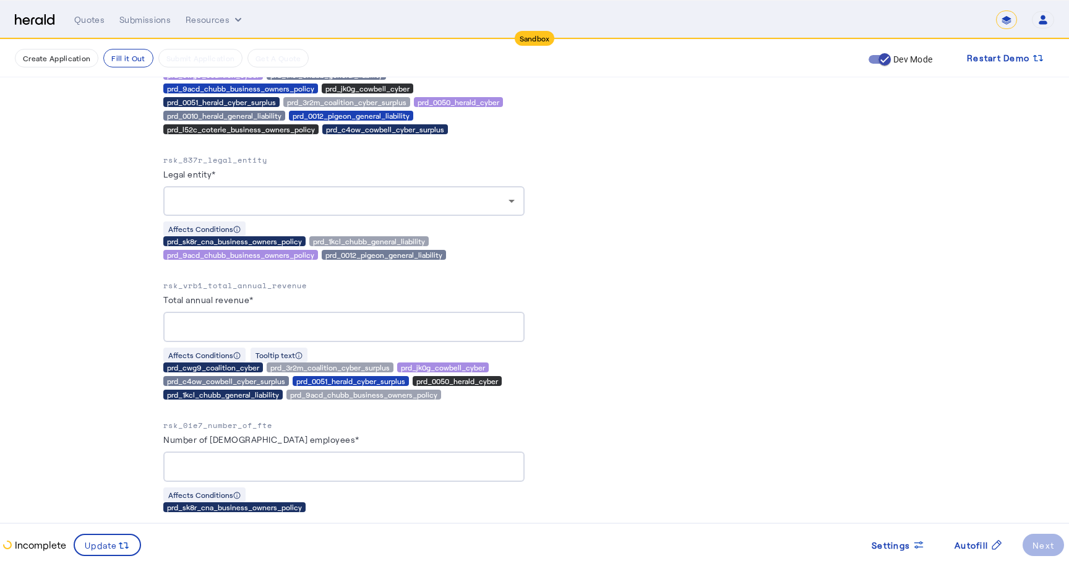
click at [247, 281] on p "rsk_vrb1_total_annual_revenue" at bounding box center [343, 286] width 361 height 12
